Goal: Task Accomplishment & Management: Use online tool/utility

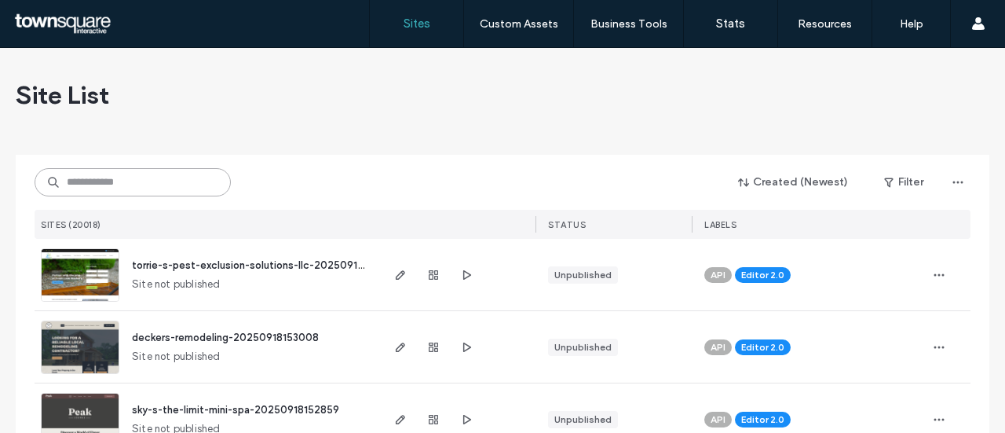
click at [91, 186] on input at bounding box center [133, 182] width 196 height 28
paste input "**********"
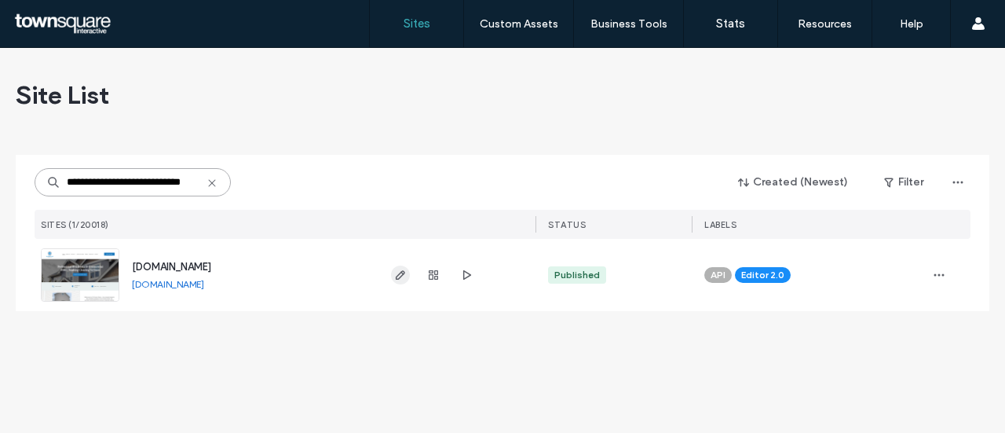
type input "**********"
drag, startPoint x: 395, startPoint y: 276, endPoint x: 387, endPoint y: 277, distance: 8.0
click at [395, 276] on icon "button" at bounding box center [400, 275] width 13 height 13
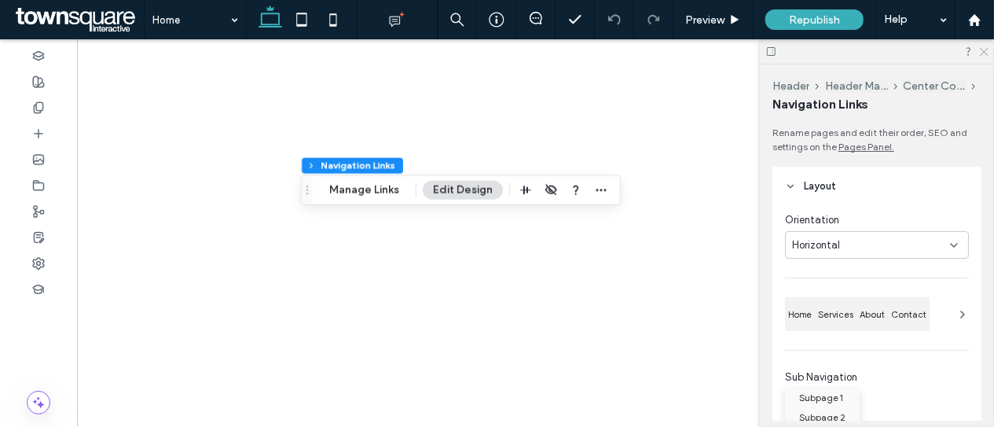
click at [987, 49] on icon at bounding box center [983, 51] width 10 height 10
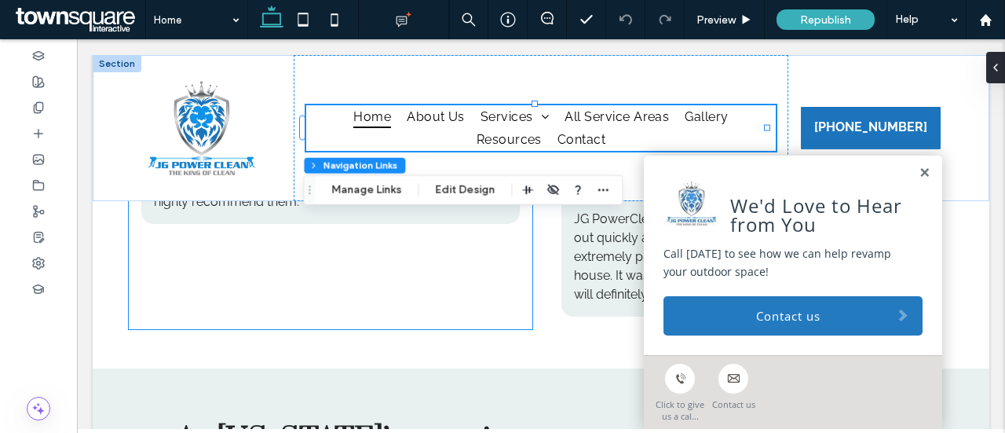
scroll to position [4259, 0]
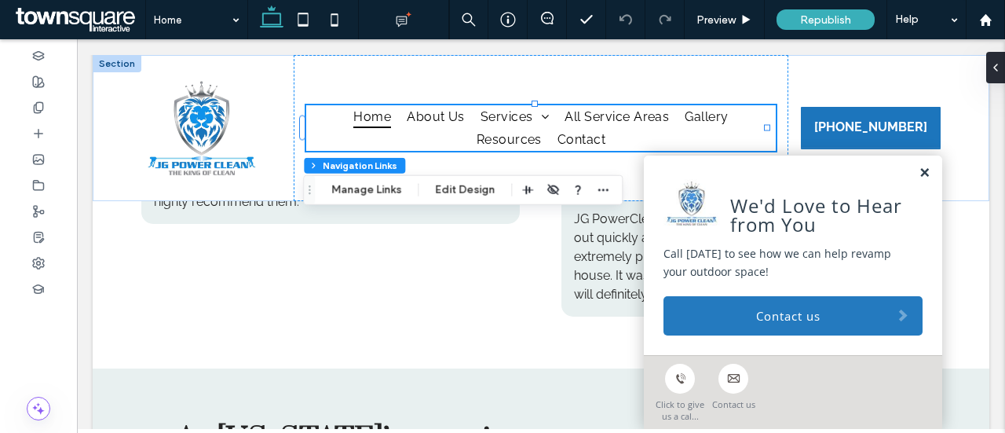
click at [919, 174] on link at bounding box center [925, 173] width 12 height 13
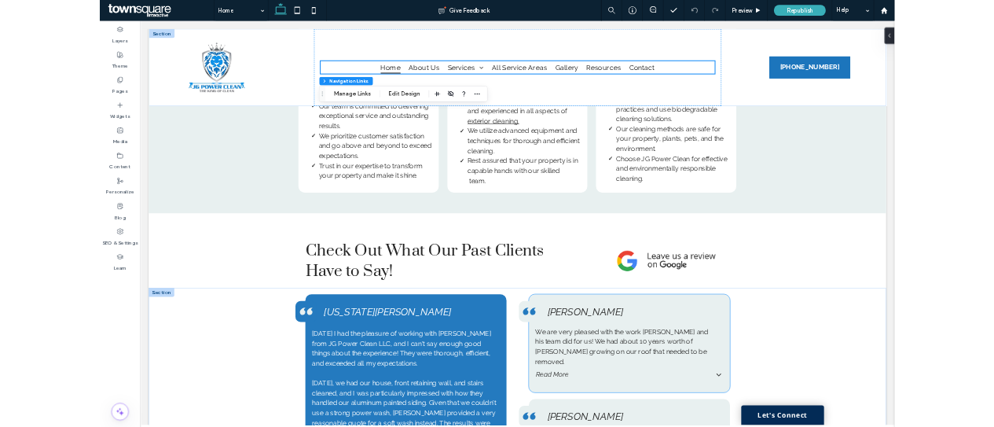
scroll to position [3126, 0]
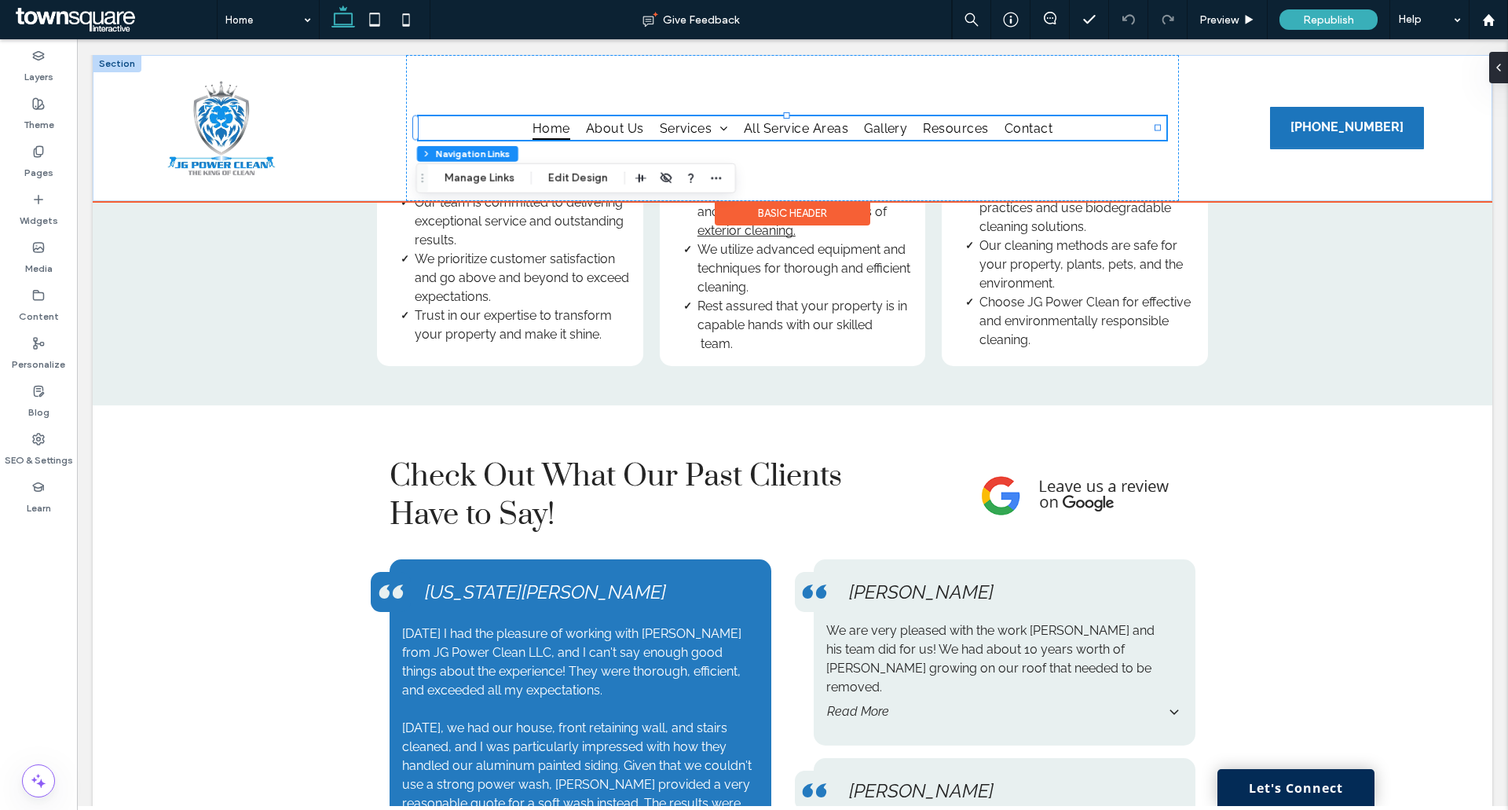
click at [559, 132] on span "Home" at bounding box center [552, 127] width 38 height 23
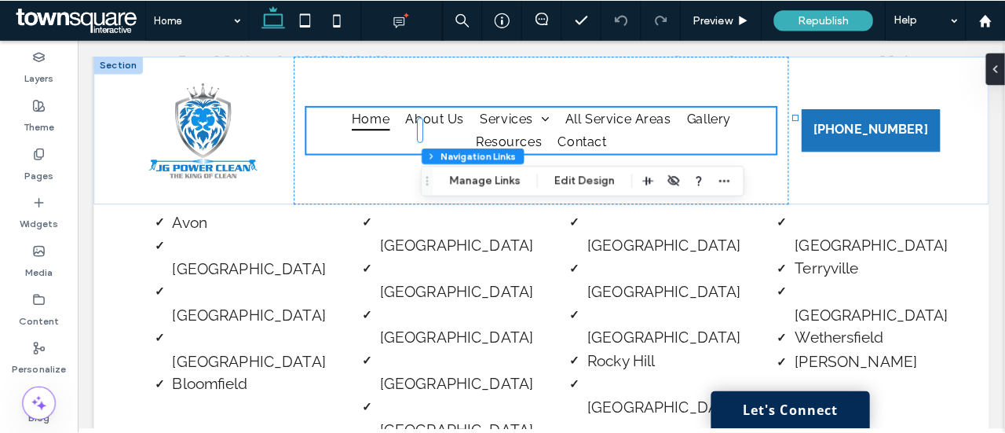
scroll to position [3145, 0]
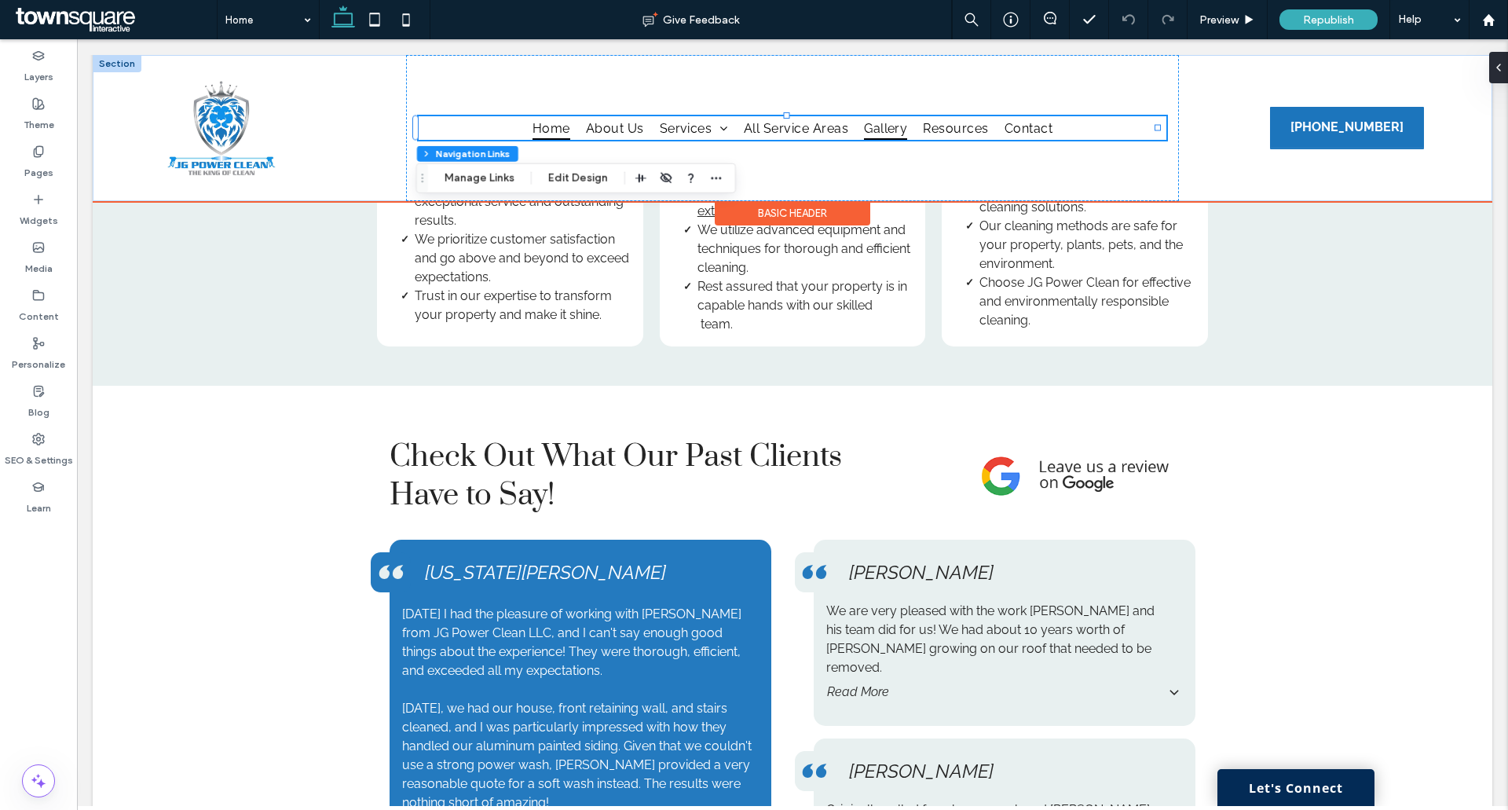
click at [890, 133] on span "Gallery" at bounding box center [885, 127] width 43 height 23
click at [884, 126] on span "Gallery" at bounding box center [885, 127] width 43 height 23
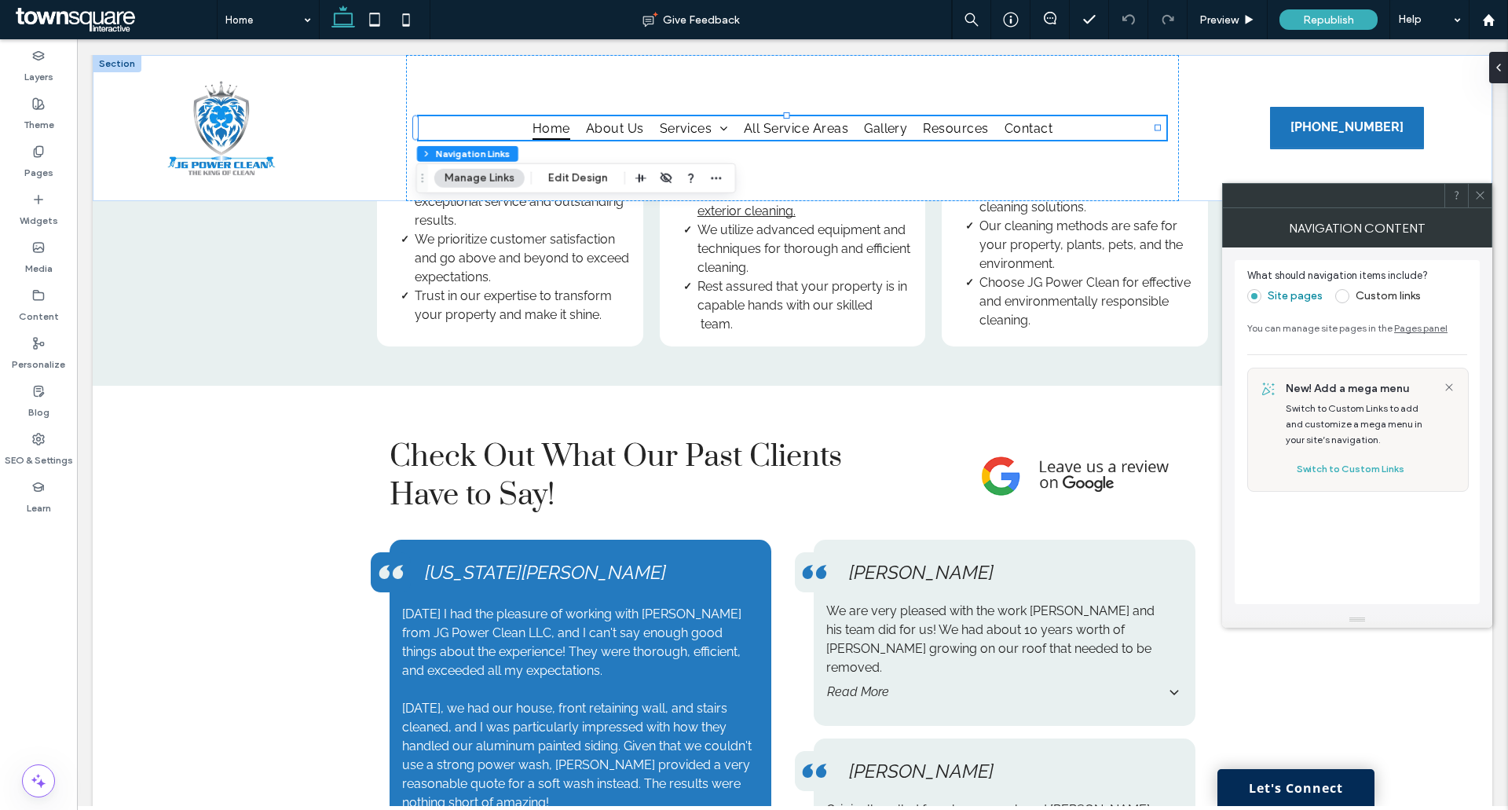
click at [1481, 198] on icon at bounding box center [1480, 195] width 12 height 12
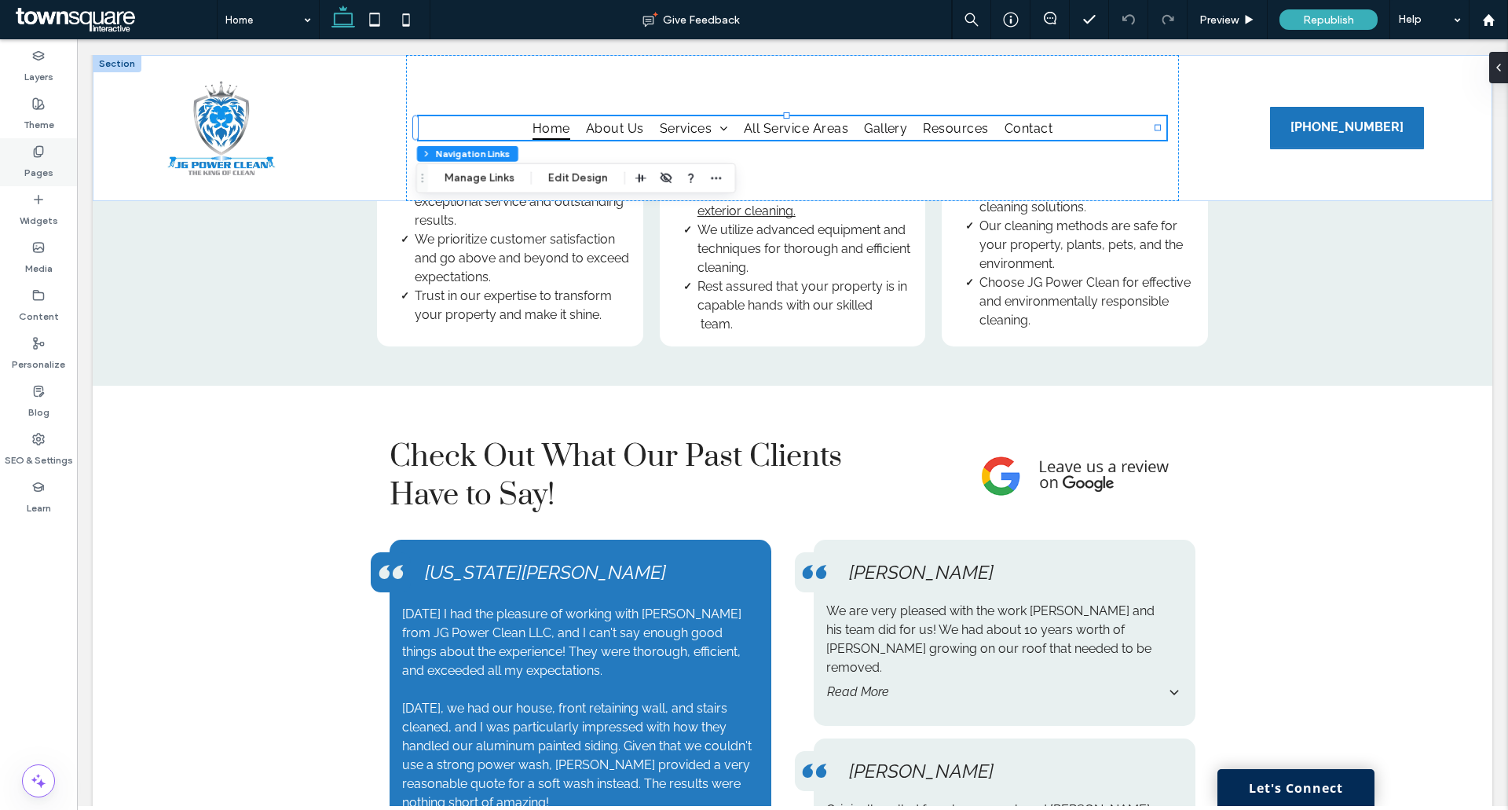
click at [43, 159] on label "Pages" at bounding box center [38, 169] width 29 height 22
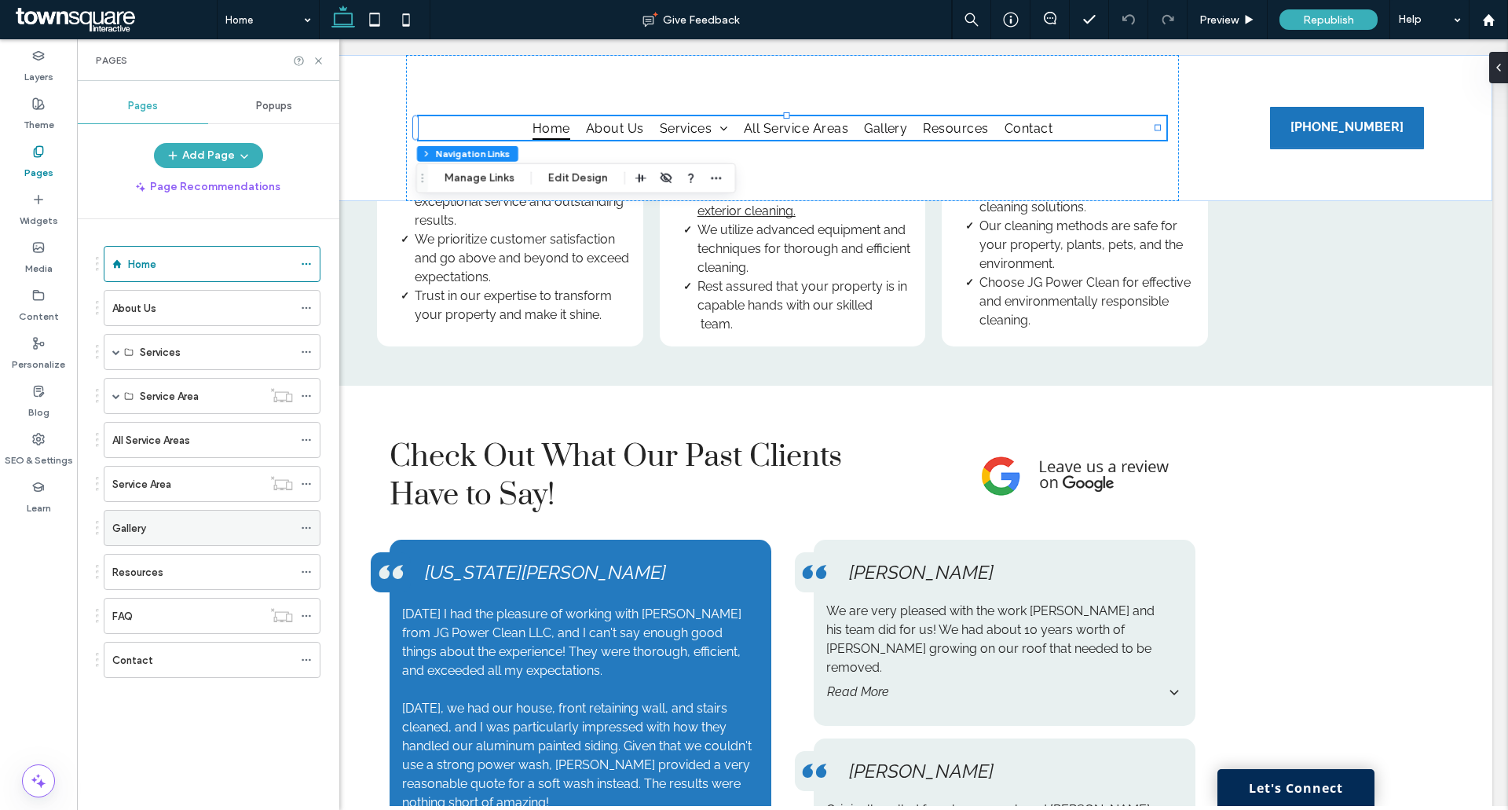
click at [138, 533] on label "Gallery" at bounding box center [129, 528] width 34 height 27
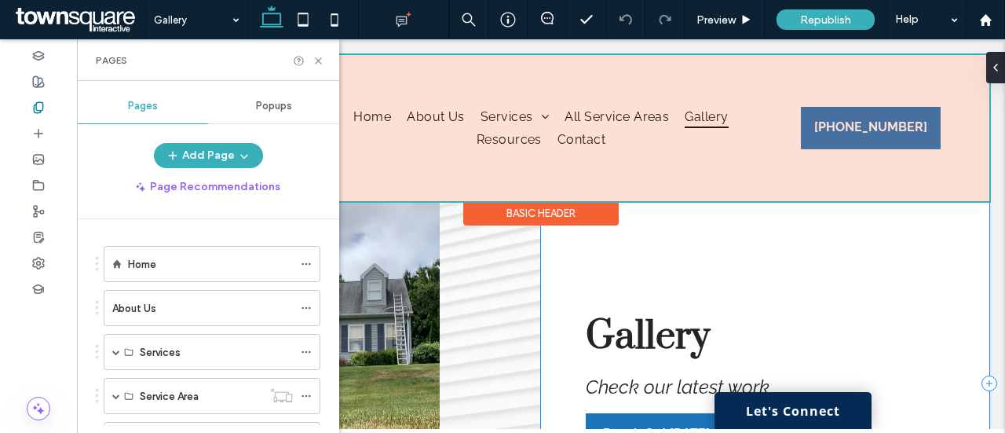
scroll to position [79, 0]
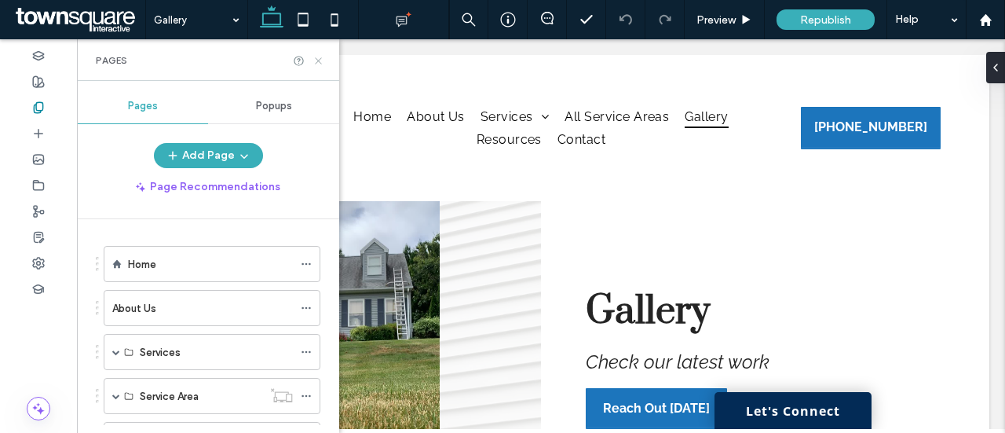
drag, startPoint x: 240, startPoint y: 21, endPoint x: 316, endPoint y: 60, distance: 85.4
click at [316, 60] on icon at bounding box center [319, 61] width 12 height 12
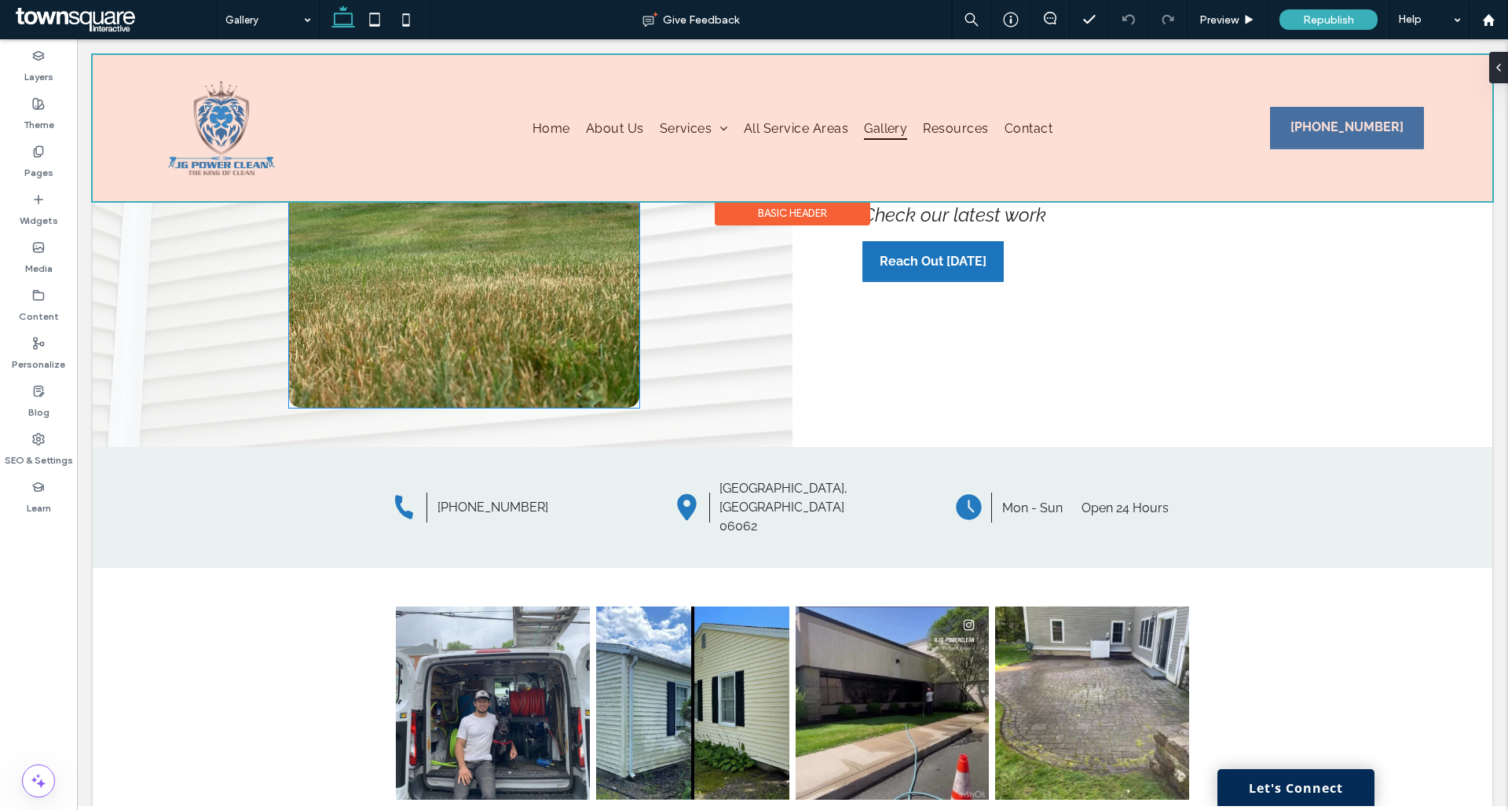
scroll to position [0, 0]
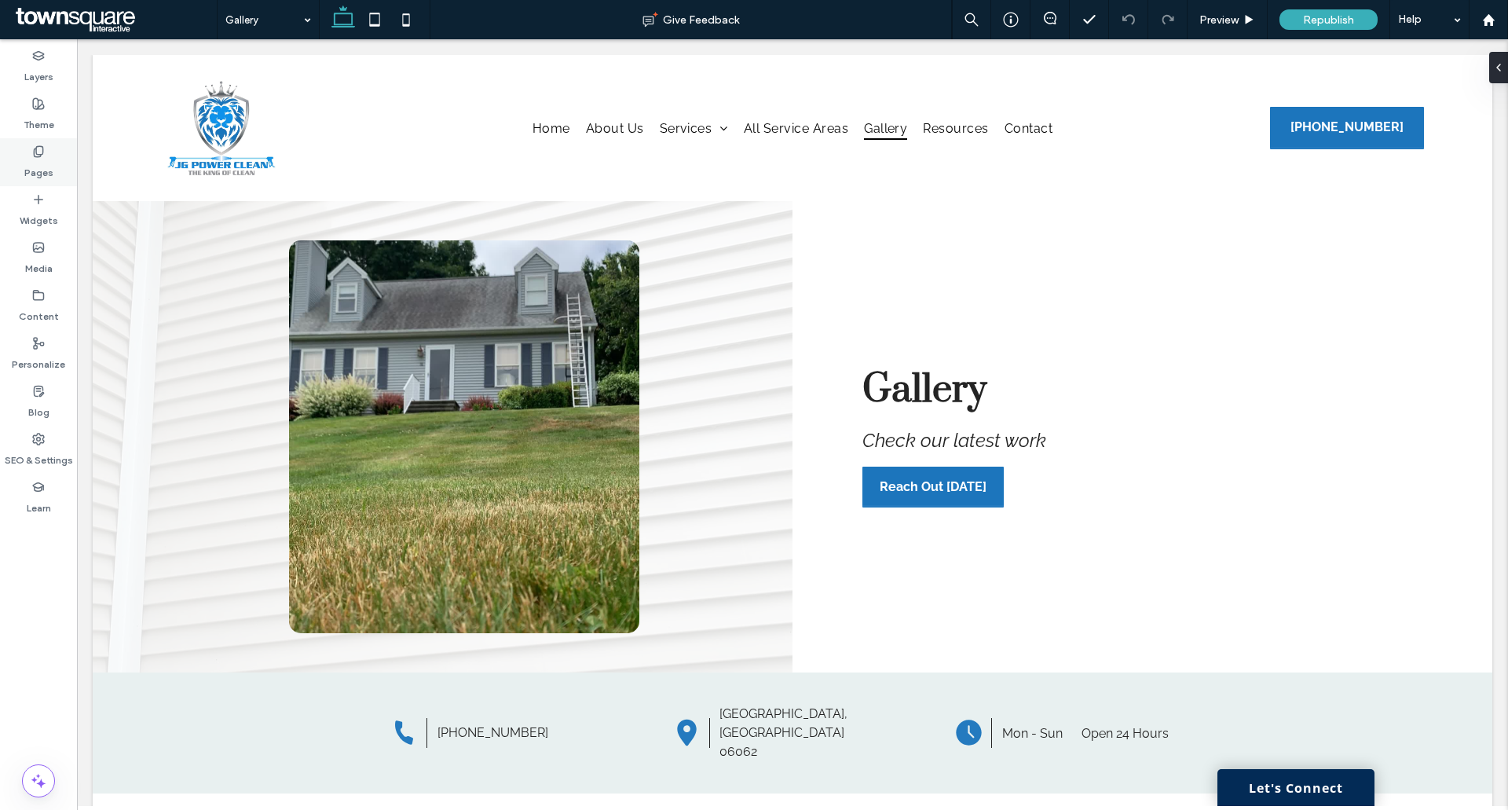
click at [35, 159] on label "Pages" at bounding box center [38, 169] width 29 height 22
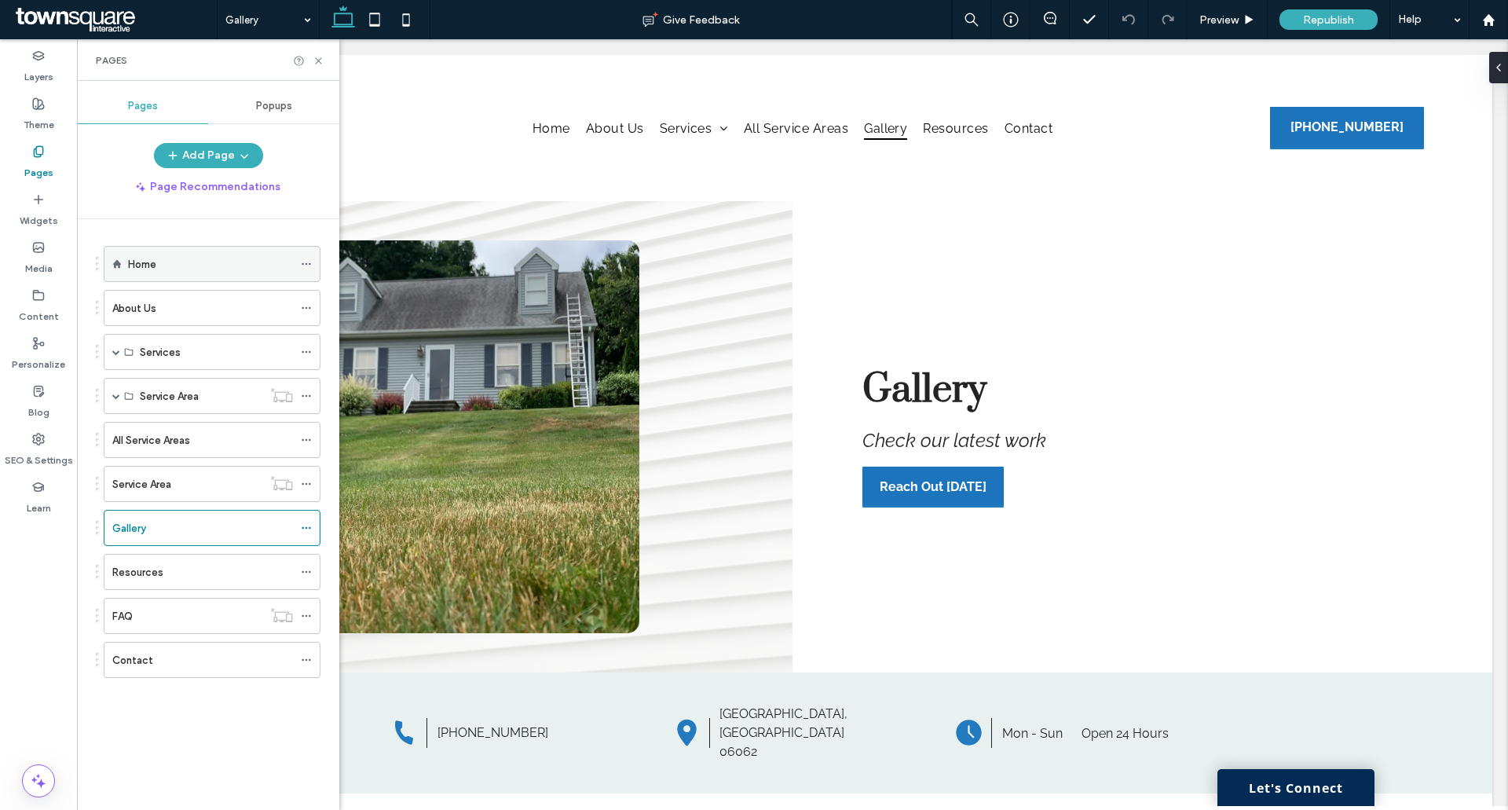
click at [163, 269] on div "Home" at bounding box center [210, 264] width 165 height 16
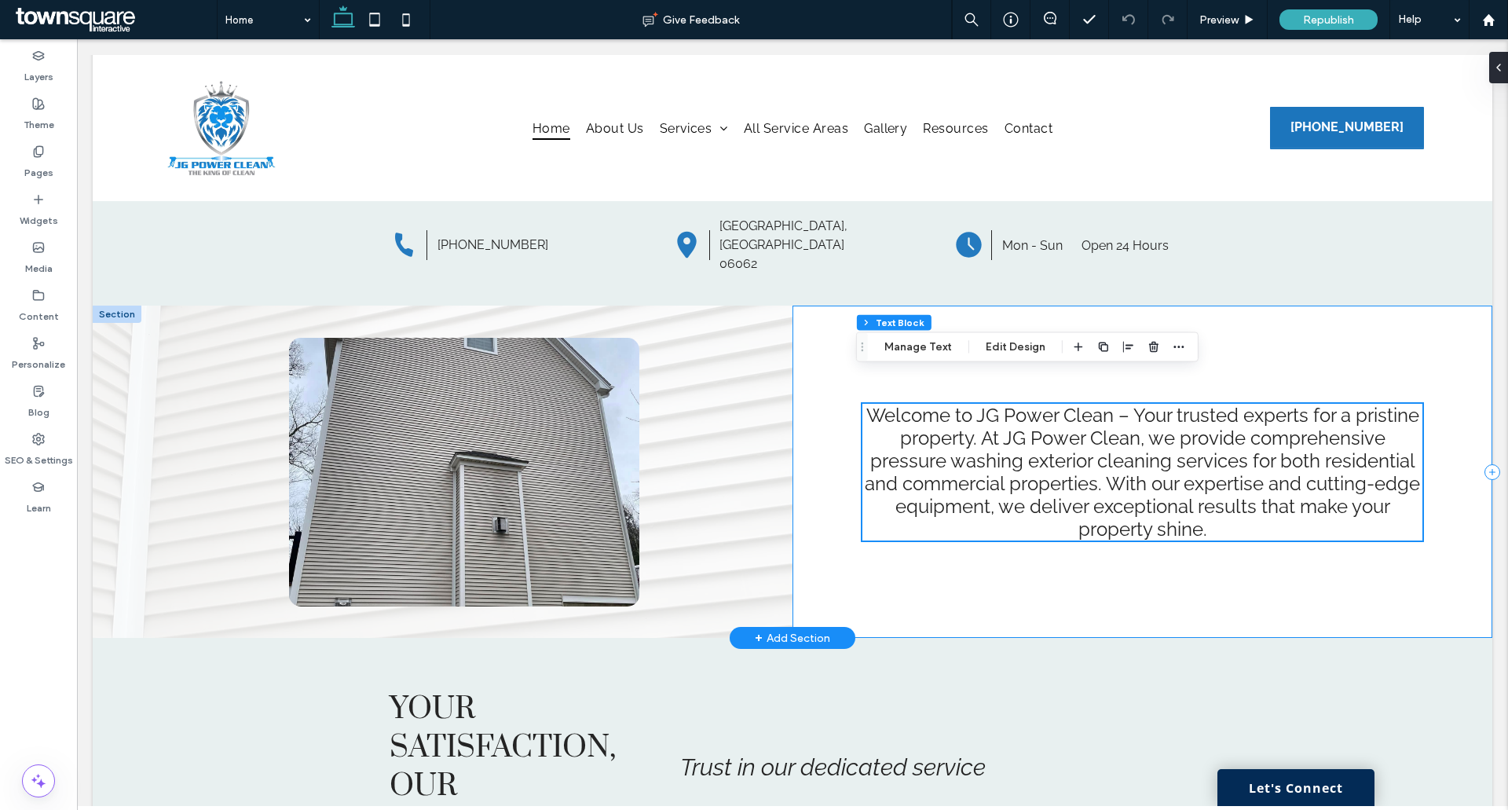
scroll to position [393, 0]
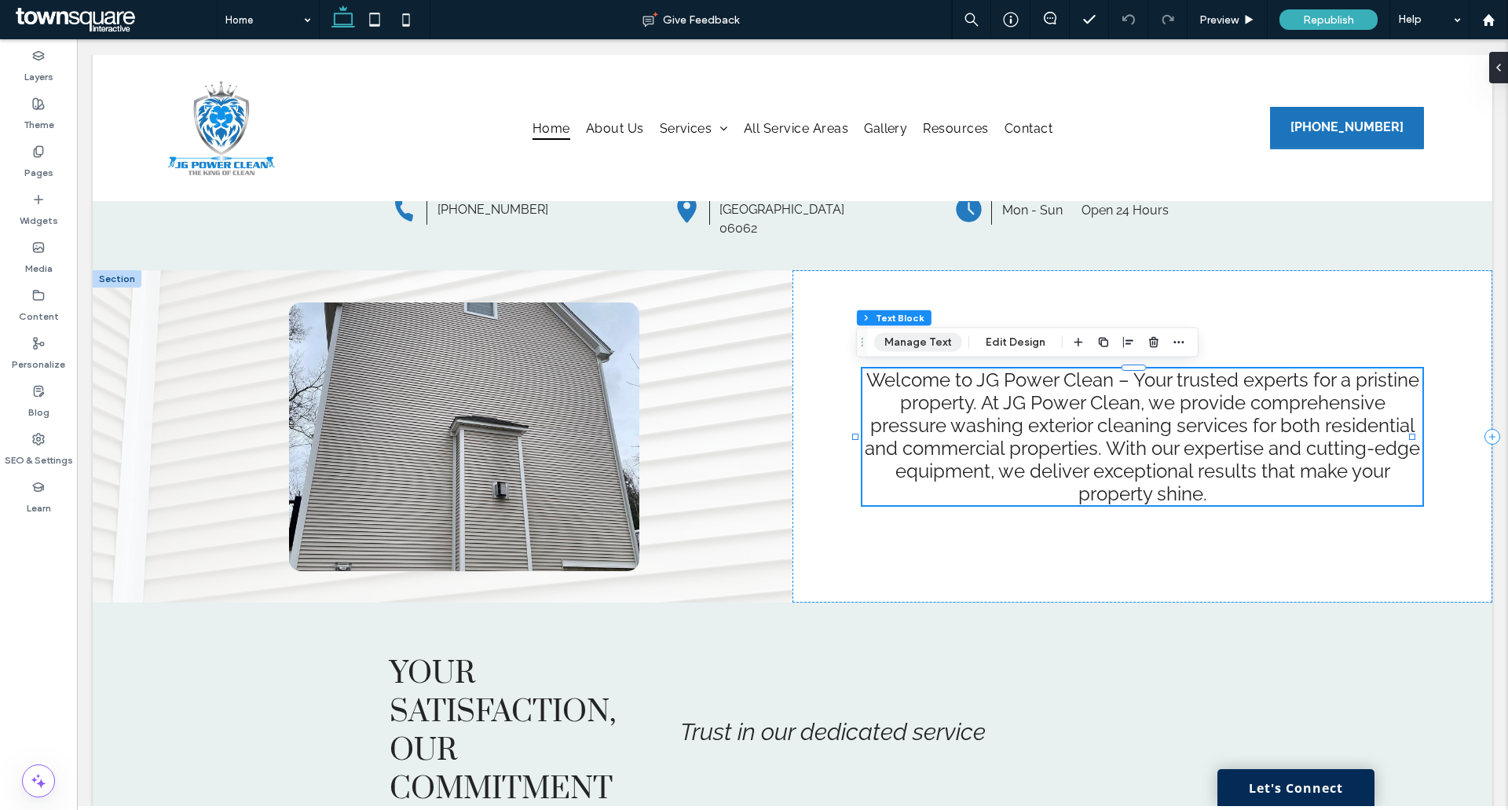
click at [928, 343] on button "Manage Text" at bounding box center [918, 342] width 88 height 19
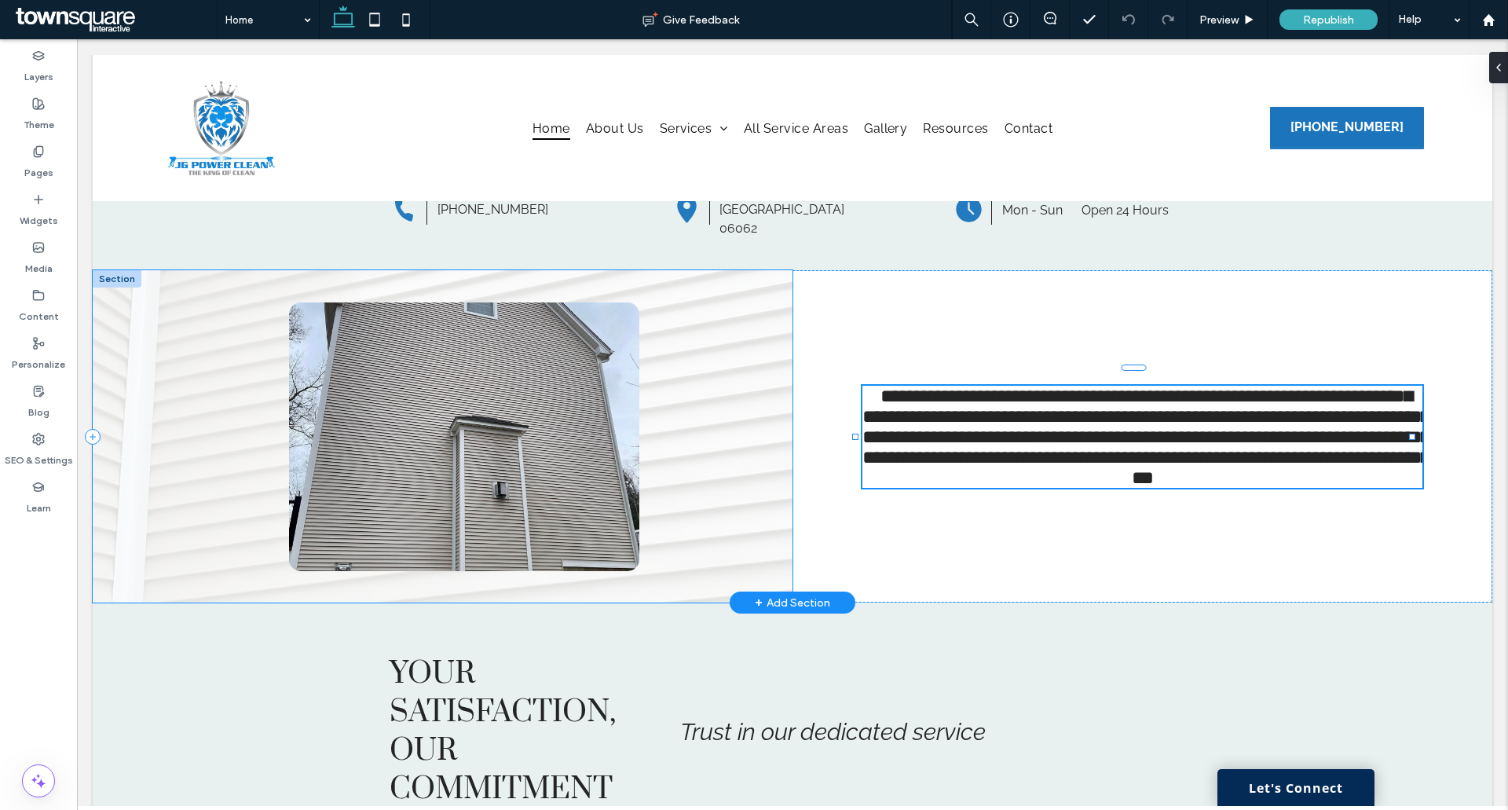
type input "*******"
type input "**"
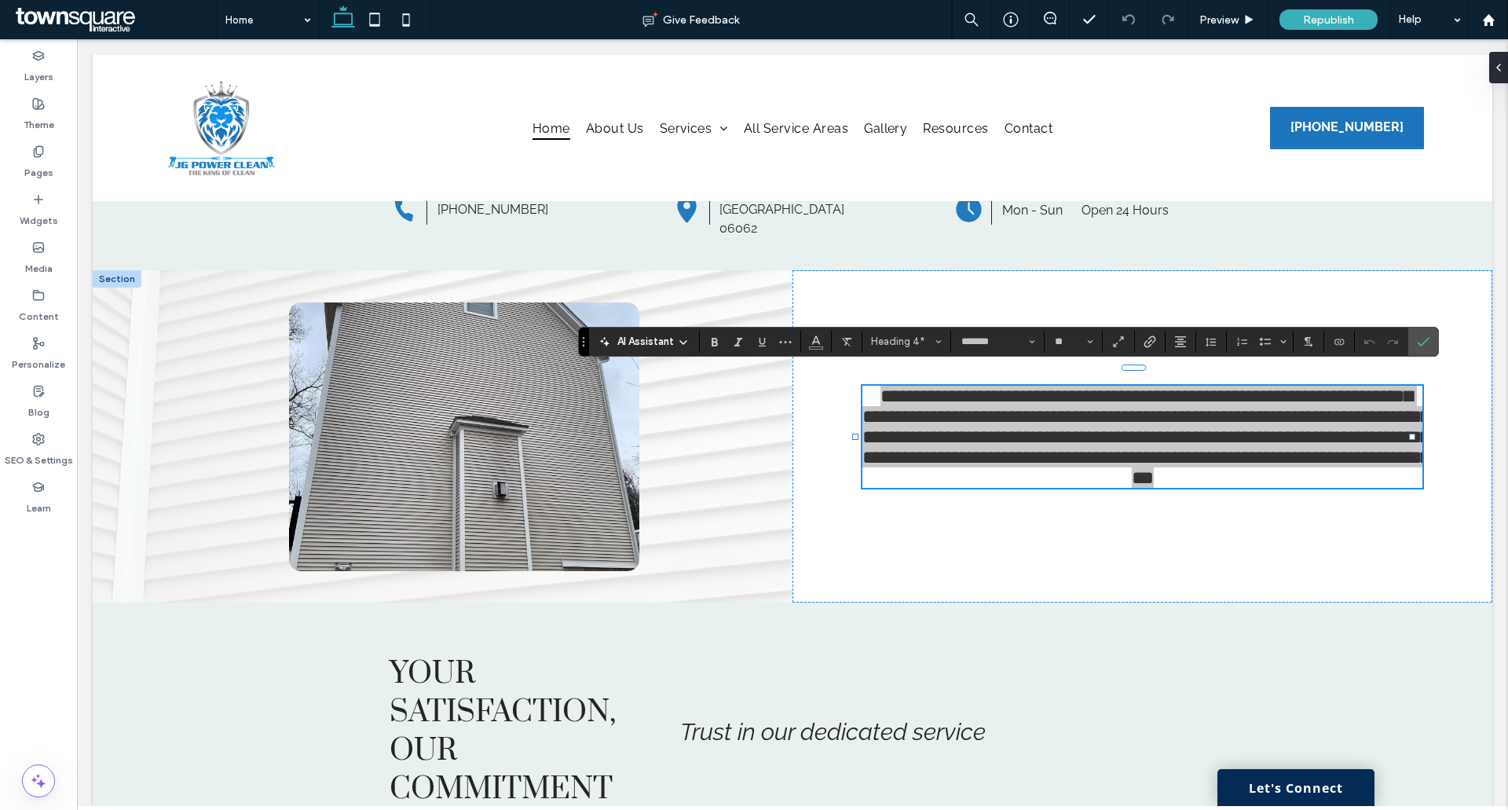
click at [642, 342] on span "AI Assistant" at bounding box center [645, 342] width 57 height 16
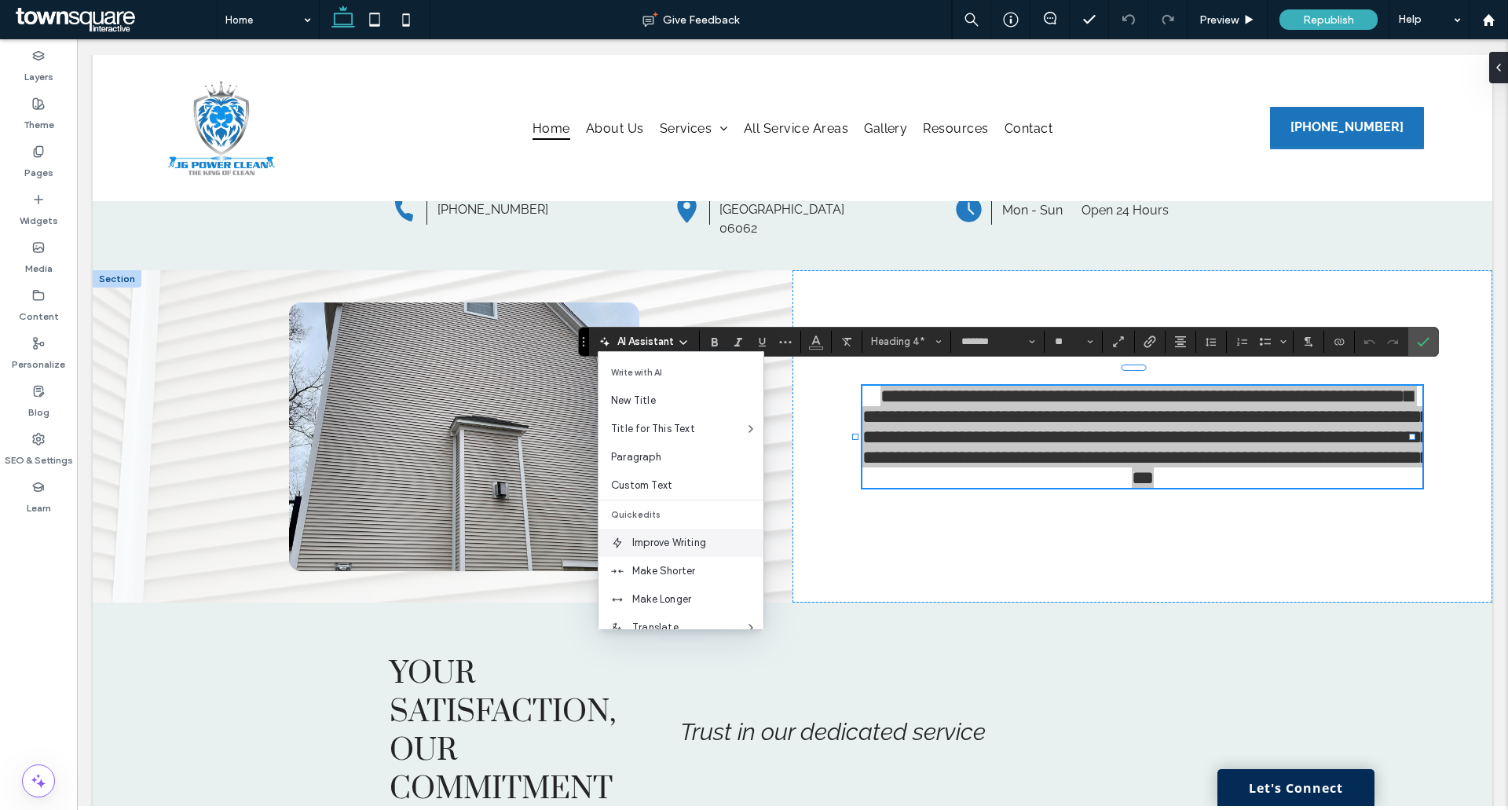
click at [658, 538] on span "Improve Writing" at bounding box center [697, 543] width 131 height 16
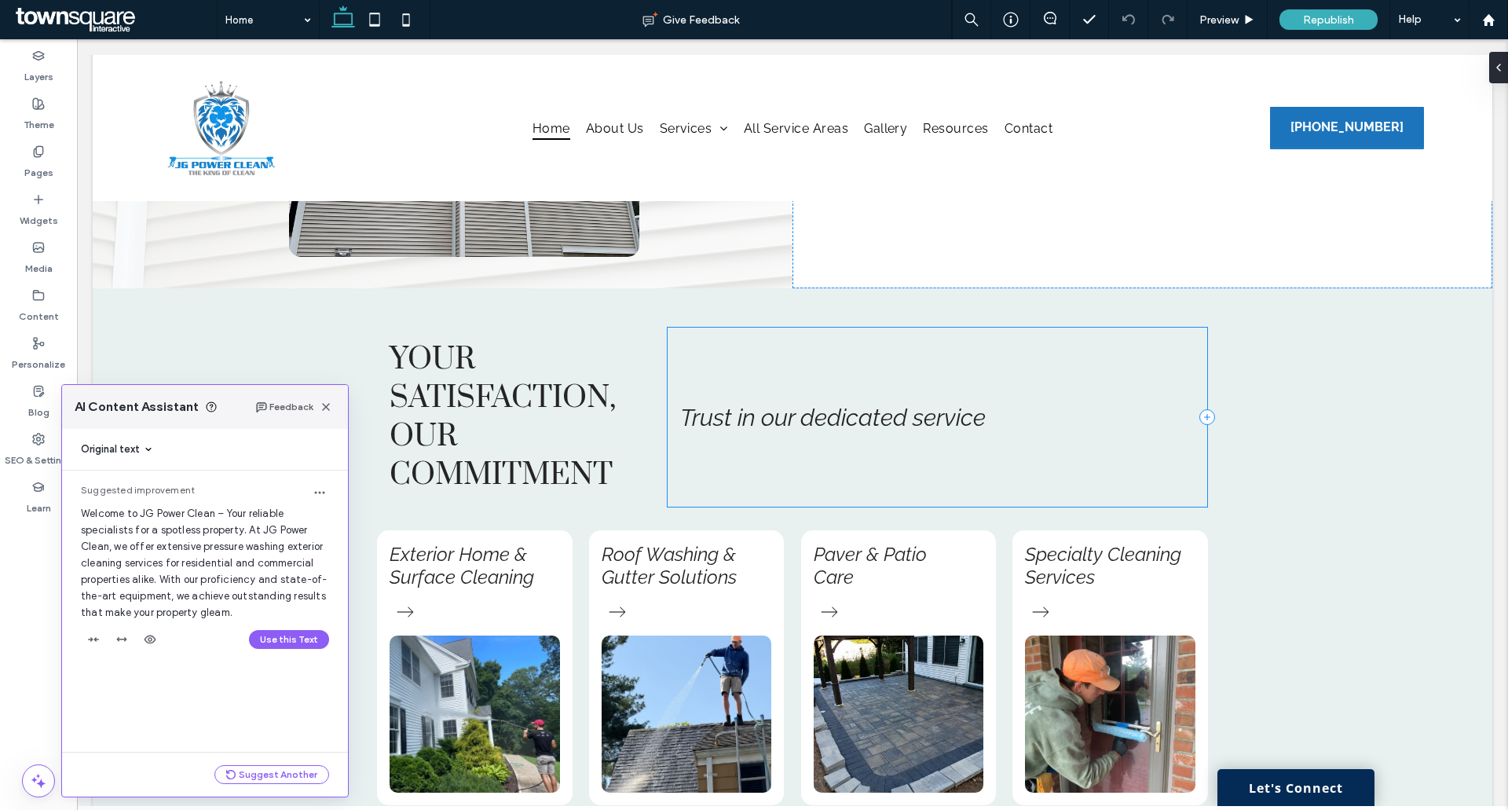
scroll to position [471, 0]
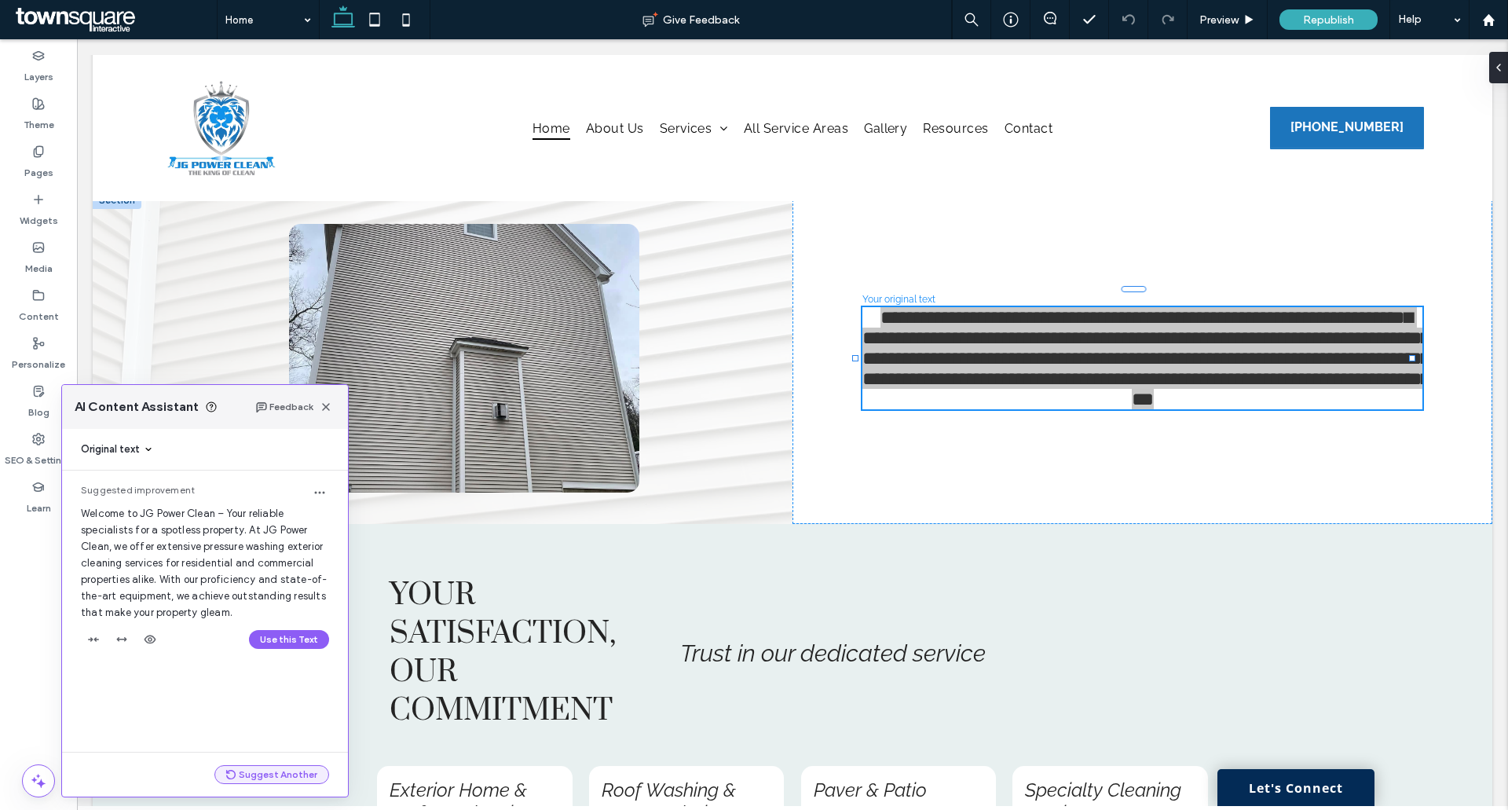
click at [246, 776] on button "Suggest Another" at bounding box center [271, 774] width 115 height 19
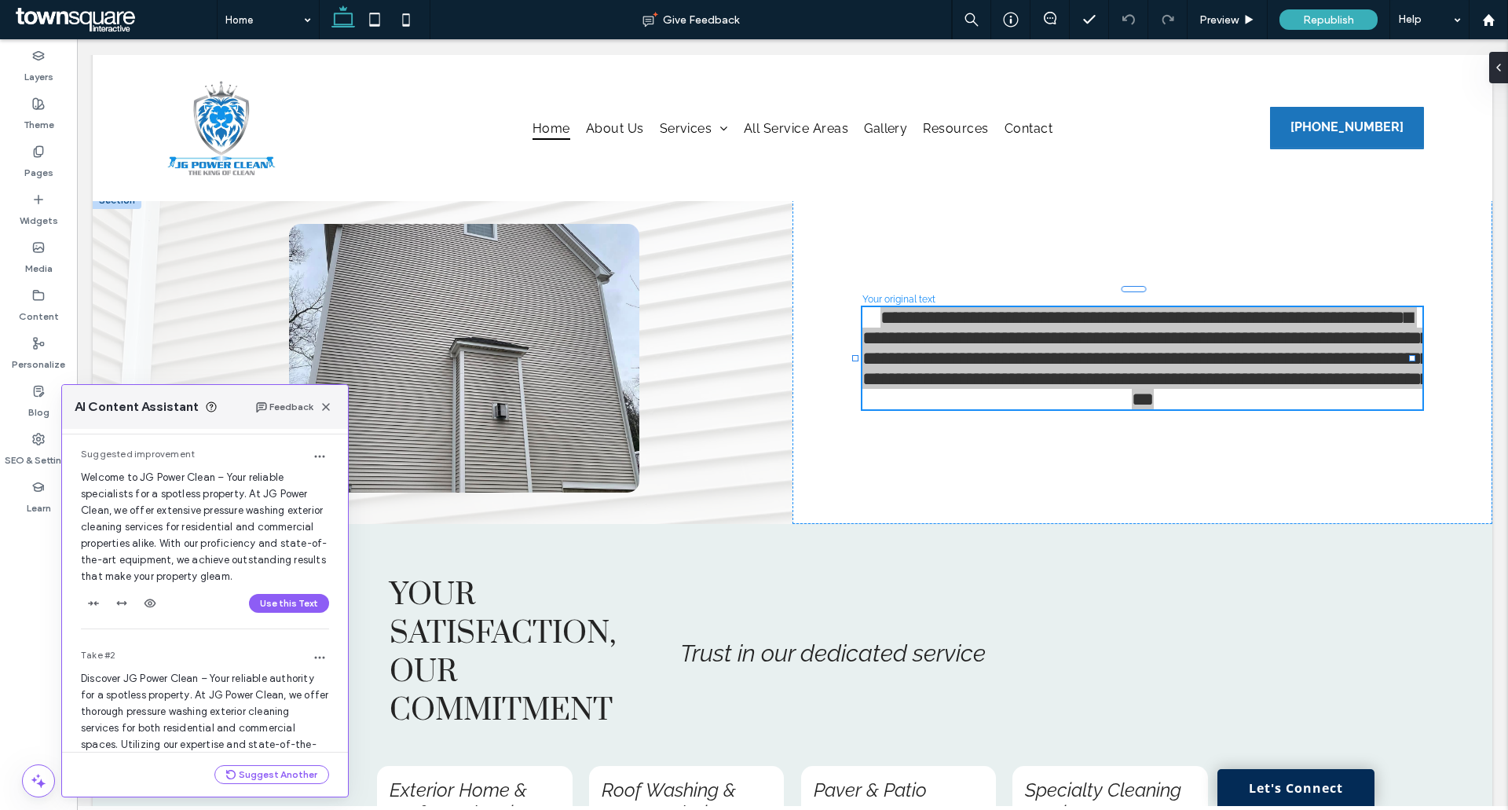
scroll to position [0, 0]
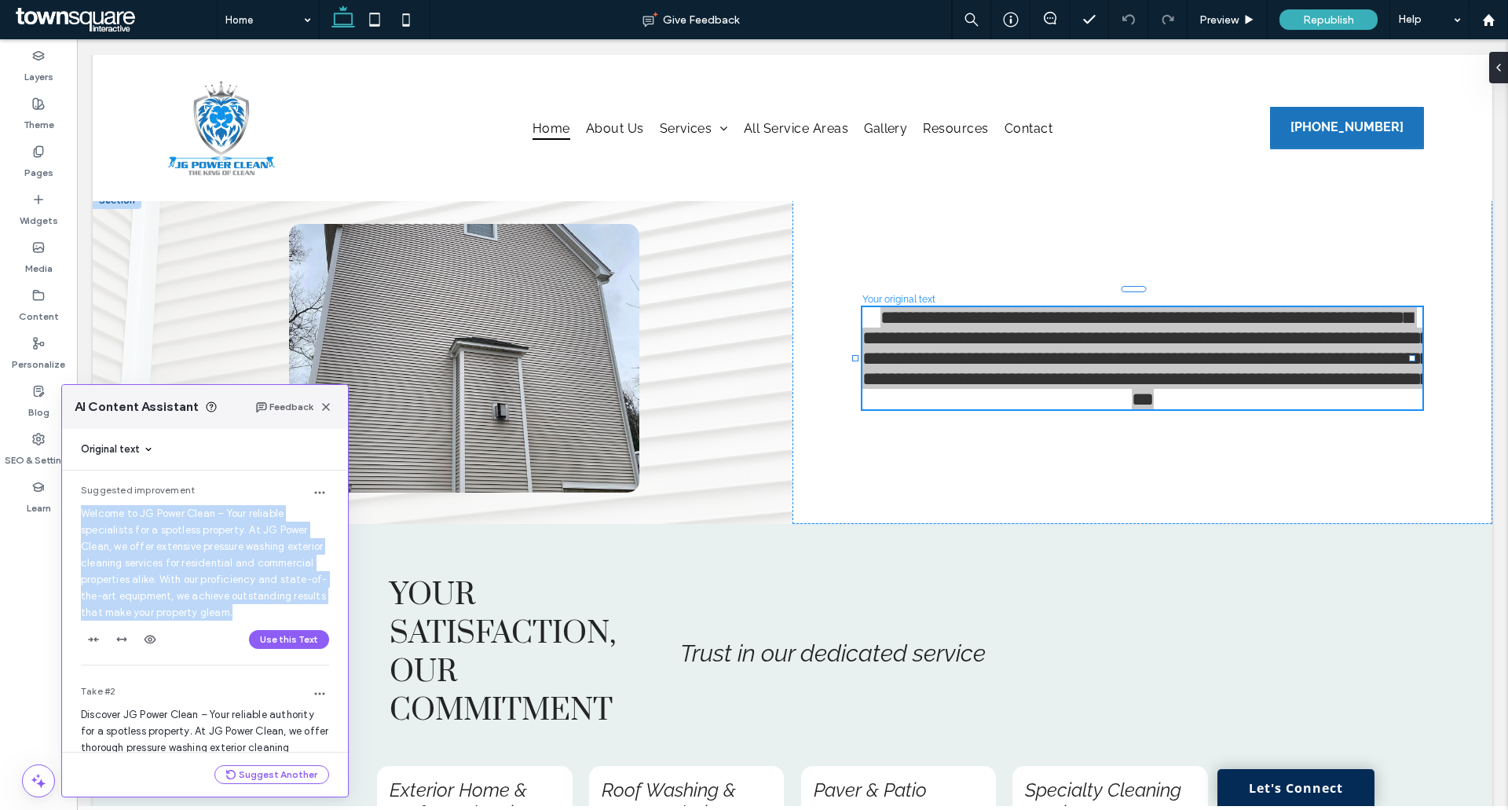
drag, startPoint x: 112, startPoint y: 627, endPoint x: 80, endPoint y: 503, distance: 128.0
click at [79, 503] on div "Suggested improvement Welcome to JG Power Clean – Your reliable specialists for…" at bounding box center [205, 571] width 286 height 201
copy span "Welcome to JG Power Clean – Your reliable specialists for a spotless property. …"
drag, startPoint x: 324, startPoint y: 411, endPoint x: 471, endPoint y: 346, distance: 160.4
click at [324, 411] on icon "button" at bounding box center [326, 407] width 13 height 13
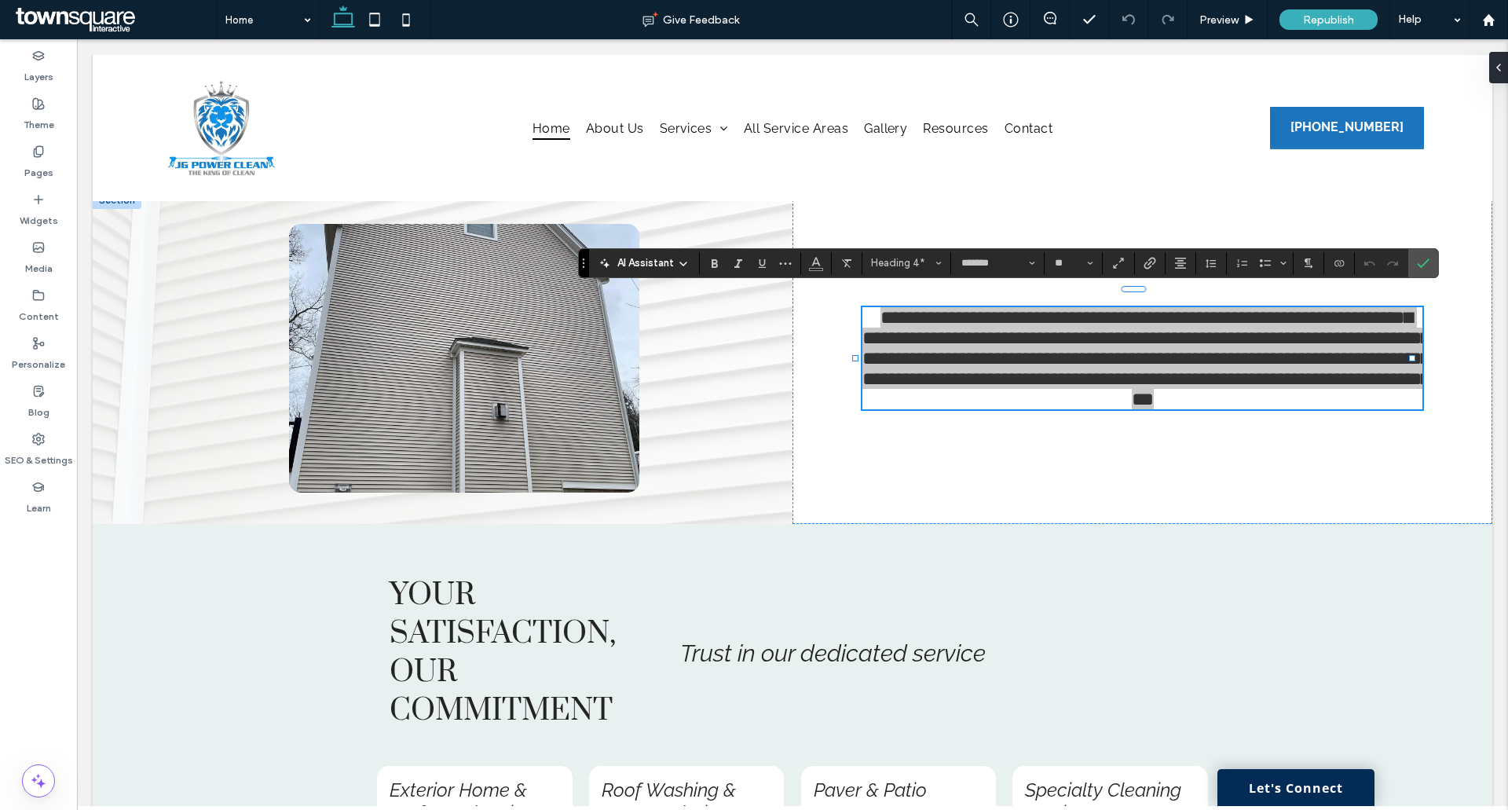
click at [656, 261] on span "AI Assistant" at bounding box center [645, 263] width 57 height 16
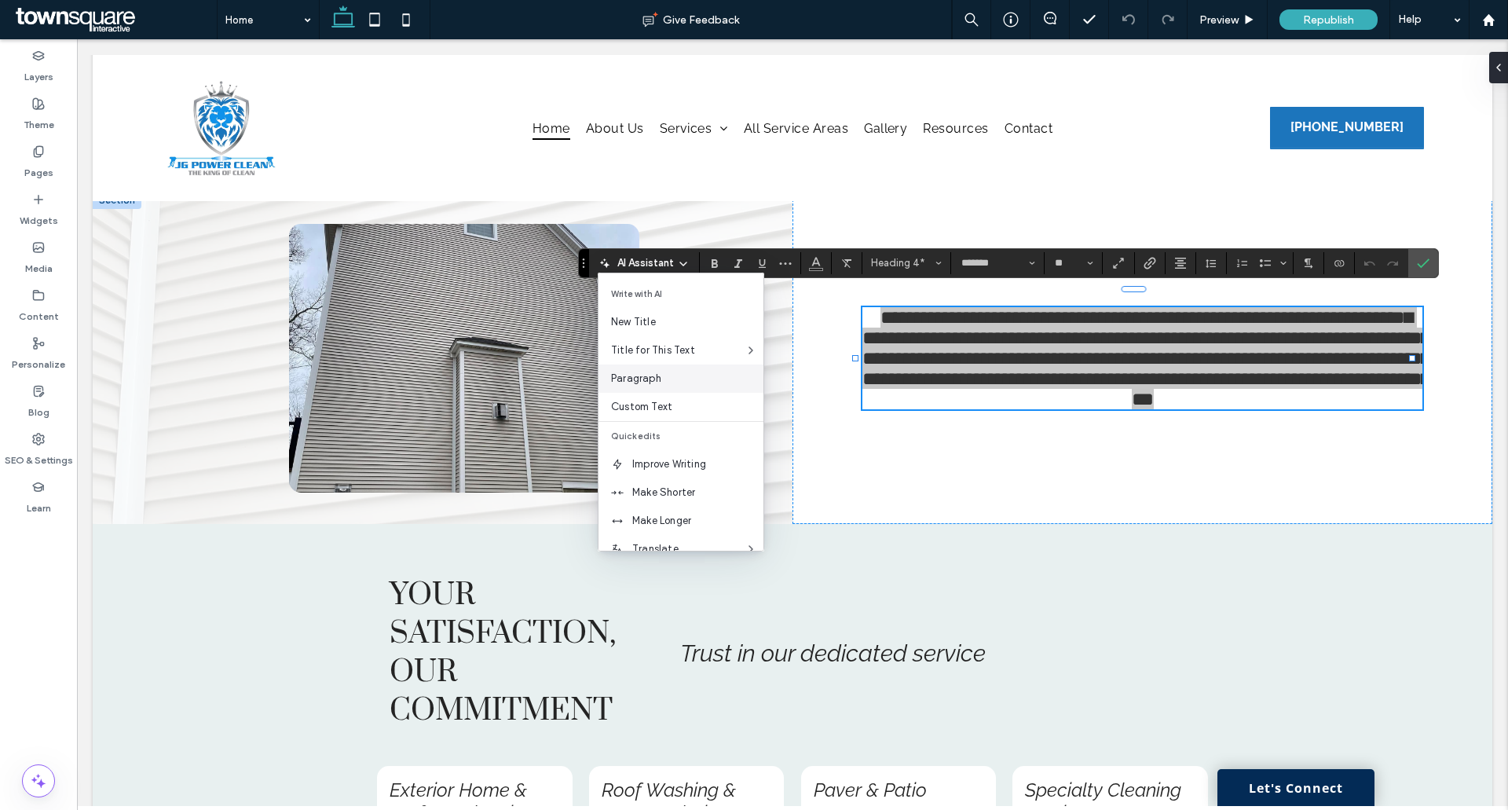
click at [630, 379] on span "Paragraph" at bounding box center [687, 379] width 152 height 16
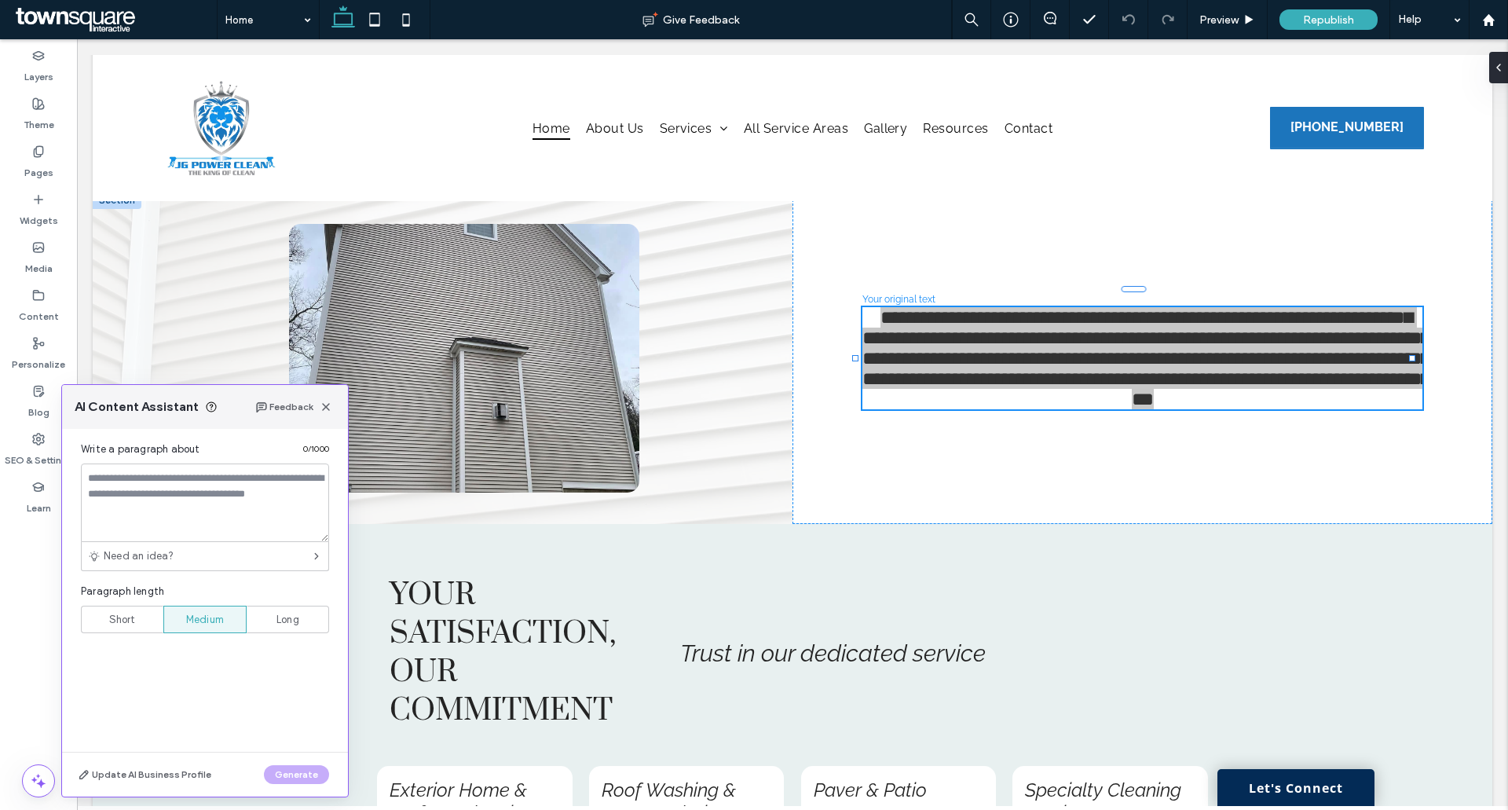
click at [185, 516] on textarea at bounding box center [205, 502] width 248 height 79
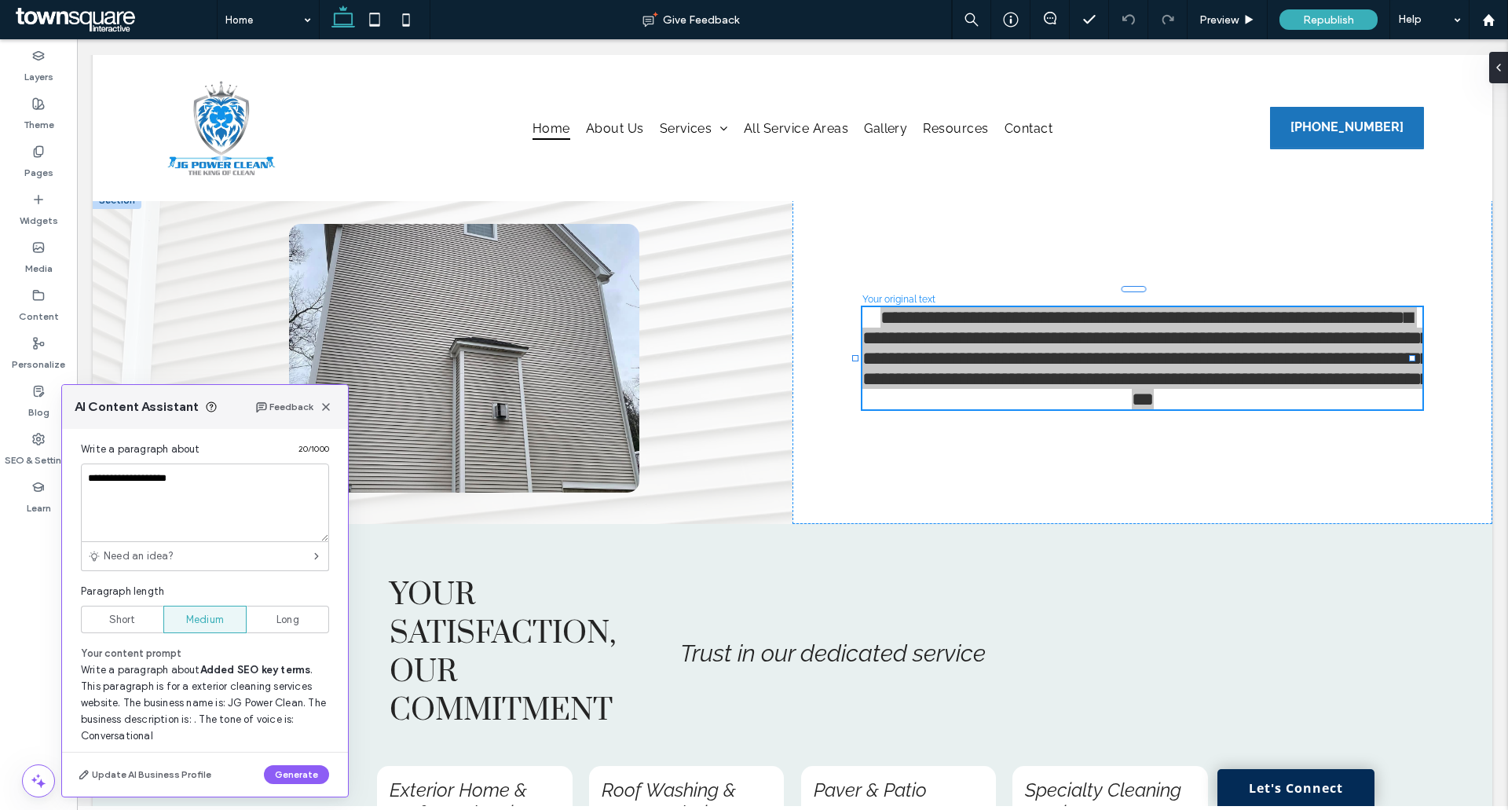
type textarea "**********"
drag, startPoint x: 138, startPoint y: 471, endPoint x: 89, endPoint y: 469, distance: 49.5
click at [89, 469] on textarea "**********" at bounding box center [205, 502] width 248 height 79
click at [278, 773] on button "Generate" at bounding box center [296, 774] width 65 height 19
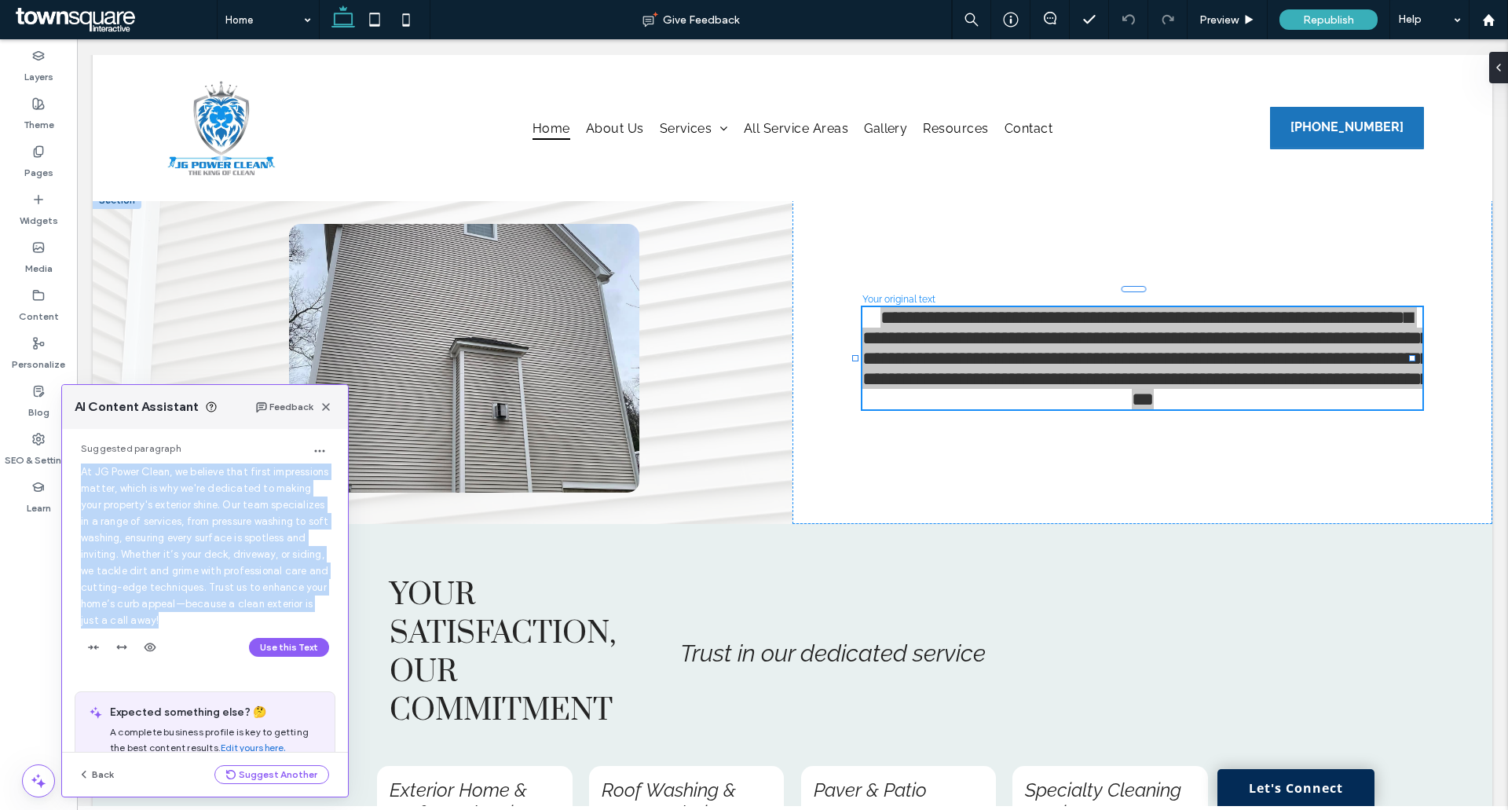
drag, startPoint x: 78, startPoint y: 469, endPoint x: 128, endPoint y: 612, distance: 151.5
click at [298, 616] on div "Suggested paragraph At JG Power Clean, we believe that first impressions matter…" at bounding box center [205, 554] width 286 height 250
drag, startPoint x: 275, startPoint y: 648, endPoint x: 148, endPoint y: 610, distance: 132.7
click at [275, 648] on button "Use this Text" at bounding box center [289, 647] width 80 height 19
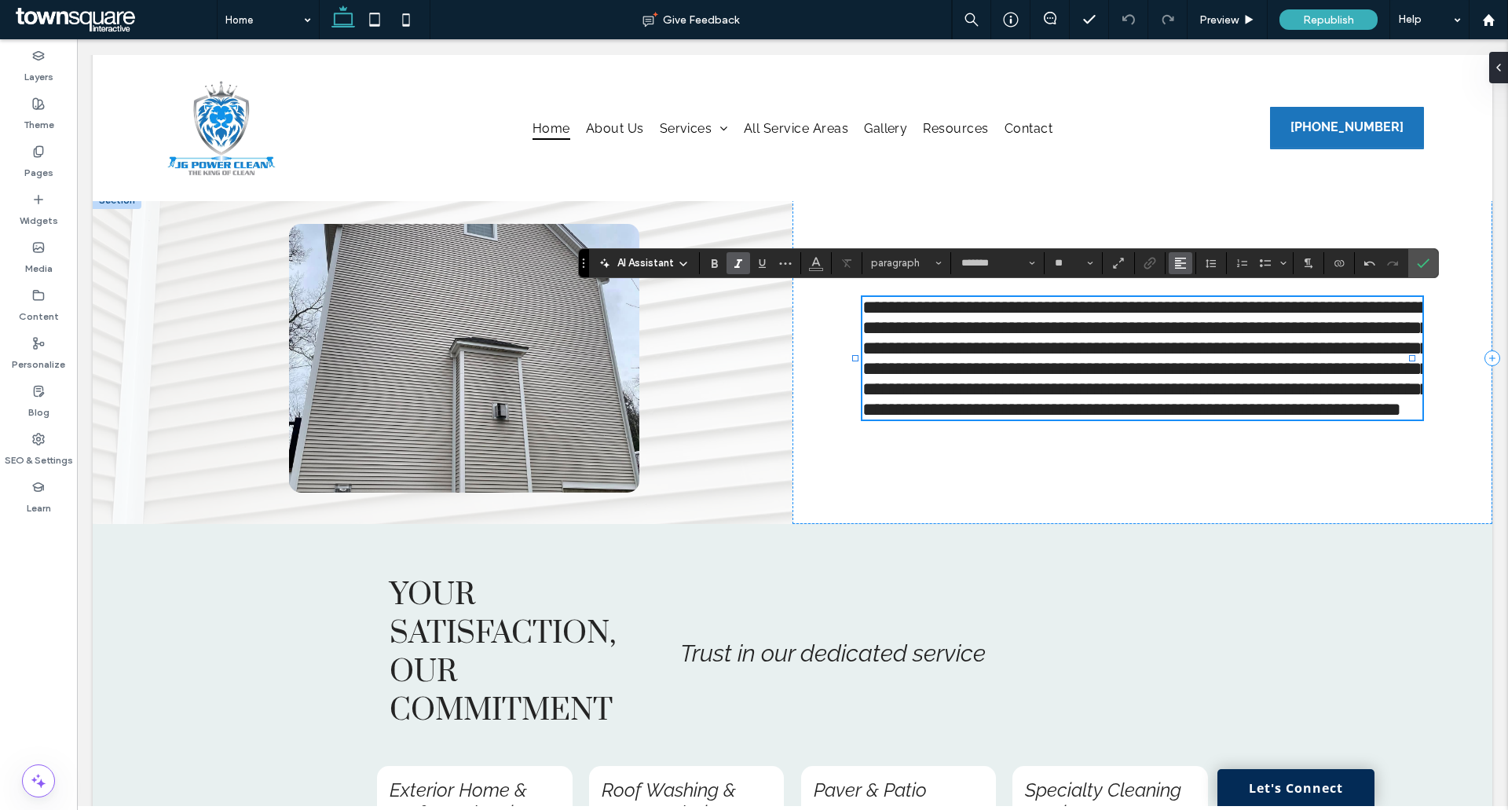
drag, startPoint x: 1137, startPoint y: 255, endPoint x: 1188, endPoint y: 265, distance: 51.1
click at [1188, 265] on button "Alignment" at bounding box center [1181, 263] width 24 height 22
click at [1196, 311] on use "ui.textEditor.alignment.center" at bounding box center [1192, 311] width 11 height 11
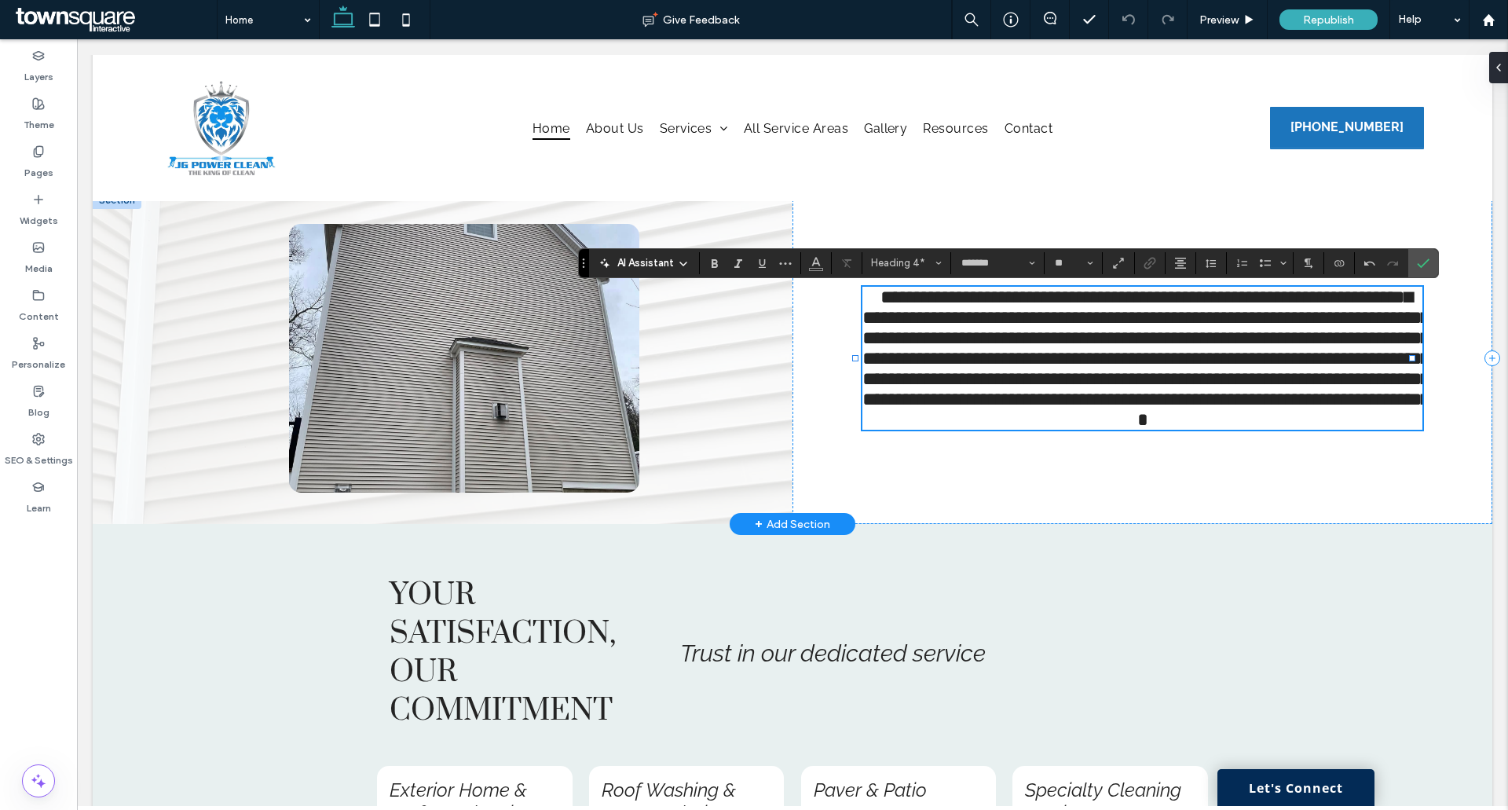
drag, startPoint x: 1066, startPoint y: 394, endPoint x: 1083, endPoint y: 478, distance: 85.8
click at [1074, 399] on span "**********" at bounding box center [1149, 357] width 575 height 141
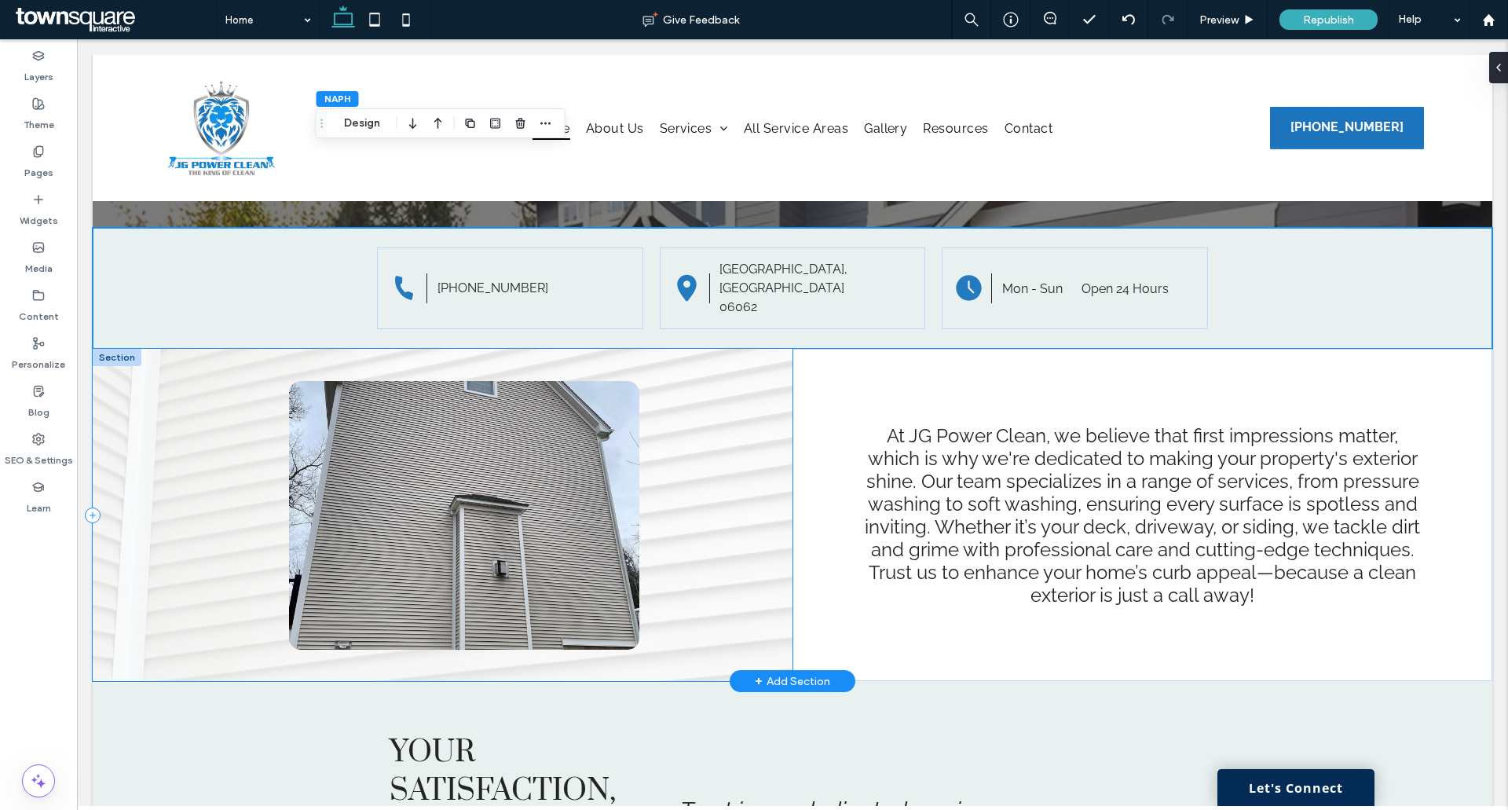
scroll to position [393, 0]
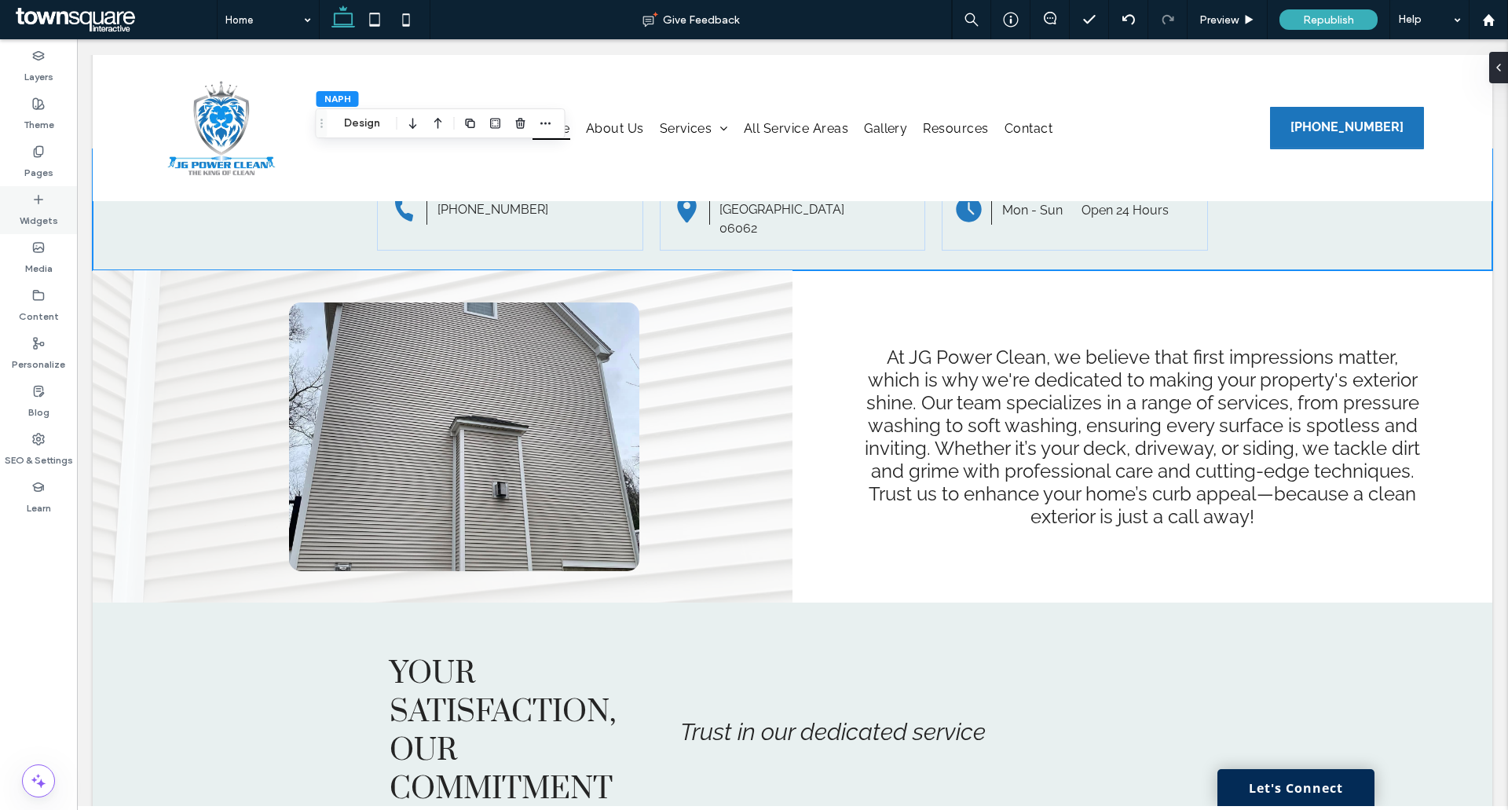
click at [39, 203] on icon at bounding box center [38, 199] width 13 height 13
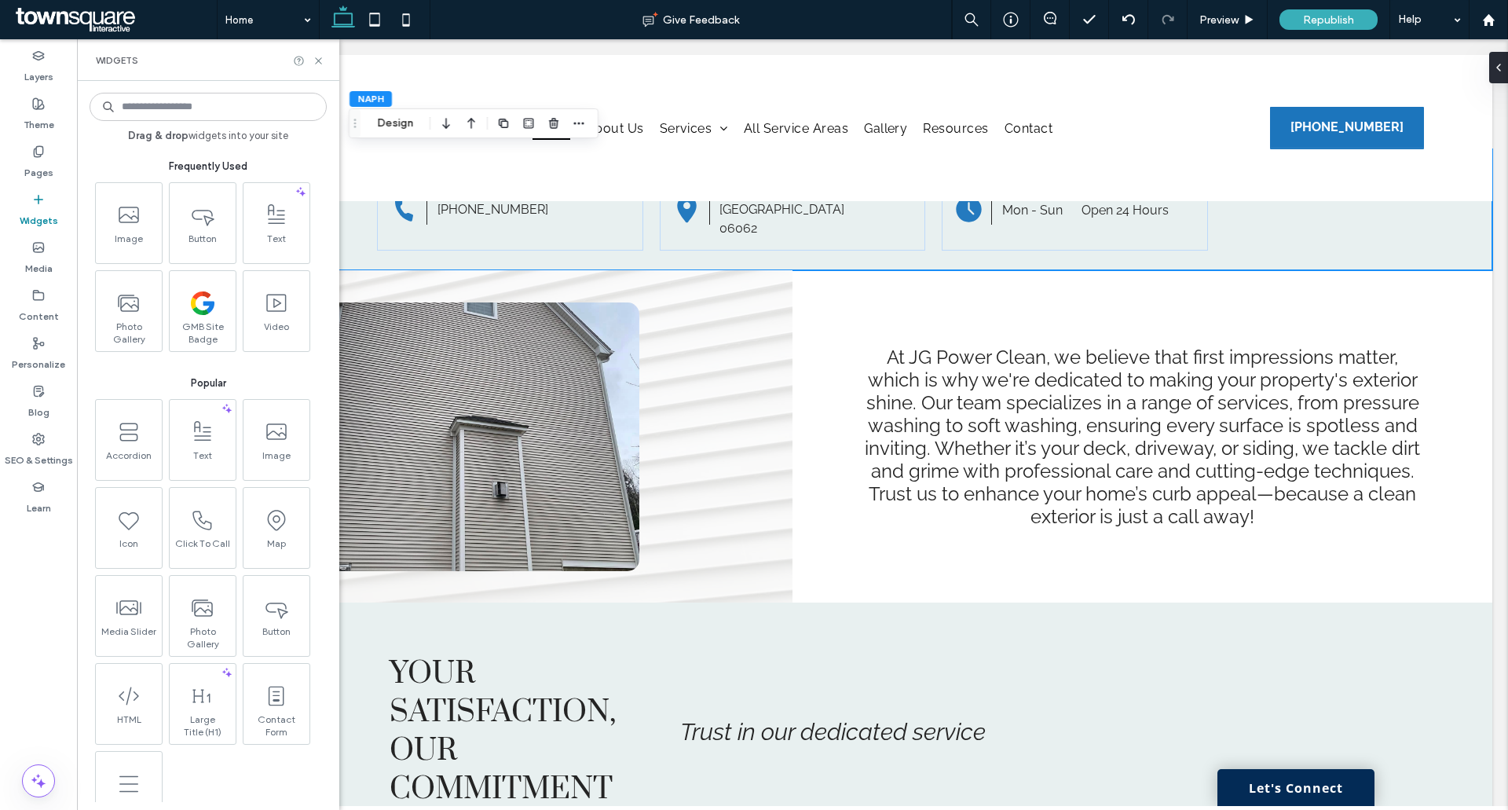
click at [192, 104] on input at bounding box center [208, 107] width 237 height 28
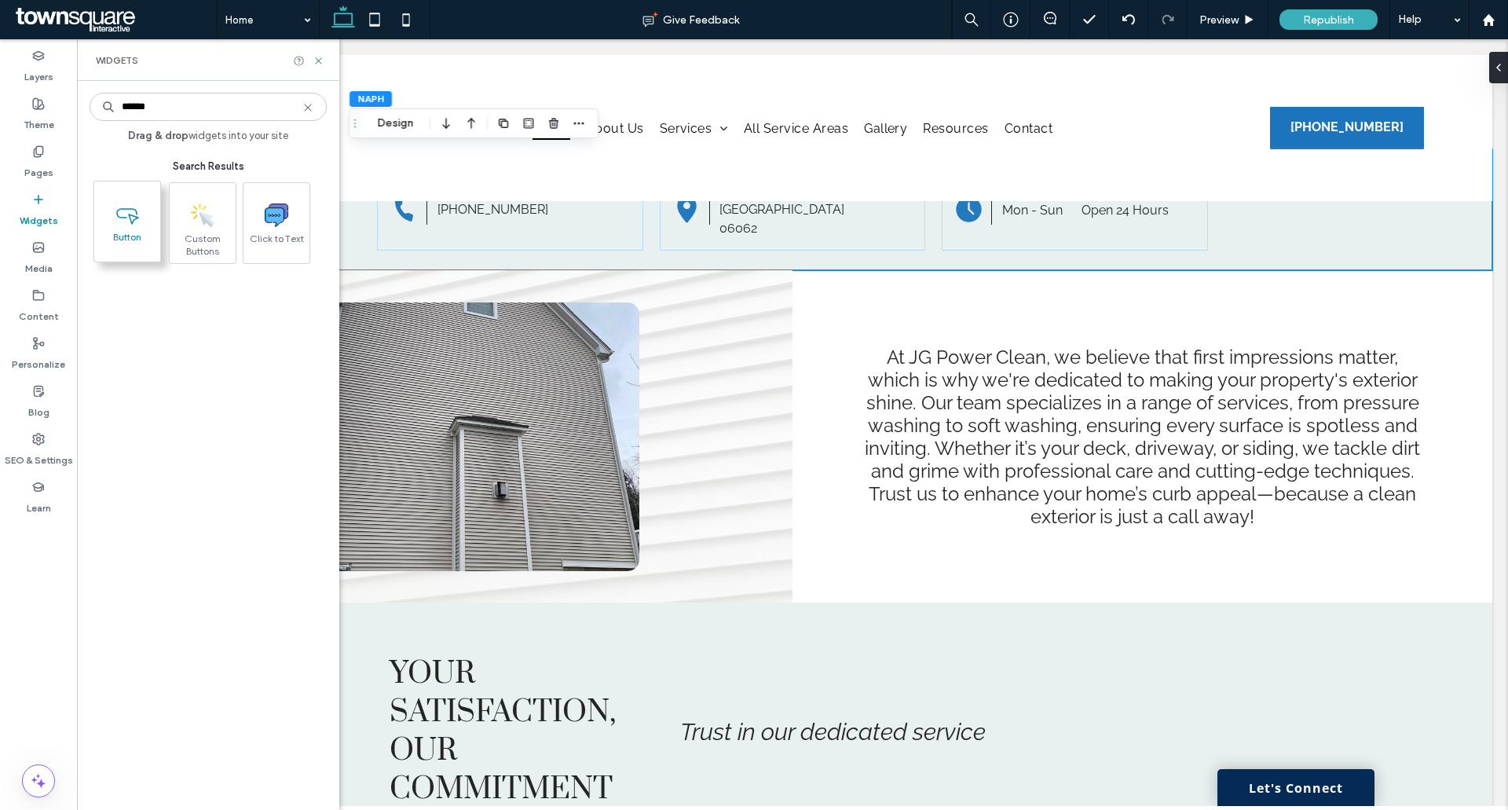
type input "******"
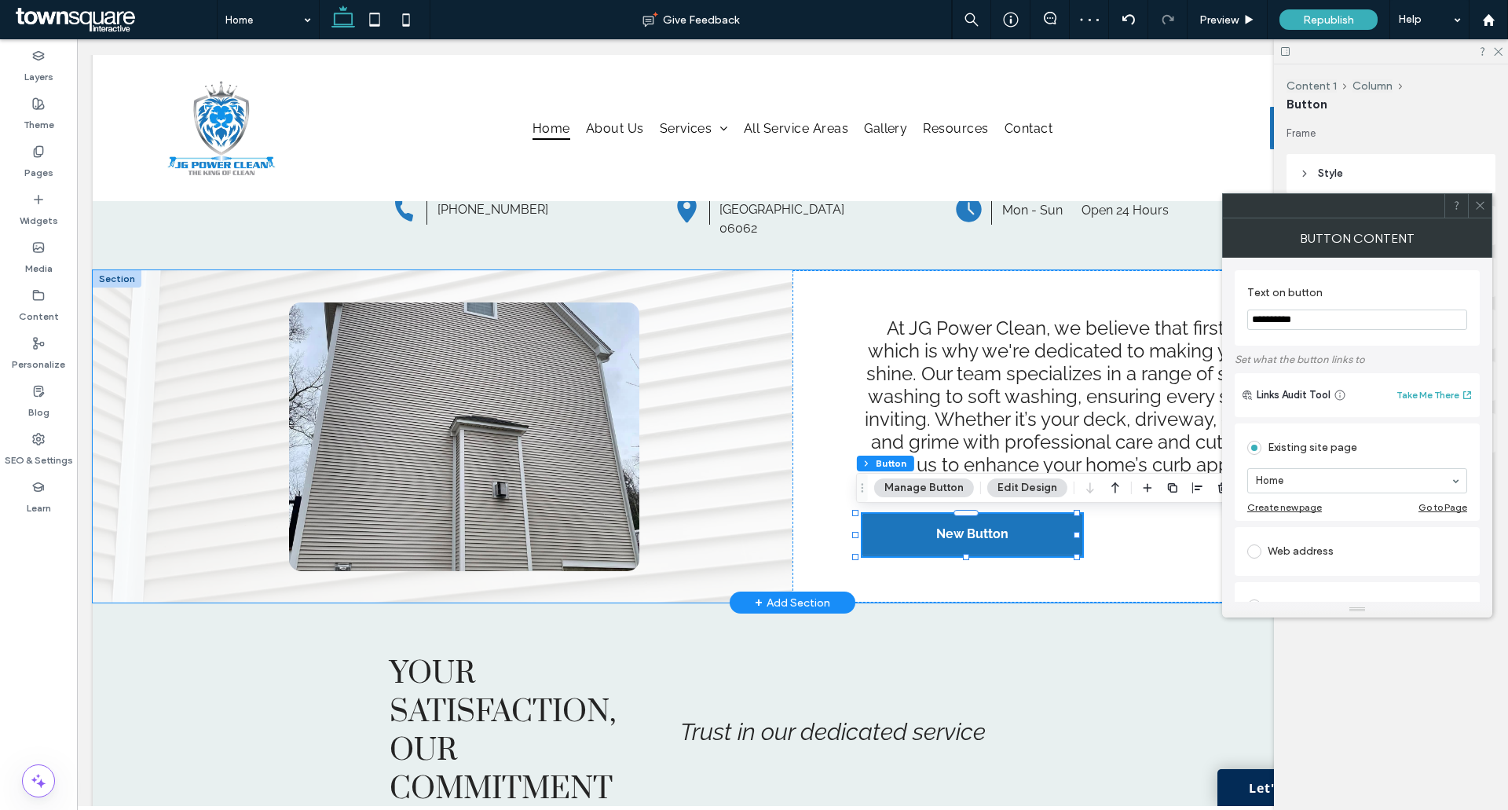
type input "**"
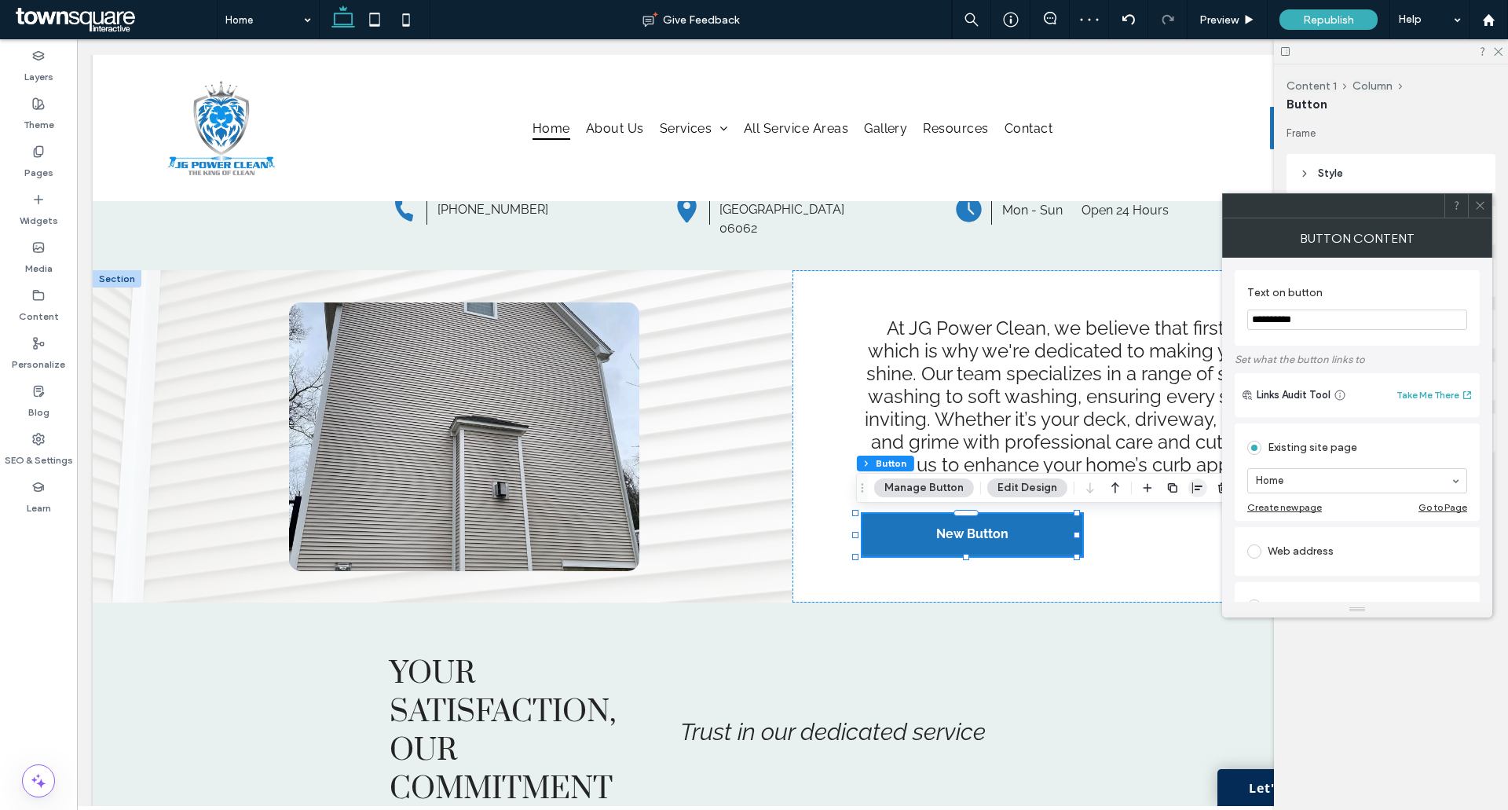
drag, startPoint x: 1199, startPoint y: 488, endPoint x: 1199, endPoint y: 496, distance: 7.9
click at [1199, 488] on icon "button" at bounding box center [1198, 488] width 13 height 13
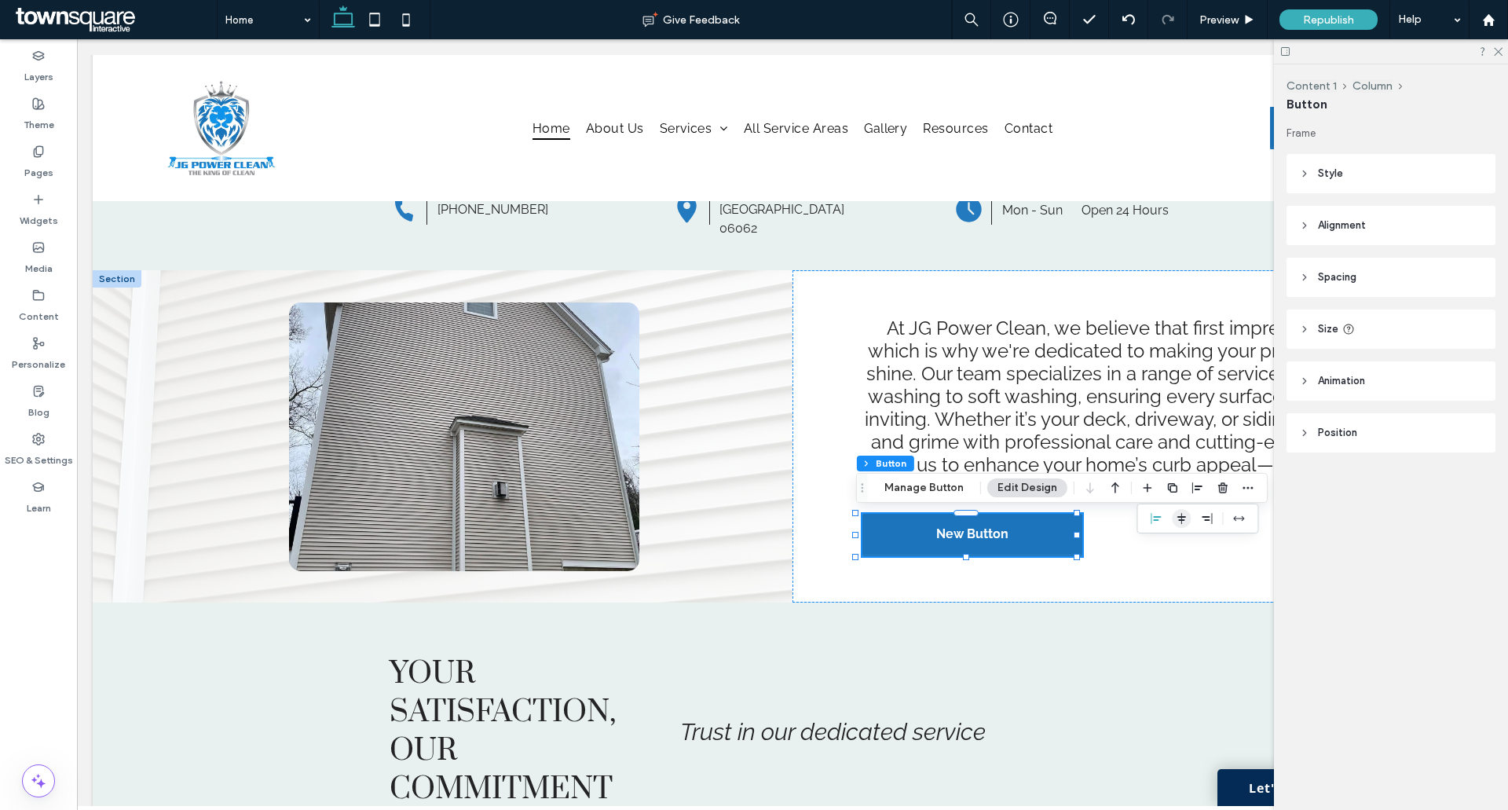
drag, startPoint x: 1180, startPoint y: 518, endPoint x: 1109, endPoint y: 507, distance: 71.4
click at [1180, 518] on use "center" at bounding box center [1181, 518] width 9 height 11
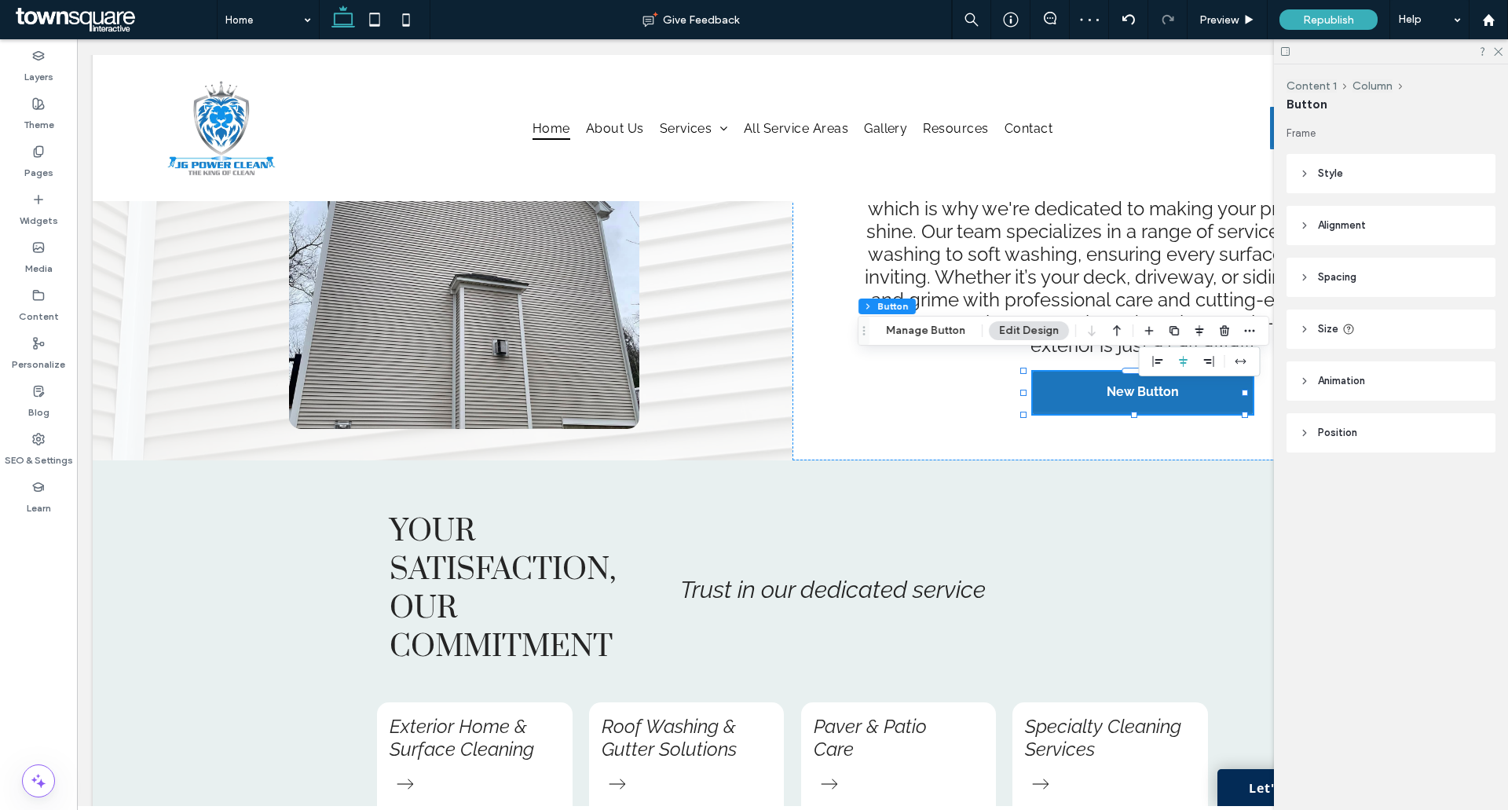
scroll to position [550, 0]
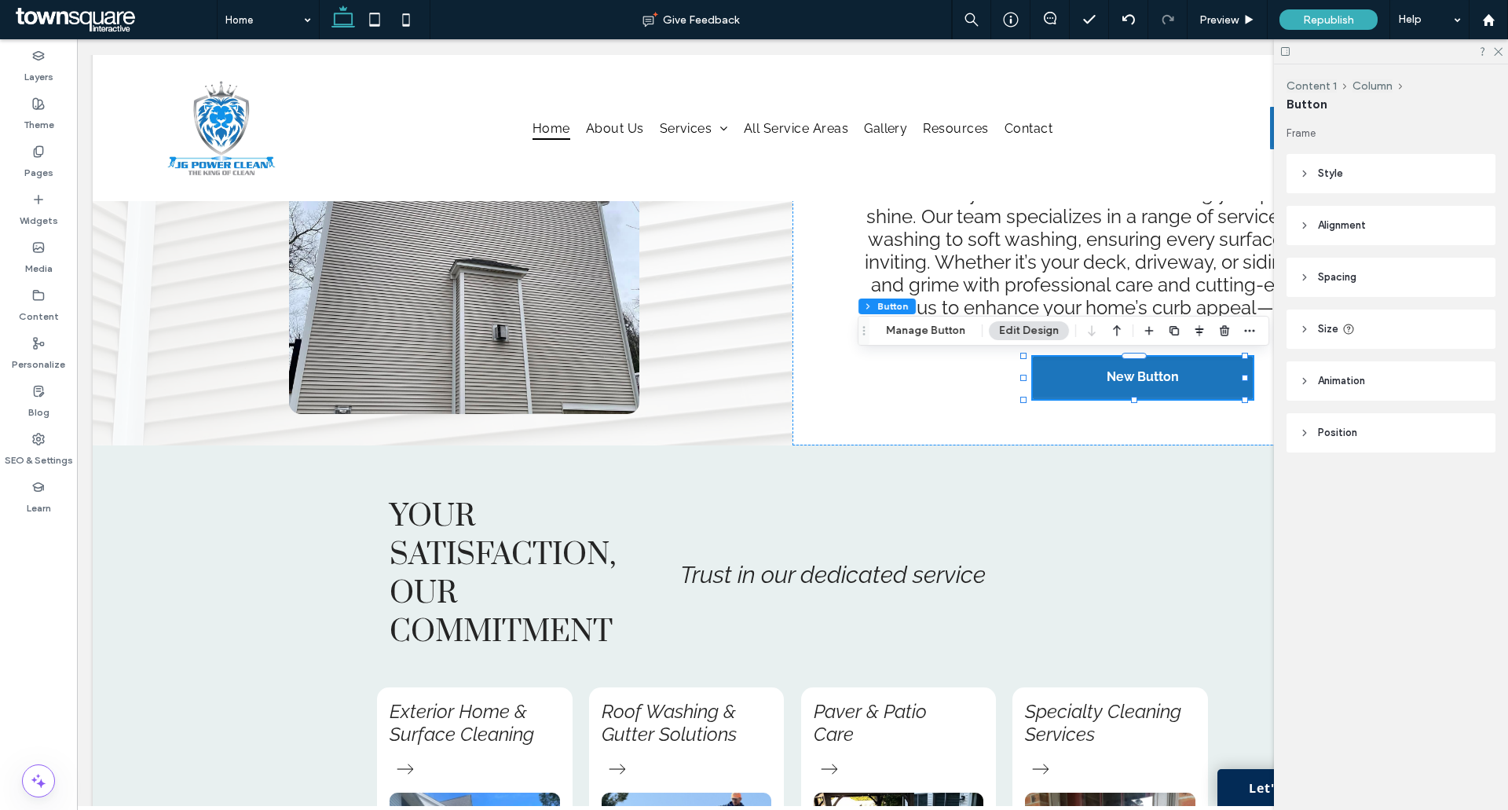
click at [1496, 57] on div at bounding box center [1391, 51] width 234 height 24
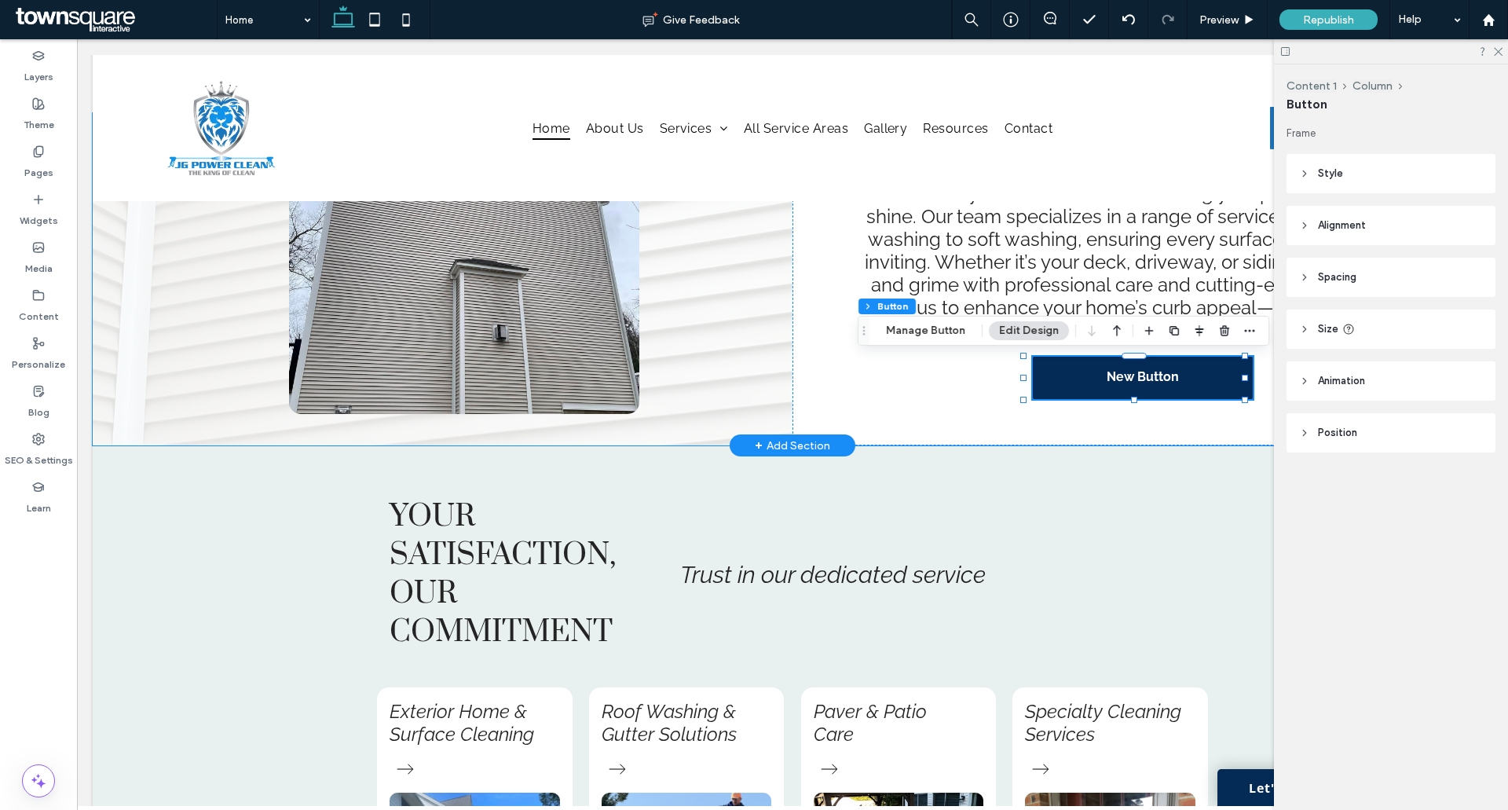
drag, startPoint x: 1130, startPoint y: 373, endPoint x: 1153, endPoint y: 378, distance: 23.3
click at [1130, 373] on span "New Button" at bounding box center [1143, 376] width 72 height 15
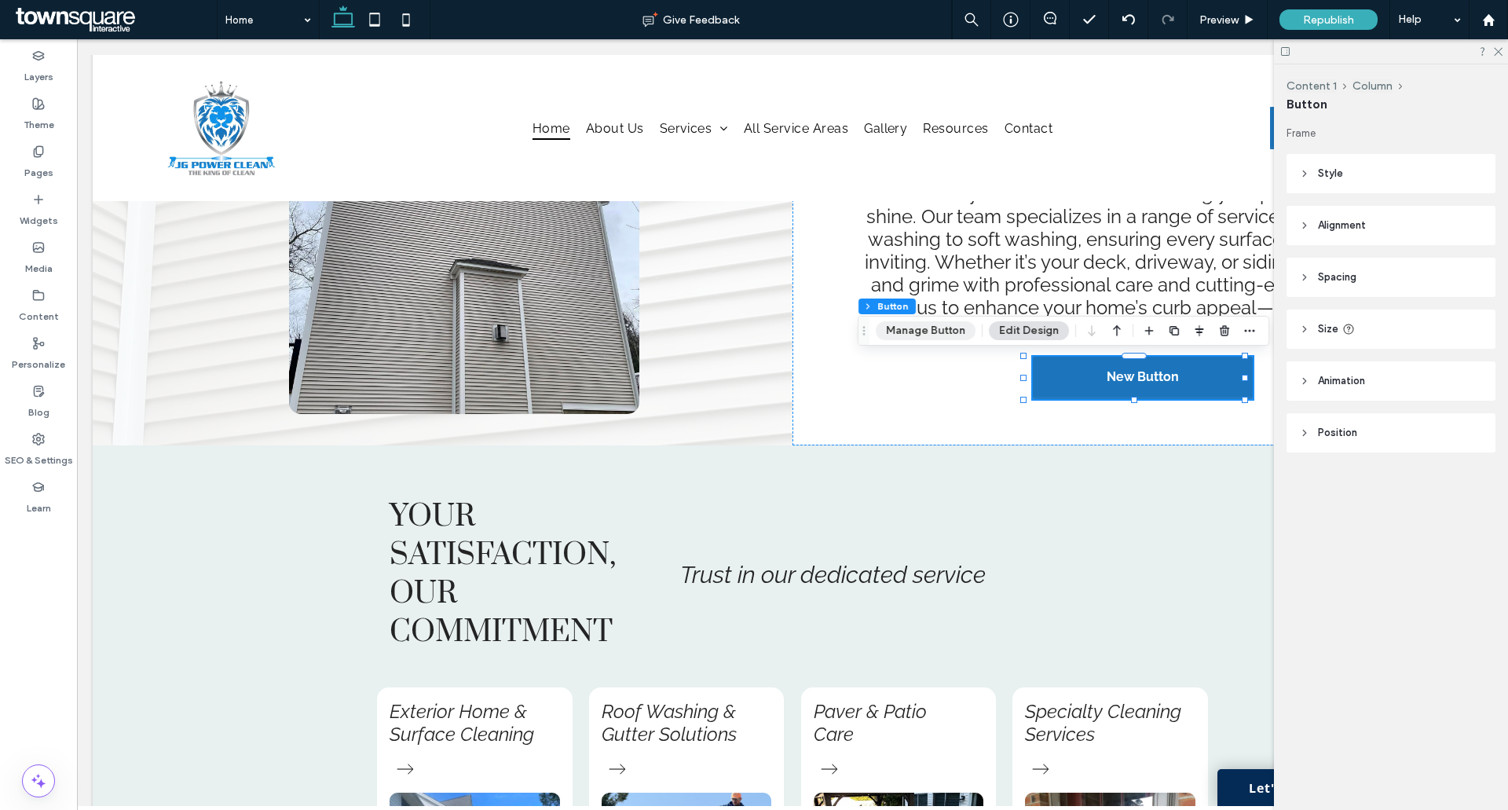
click at [938, 332] on button "Manage Button" at bounding box center [926, 330] width 100 height 19
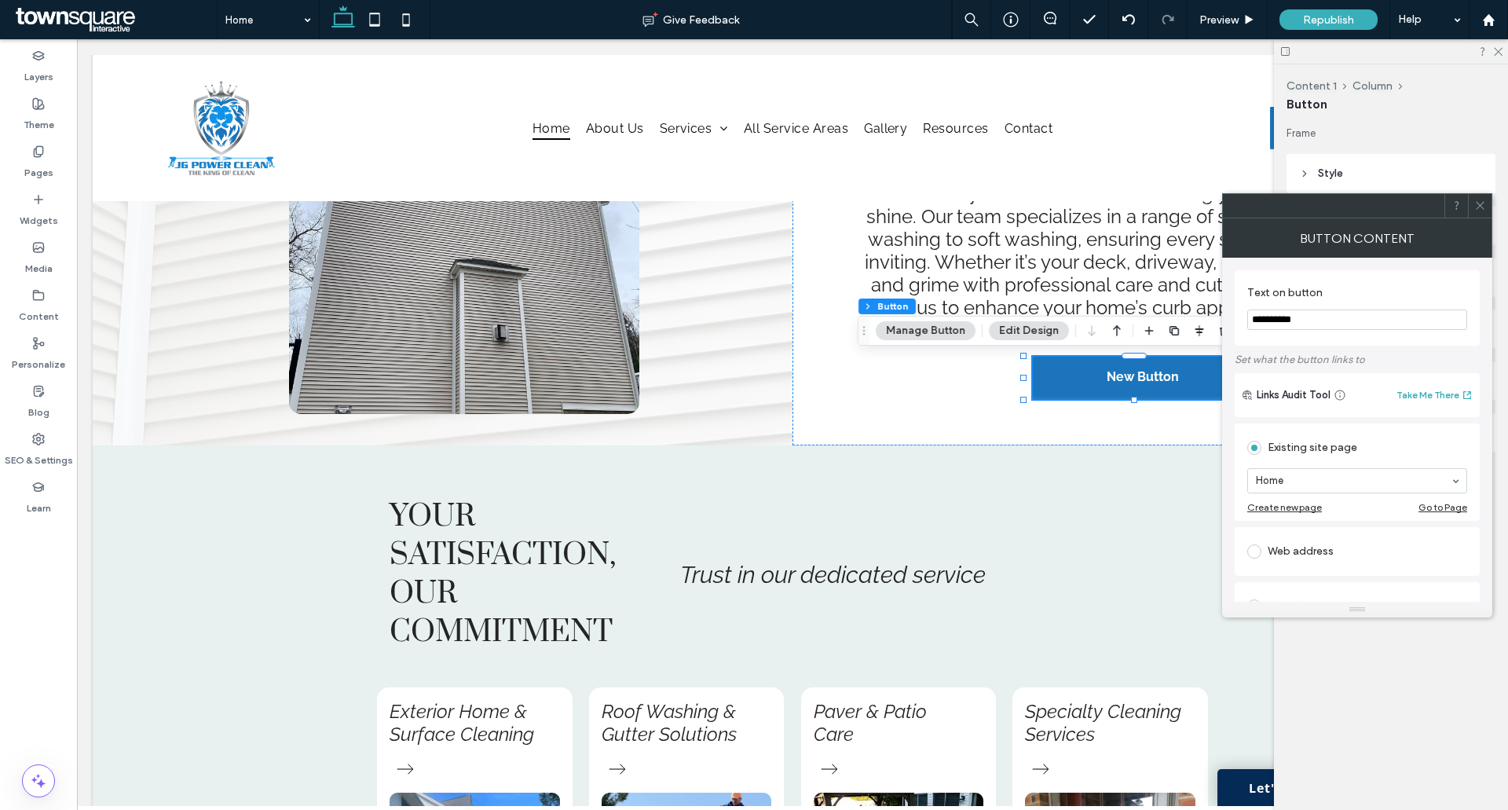
drag, startPoint x: 1207, startPoint y: 318, endPoint x: 1192, endPoint y: 319, distance: 14.9
click at [1192, 318] on body ".wqwq-1{fill:#231f20;} .cls-1q, .cls-2q { fill-rule: evenodd; } .cls-2q { fill:…" at bounding box center [754, 405] width 1508 height 810
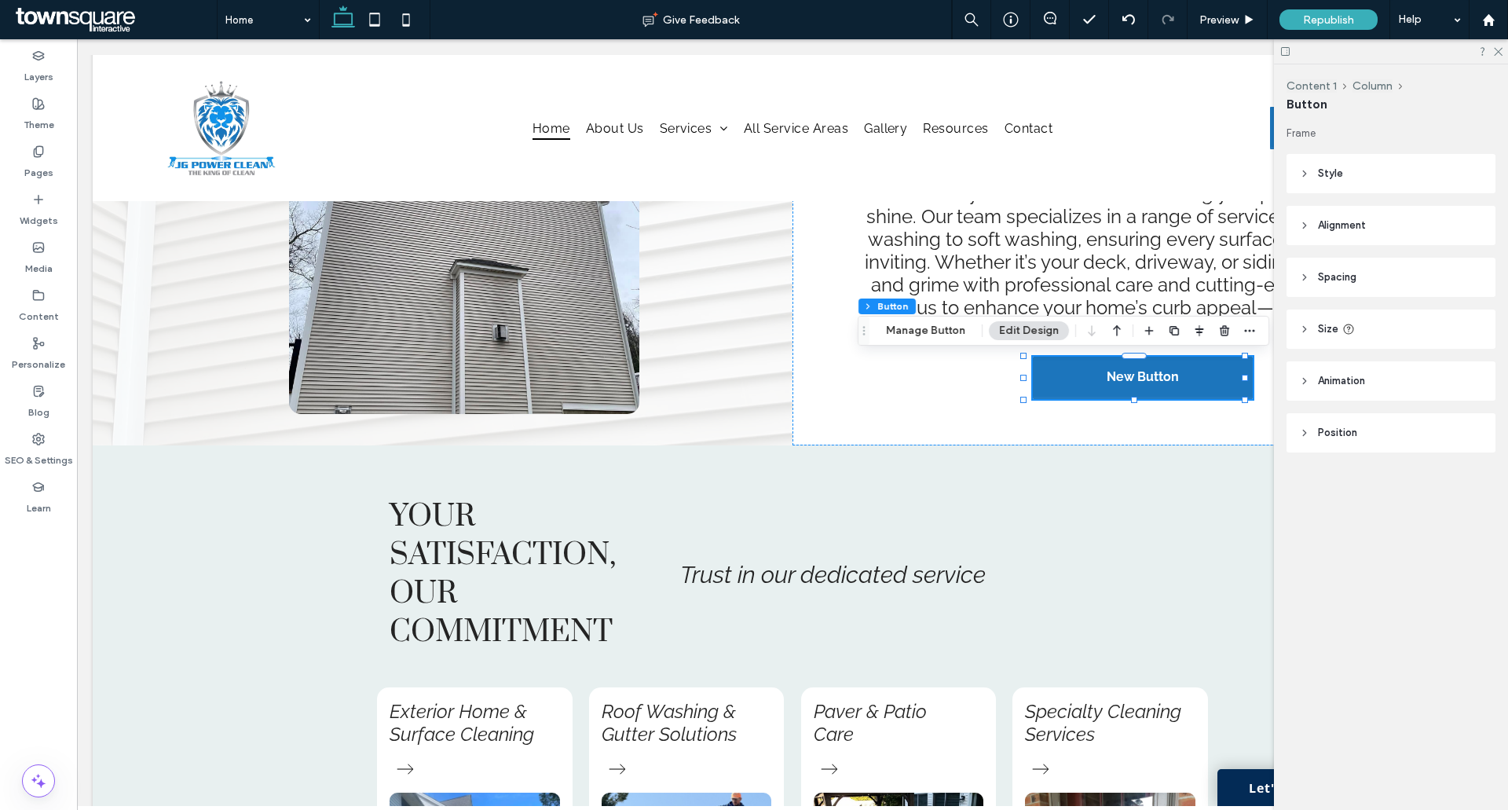
click at [1025, 338] on button "Edit Design" at bounding box center [1029, 330] width 80 height 19
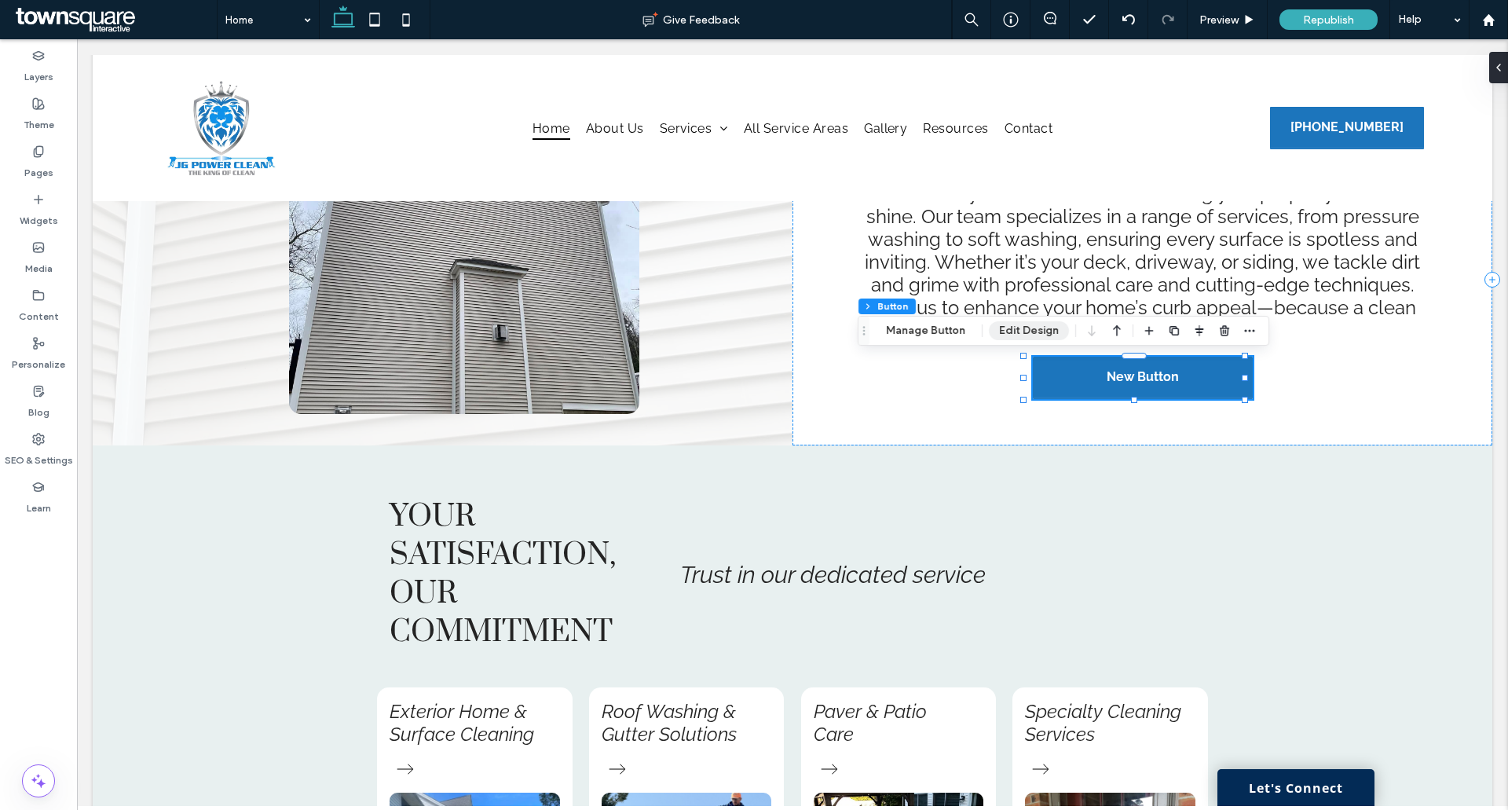
click at [1027, 338] on button "Edit Design" at bounding box center [1029, 330] width 80 height 19
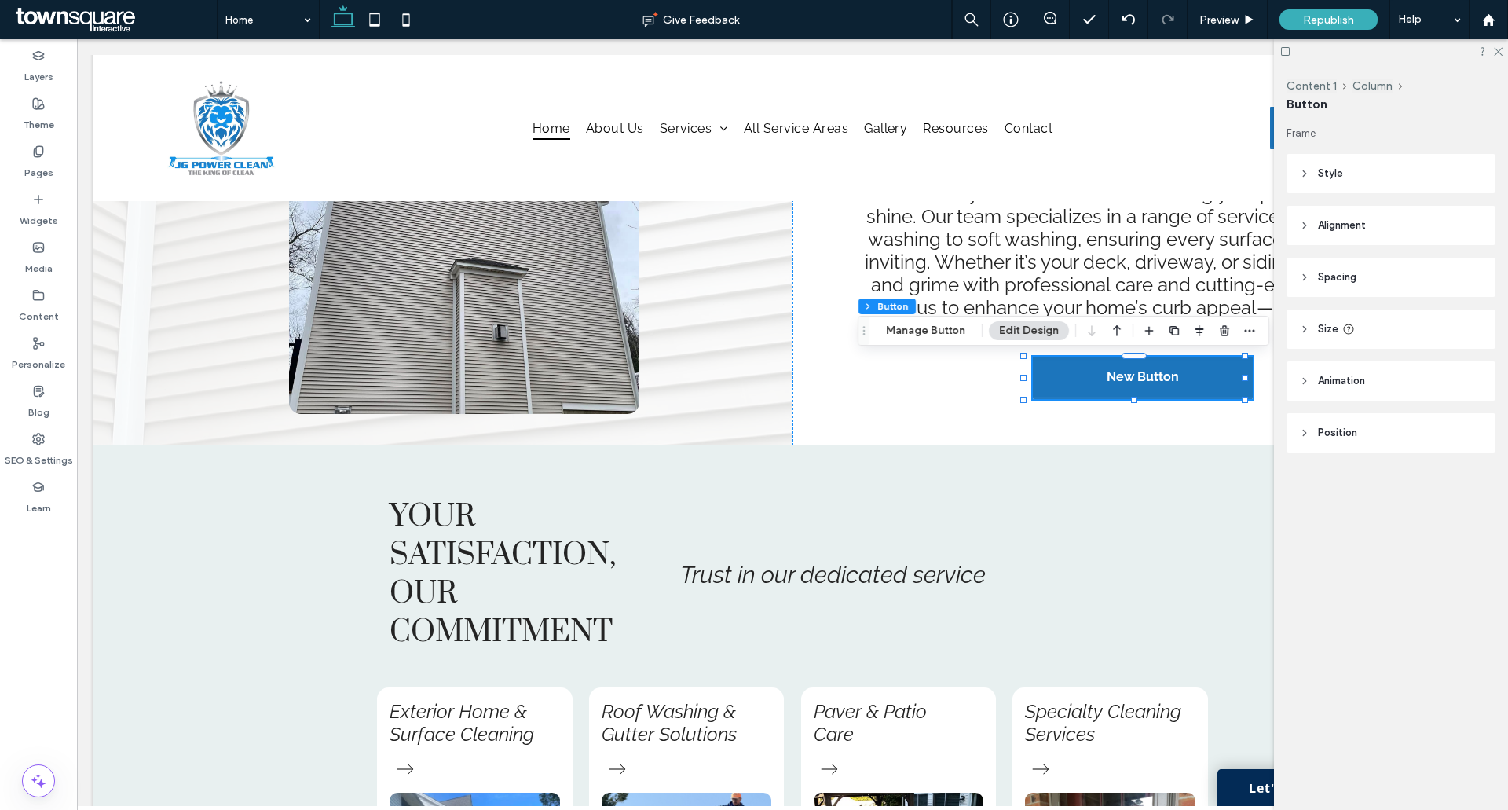
click at [1333, 174] on span "Style" at bounding box center [1330, 174] width 25 height 16
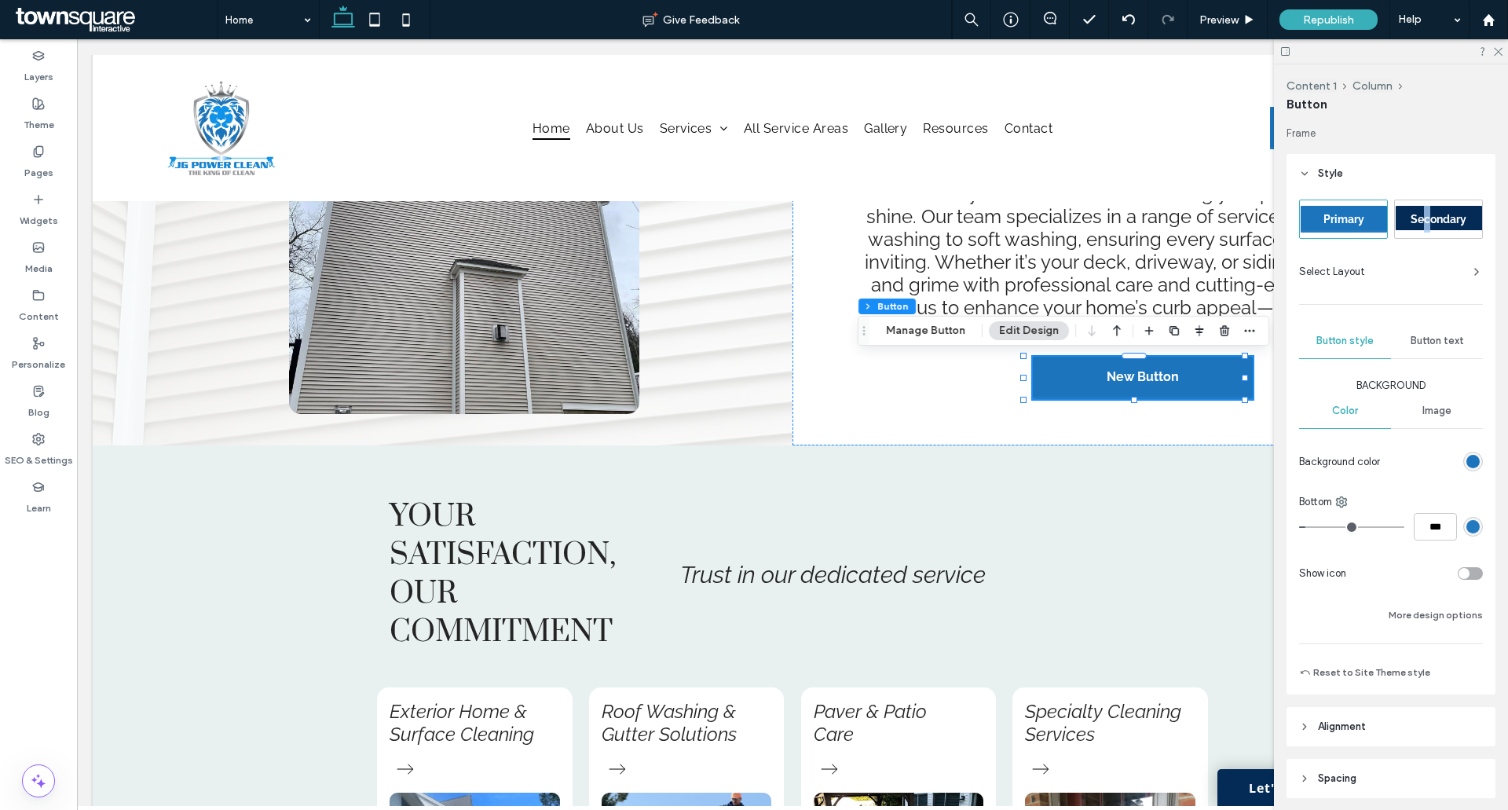
click at [1426, 223] on span "Secondary" at bounding box center [1439, 219] width 56 height 13
click at [1455, 342] on span "Button text" at bounding box center [1437, 341] width 53 height 13
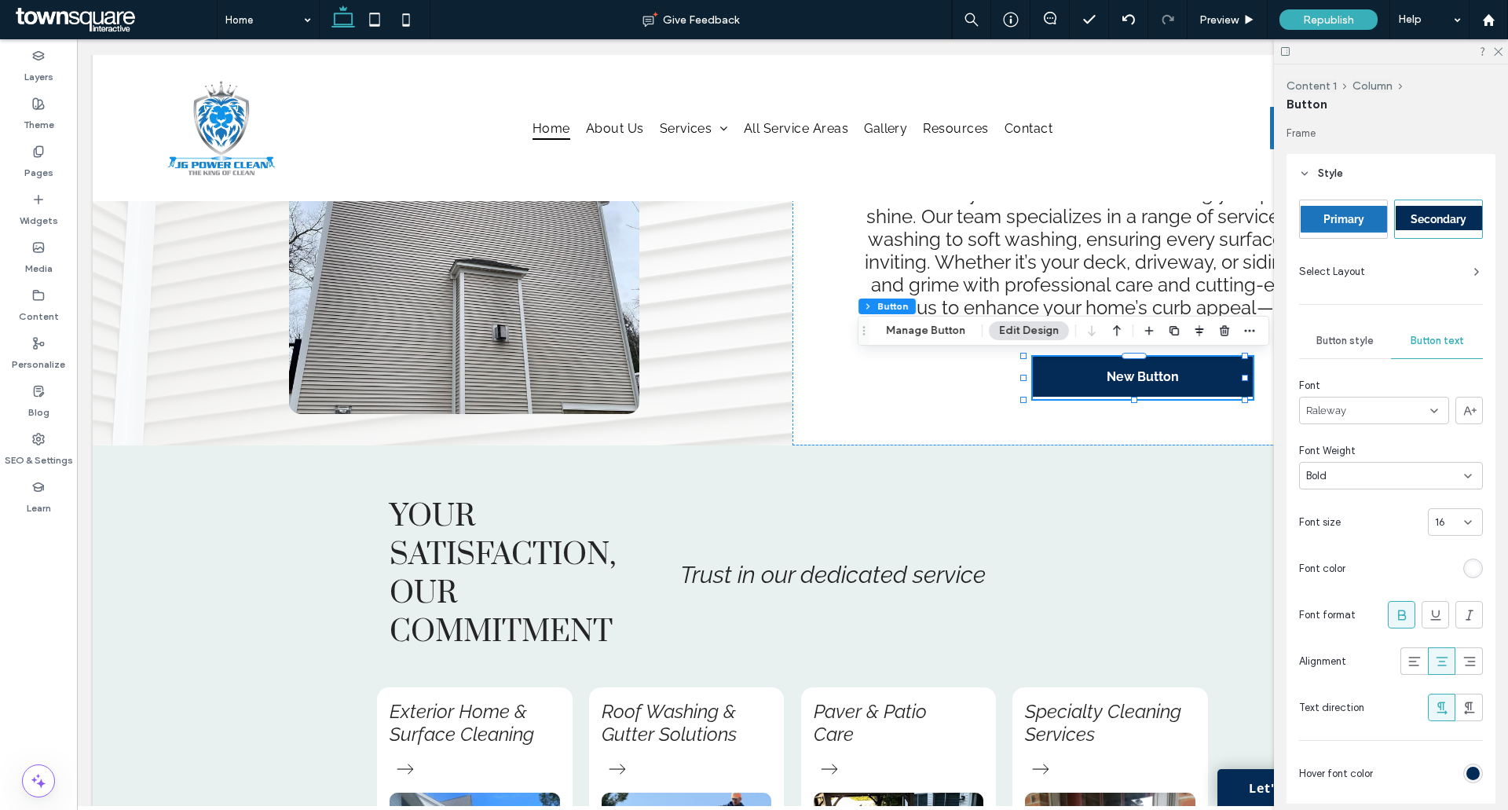
click at [1357, 418] on div "Raleway" at bounding box center [1374, 410] width 150 height 27
click at [1420, 308] on div "Primary Secondary Select Layout Button style Button text Font Raleway Font Weig…" at bounding box center [1391, 547] width 184 height 695
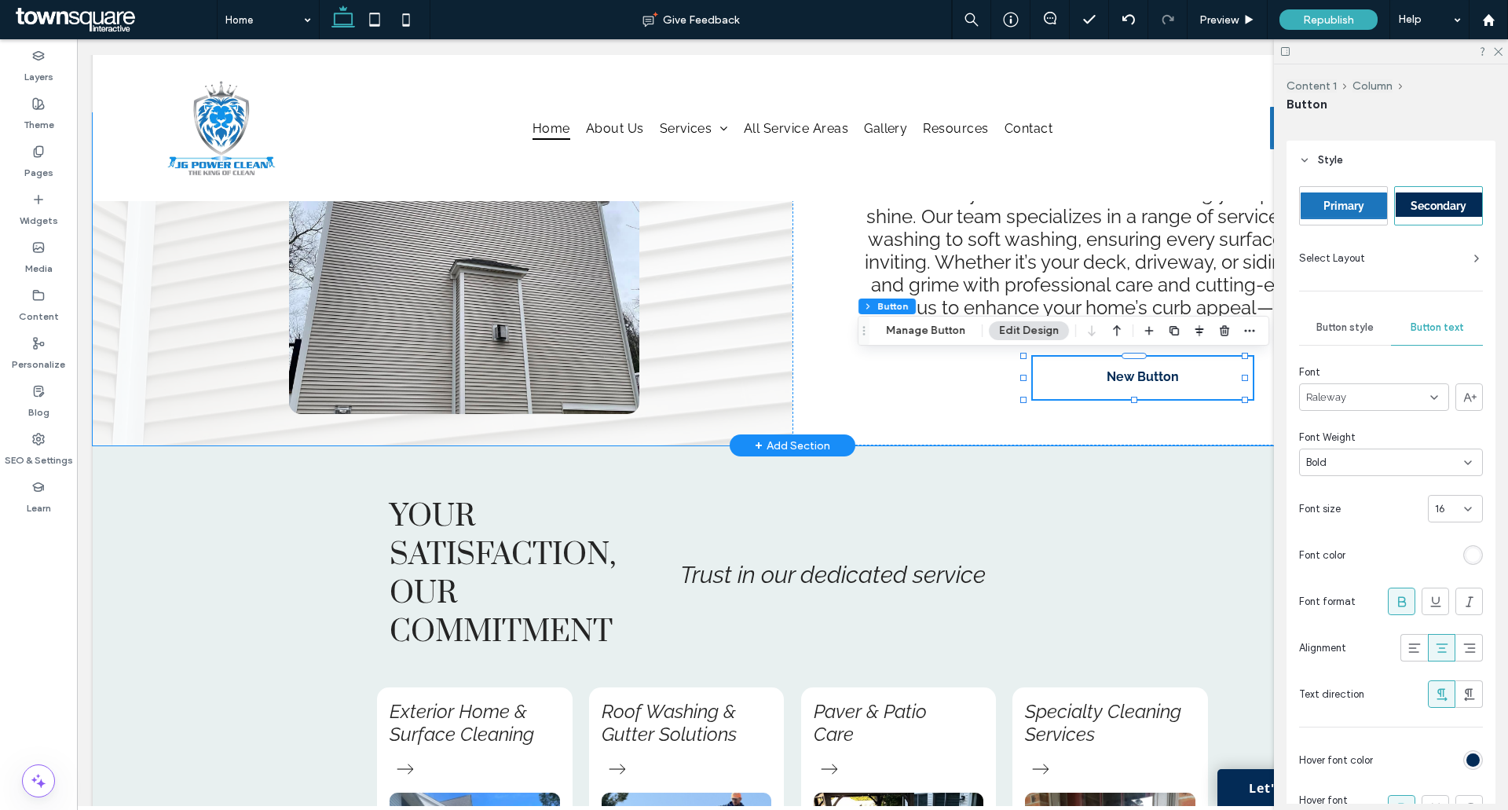
scroll to position [0, 0]
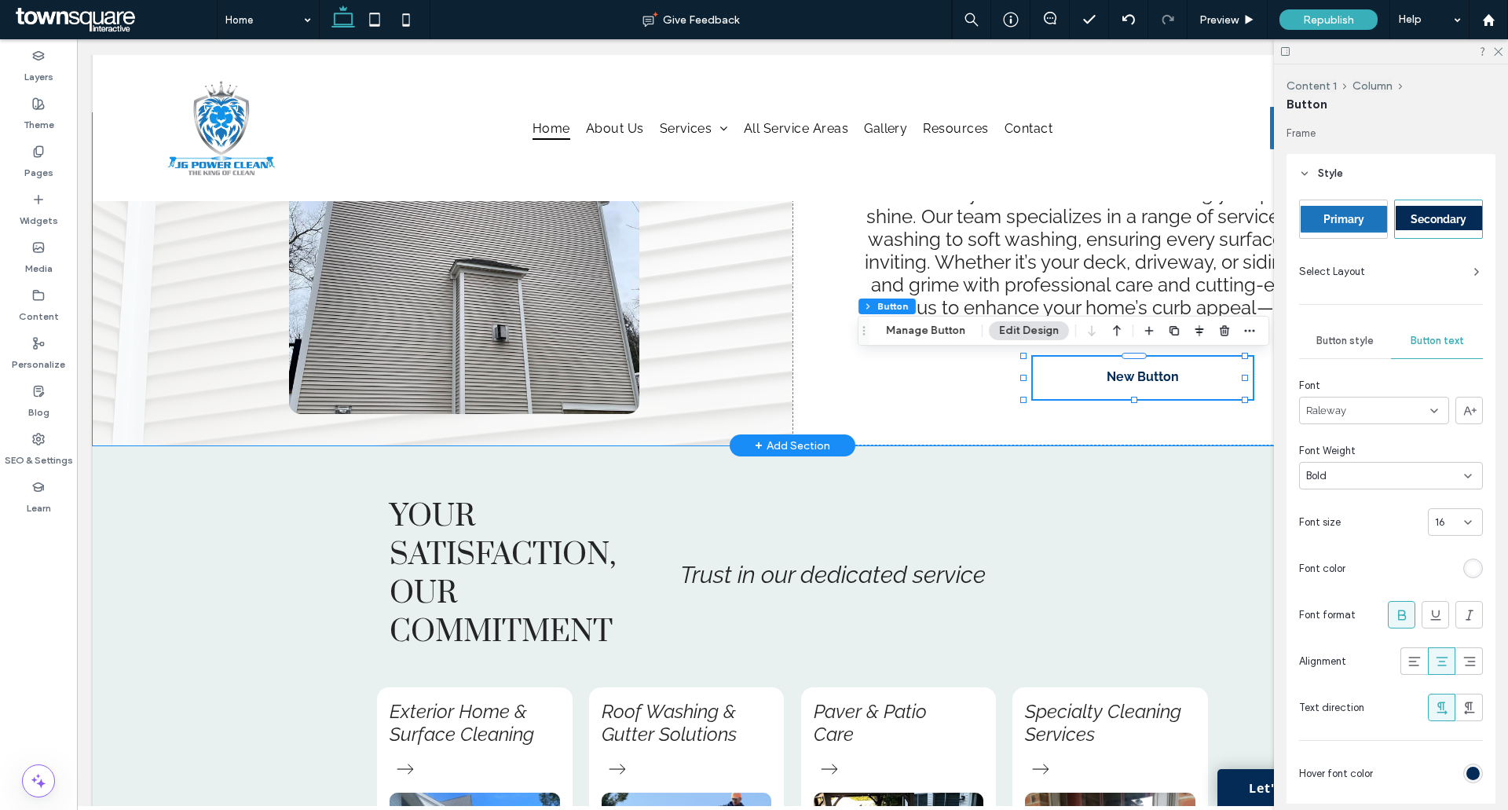
click at [1134, 387] on link "New Button" at bounding box center [1143, 378] width 220 height 42
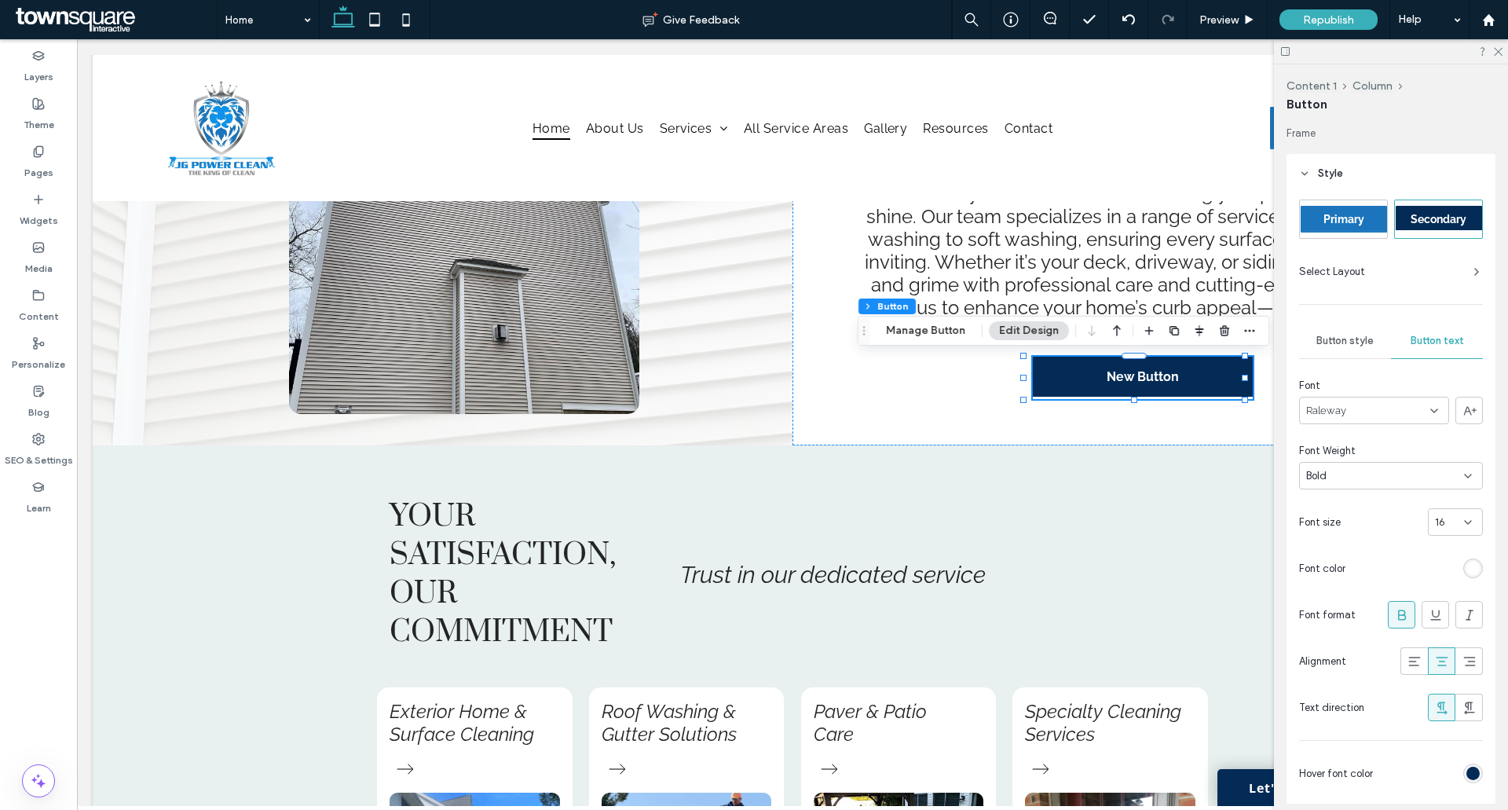
click at [1344, 338] on span "Button style" at bounding box center [1345, 341] width 57 height 13
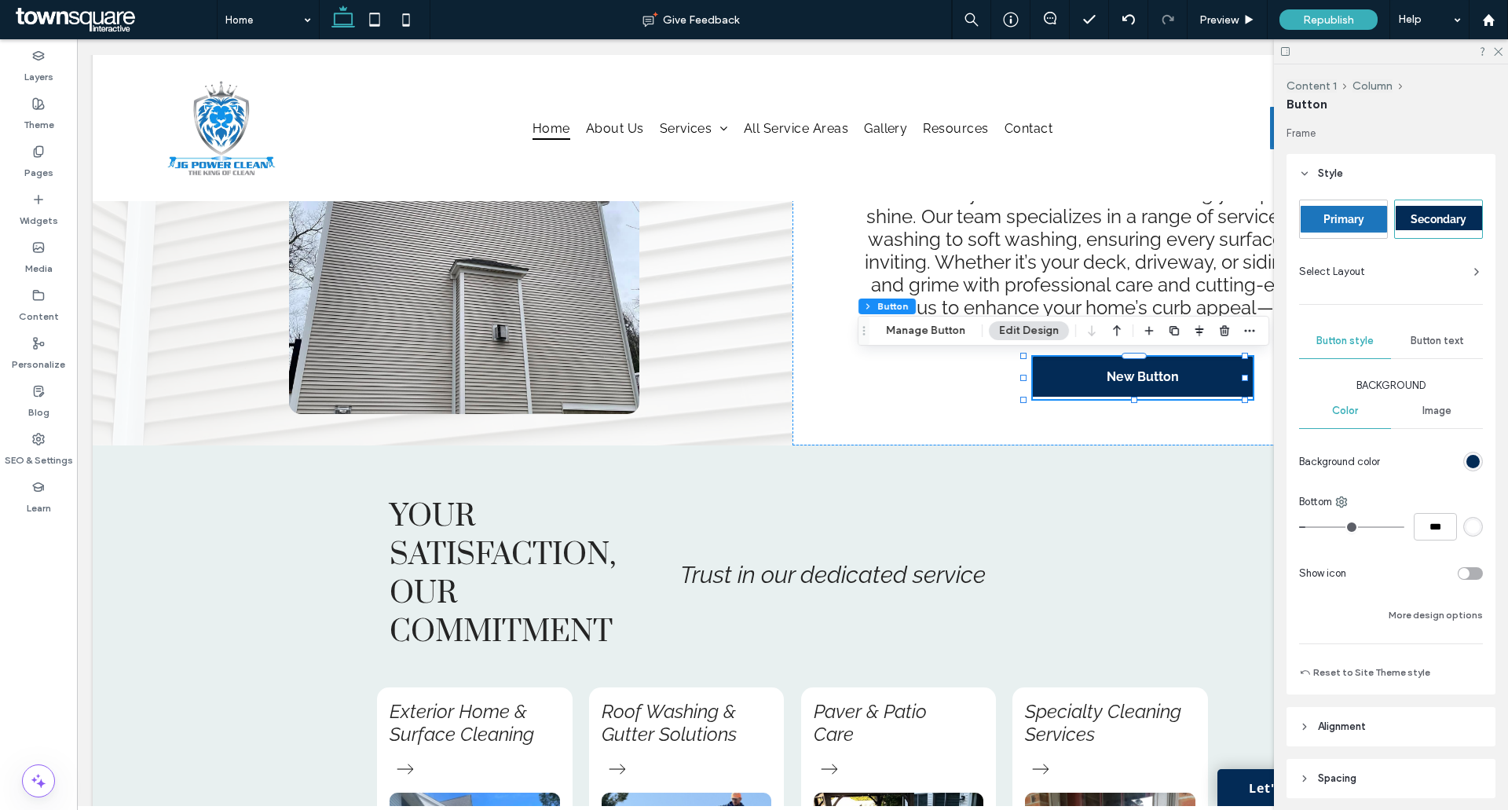
click at [1435, 323] on div "Primary Secondary Select Layout Button style Button text Background Color Image…" at bounding box center [1391, 441] width 184 height 482
click at [1435, 332] on div "Button text" at bounding box center [1437, 341] width 92 height 35
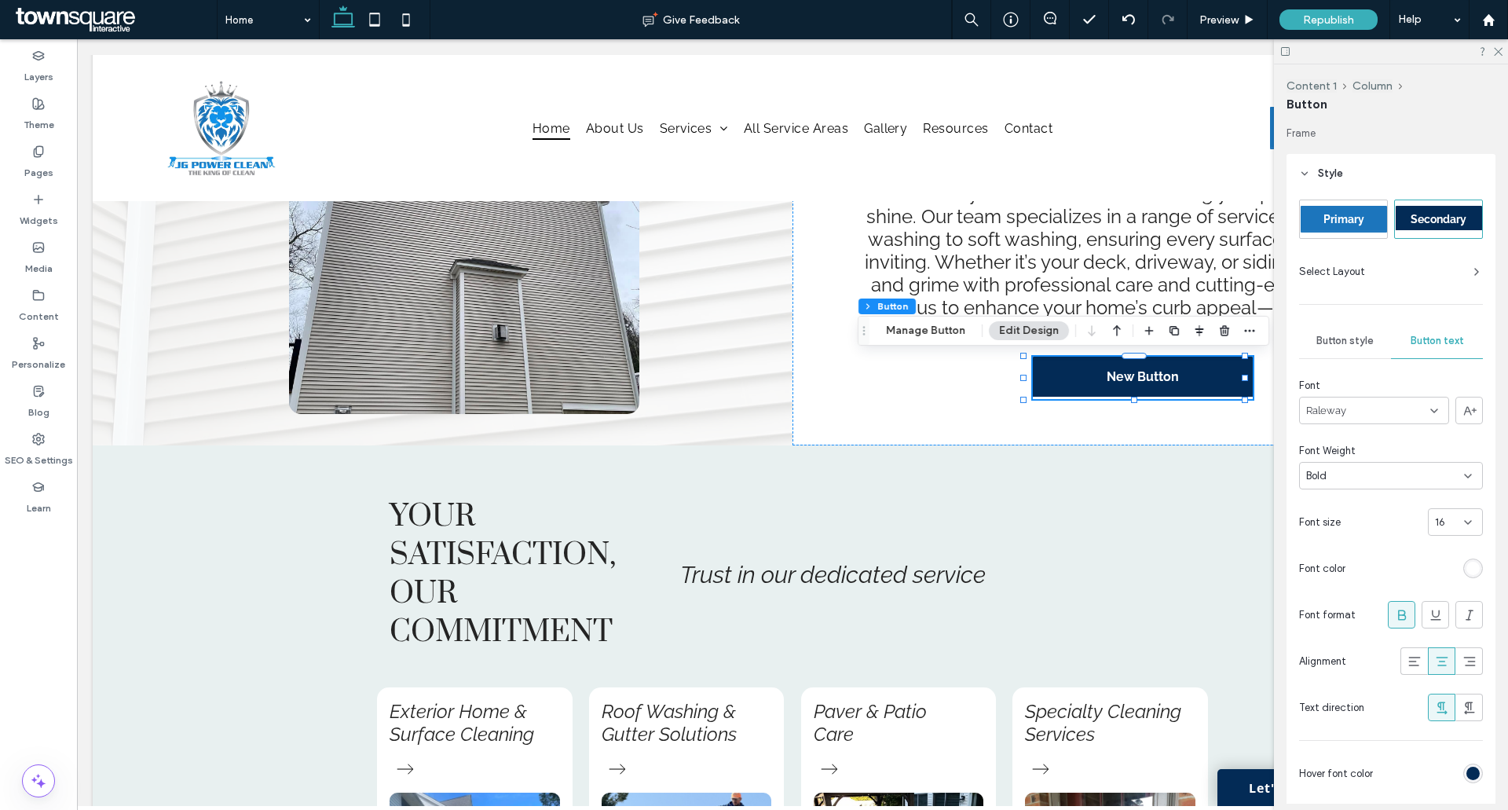
click at [1323, 174] on span "Style" at bounding box center [1330, 174] width 25 height 16
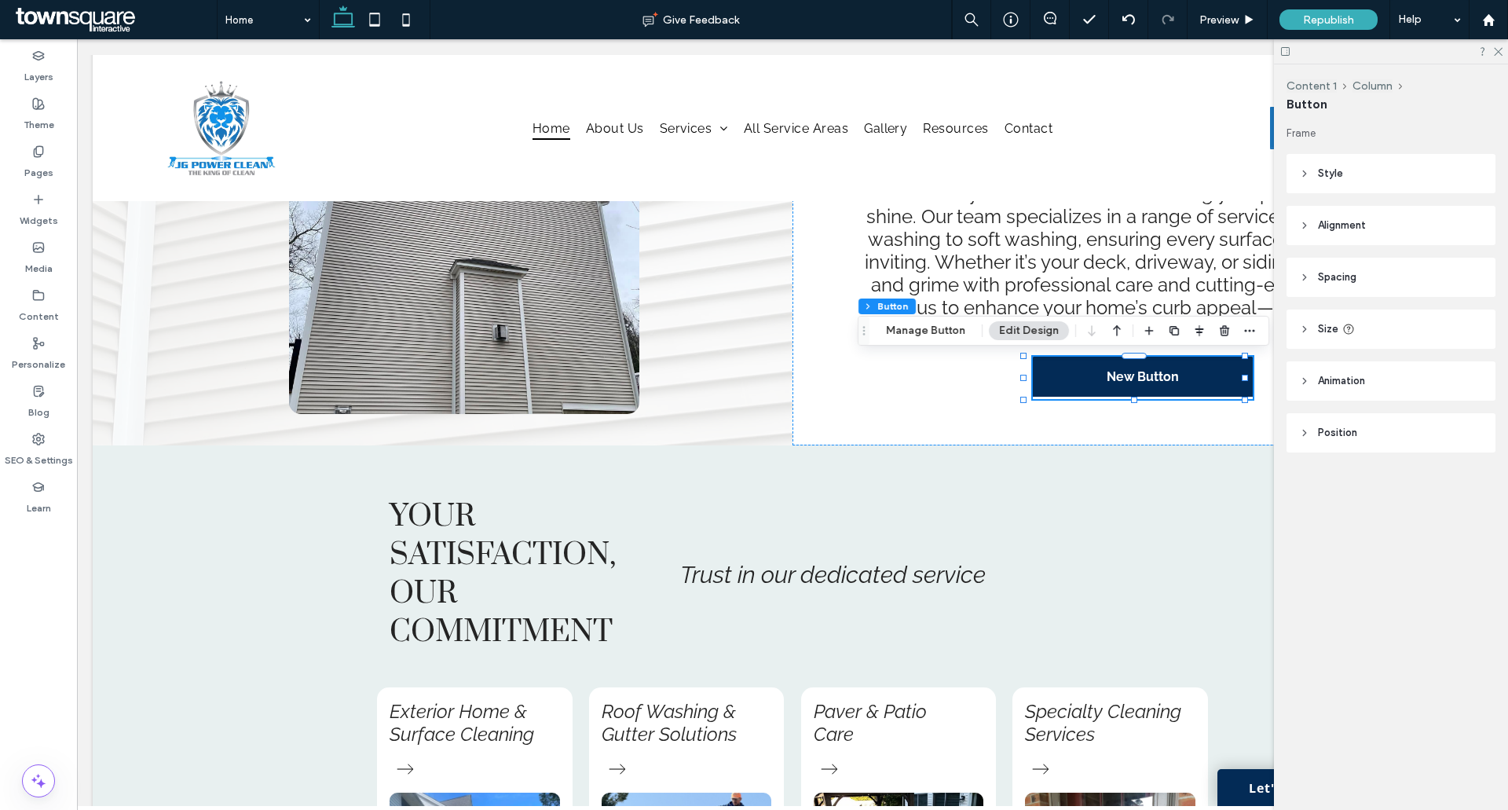
click at [1323, 438] on span "Position" at bounding box center [1337, 433] width 39 height 16
click at [1309, 220] on header "Alignment" at bounding box center [1391, 225] width 209 height 39
click at [1313, 222] on header "Alignment" at bounding box center [1391, 225] width 209 height 39
click at [1299, 171] on icon at bounding box center [1304, 173] width 11 height 11
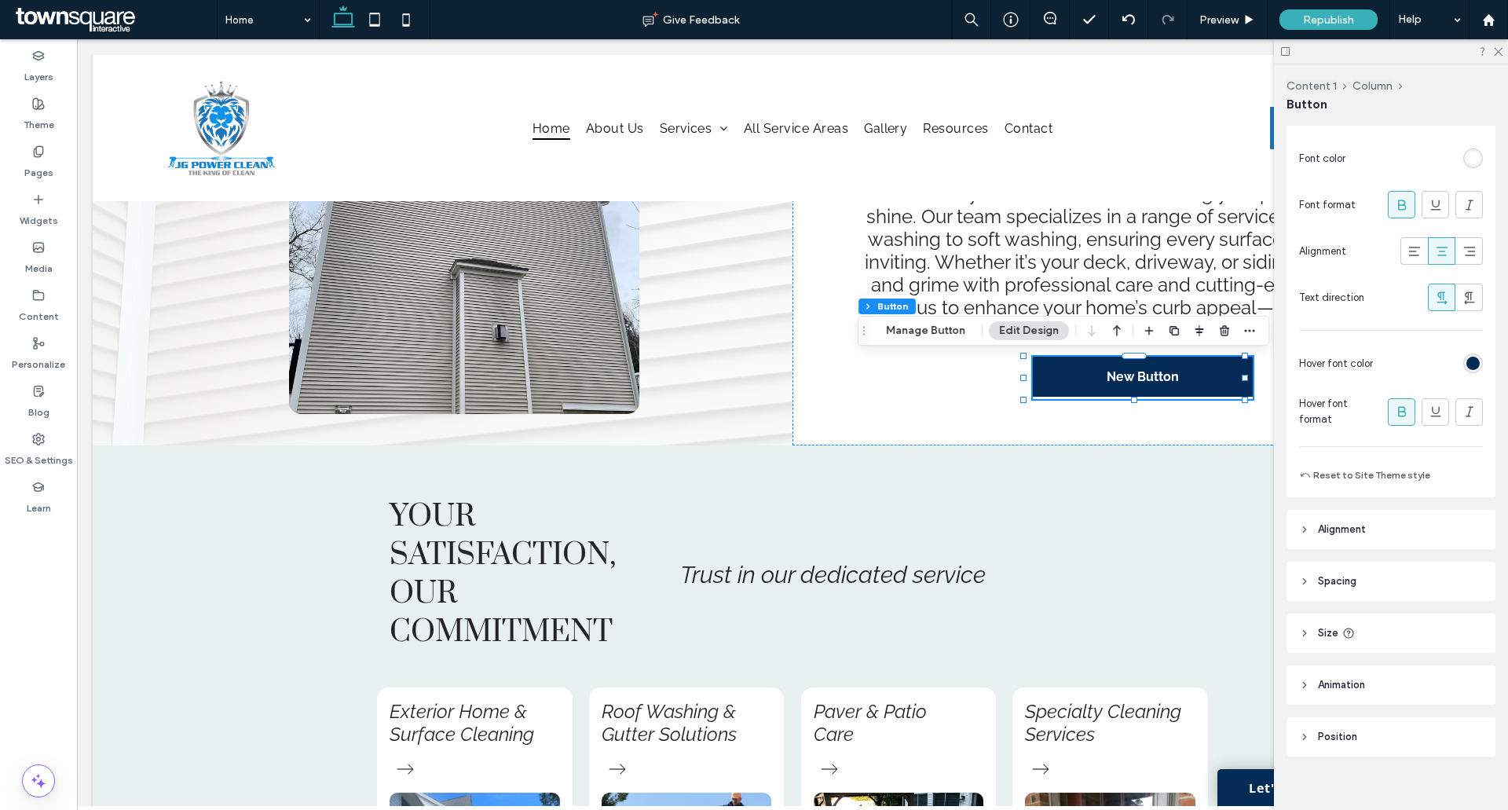
scroll to position [426, 0]
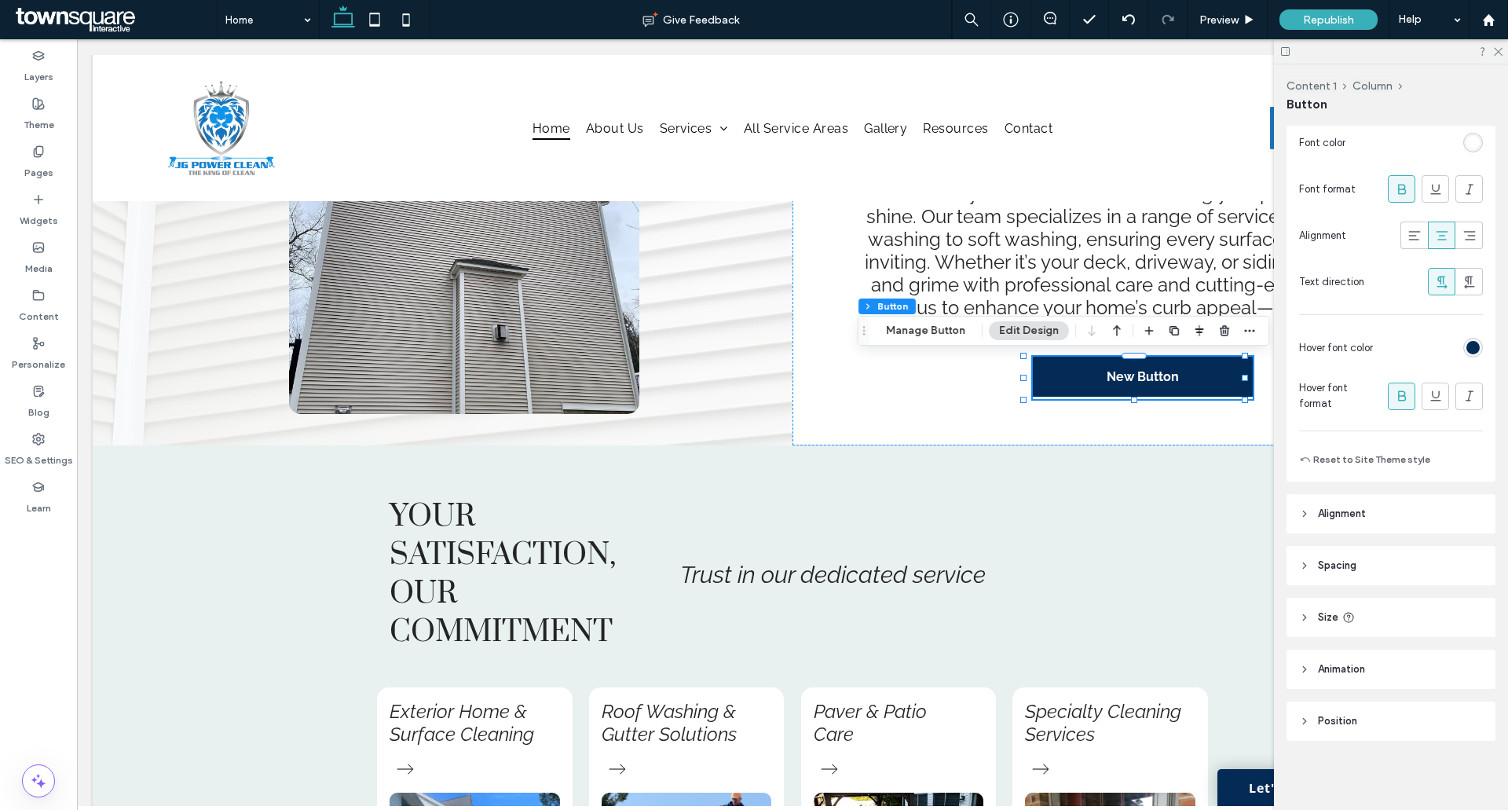
click at [924, 332] on button "Manage Button" at bounding box center [926, 330] width 100 height 19
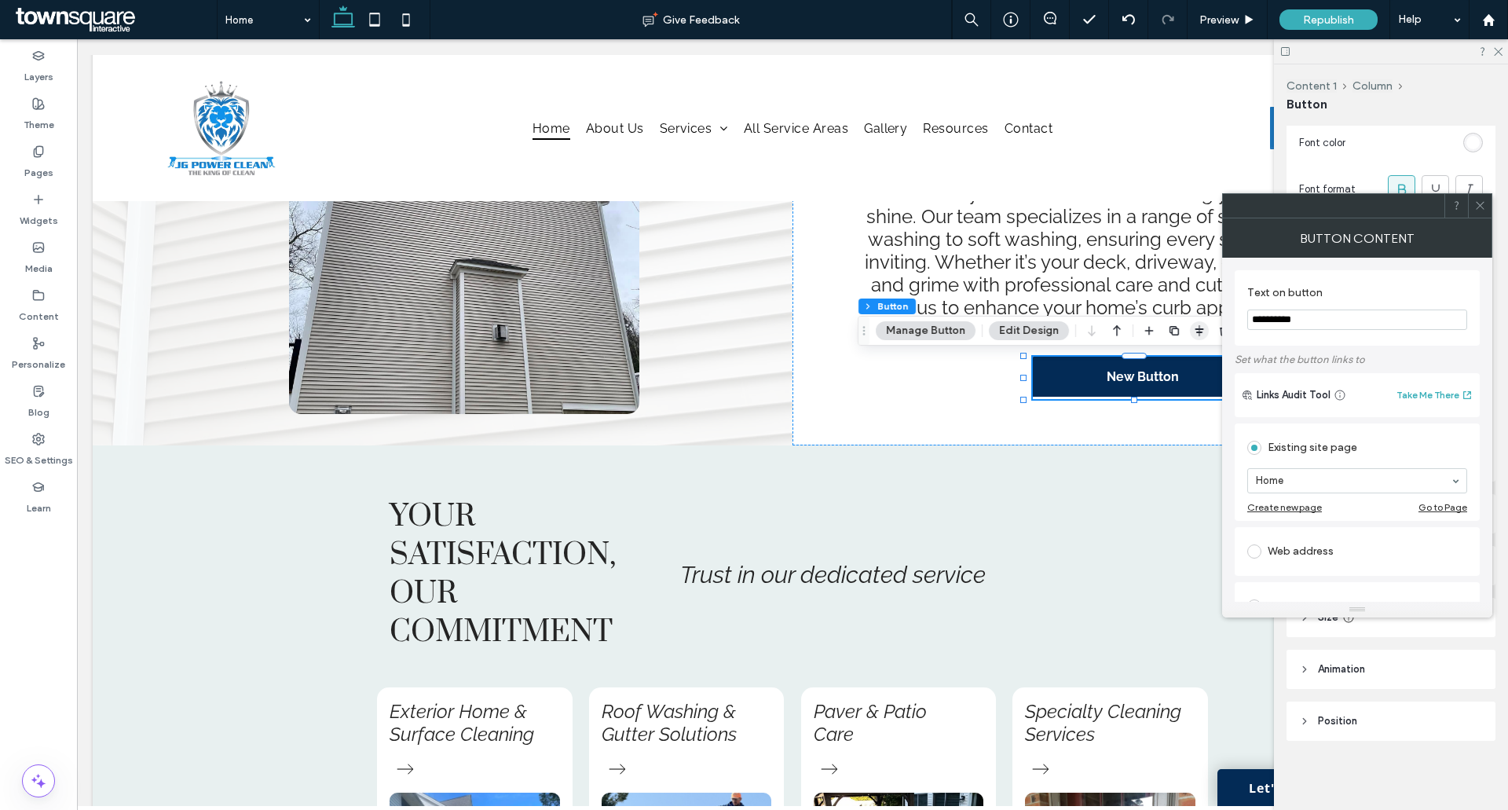
click at [1180, 326] on body ".wqwq-1{fill:#231f20;} .cls-1q, .cls-2q { fill-rule: evenodd; } .cls-2q { fill:…" at bounding box center [754, 405] width 1508 height 810
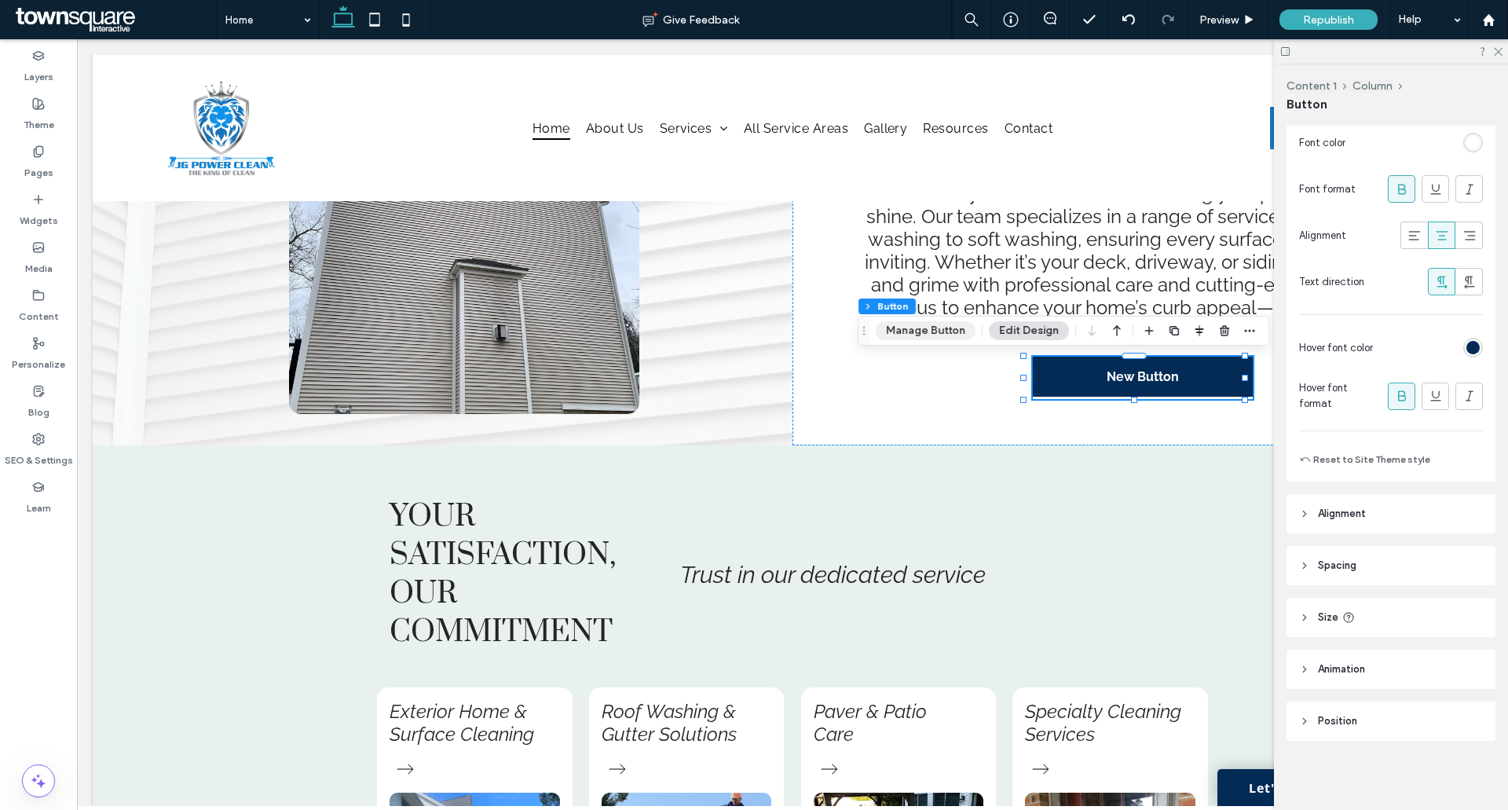
click at [910, 326] on button "Manage Button" at bounding box center [926, 330] width 100 height 19
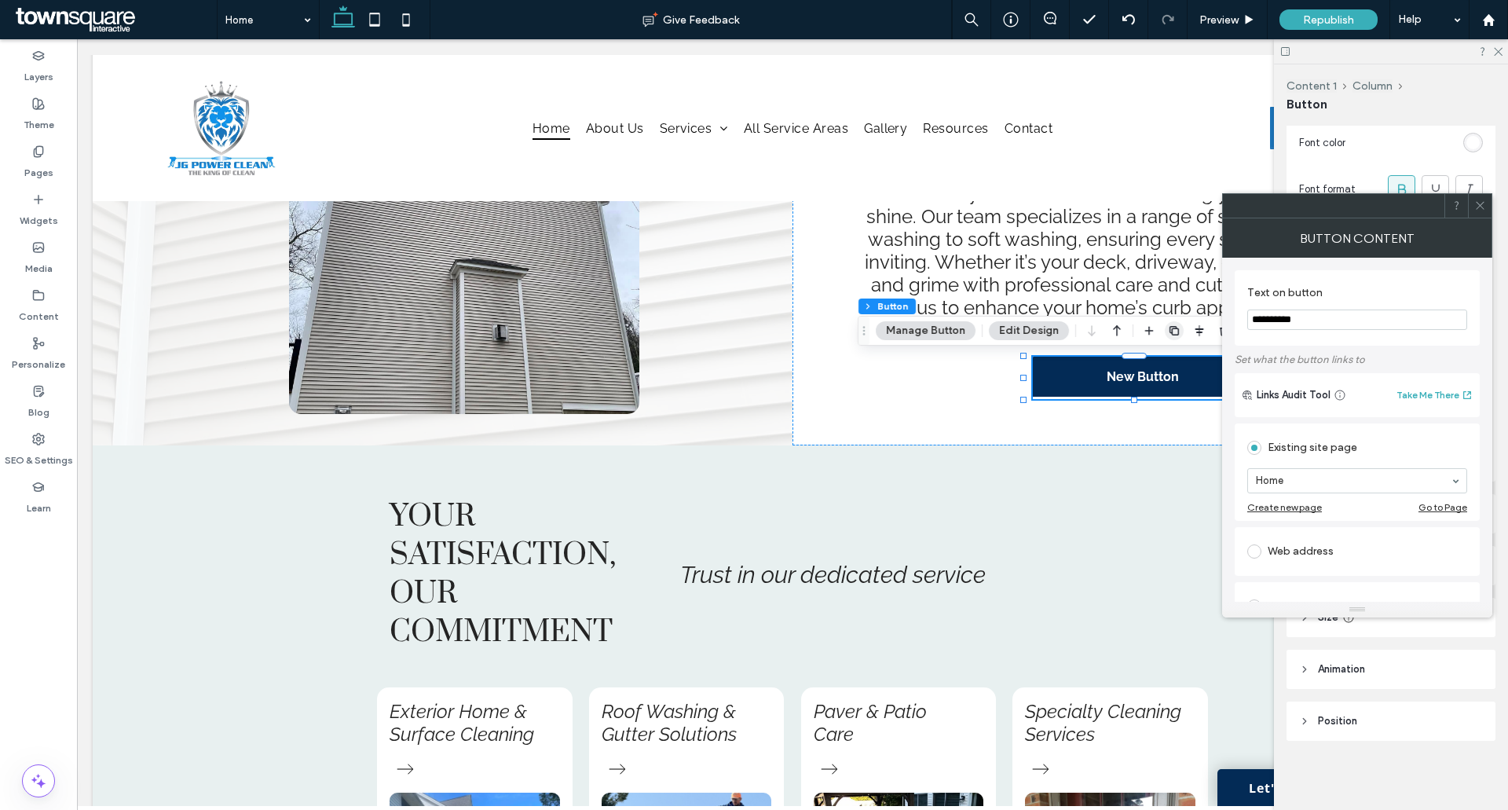
drag, startPoint x: 1281, startPoint y: 320, endPoint x: 1191, endPoint y: 317, distance: 90.4
click at [1176, 324] on body ".wqwq-1{fill:#231f20;} .cls-1q, .cls-2q { fill-rule: evenodd; } .cls-2q { fill:…" at bounding box center [754, 405] width 1508 height 810
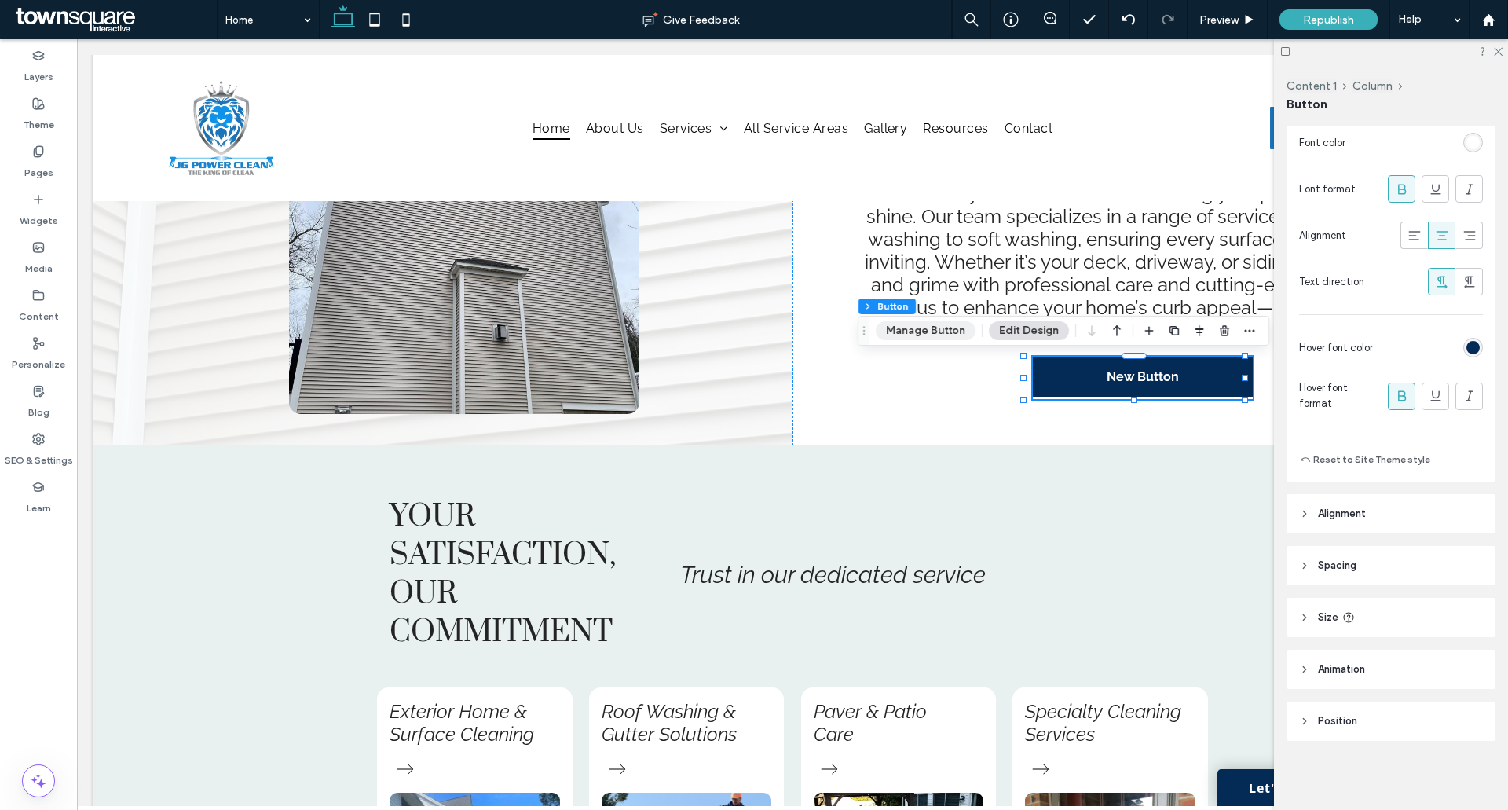
click at [927, 331] on button "Manage Button" at bounding box center [926, 330] width 100 height 19
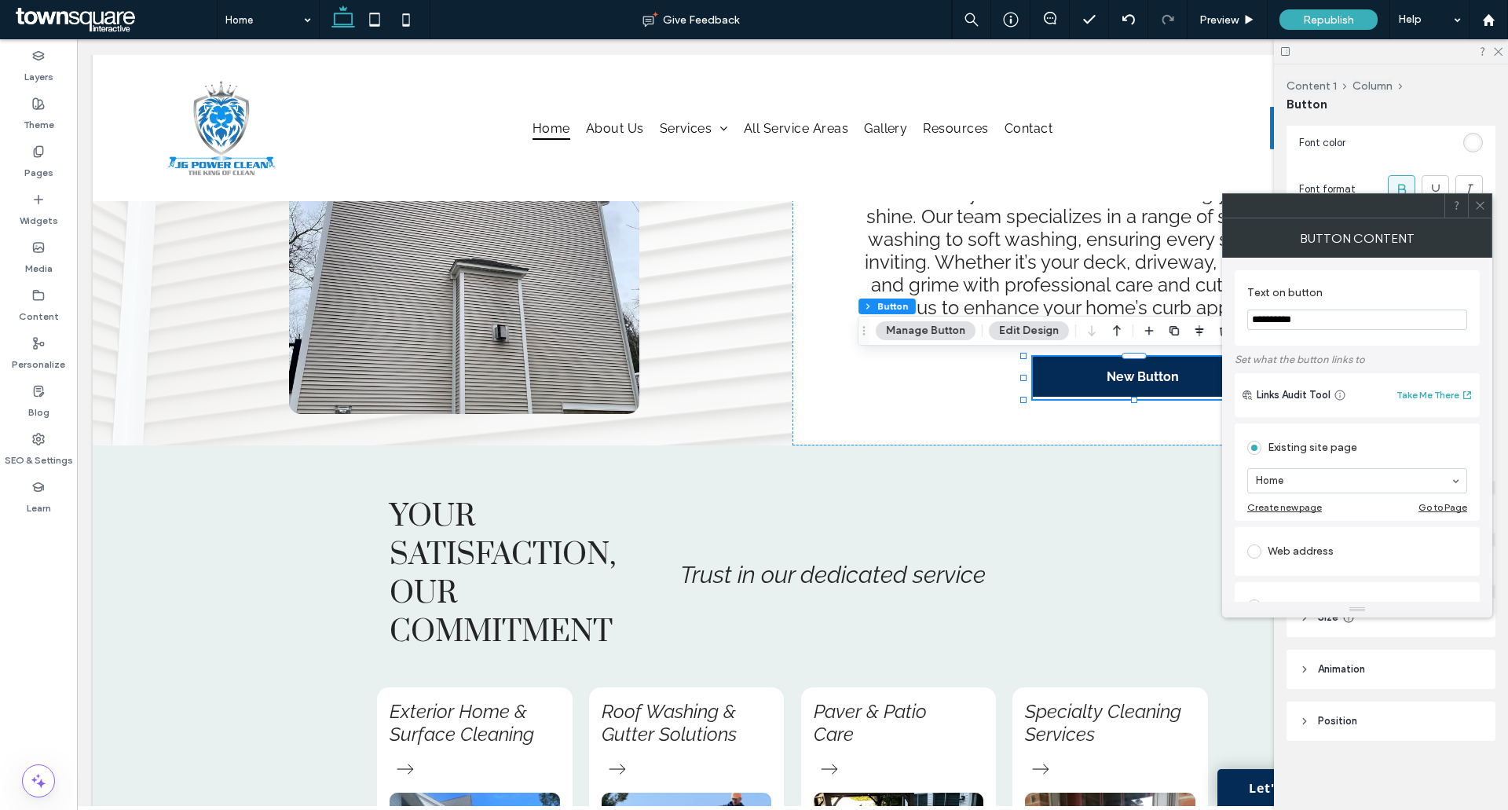
drag, startPoint x: 1235, startPoint y: 322, endPoint x: 1223, endPoint y: 324, distance: 12.0
click at [1199, 322] on body ".wqwq-1{fill:#231f20;} .cls-1q, .cls-2q { fill-rule: evenodd; } .cls-2q { fill:…" at bounding box center [754, 405] width 1508 height 810
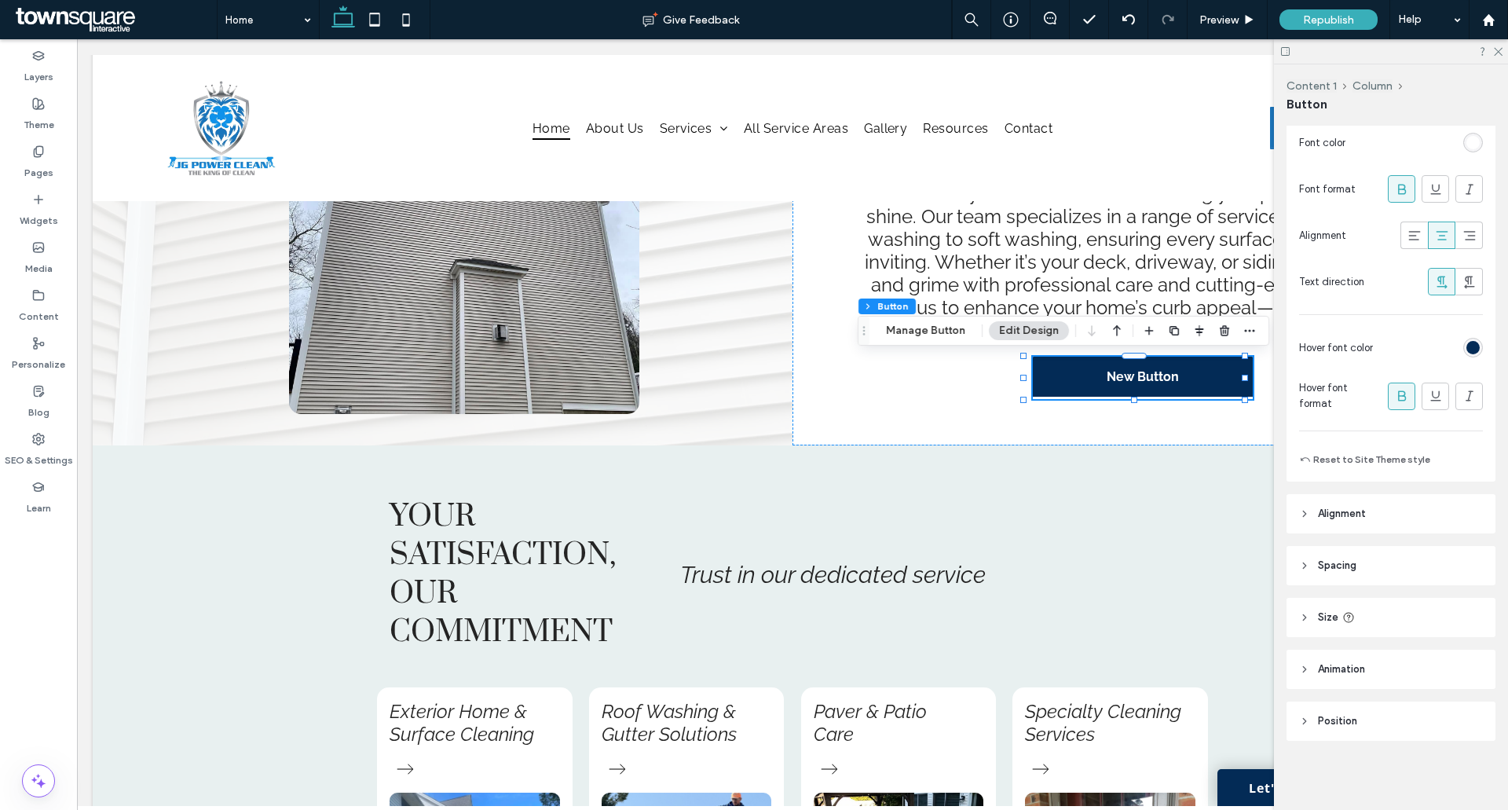
click at [1504, 49] on div at bounding box center [1391, 51] width 234 height 24
click at [1499, 54] on icon at bounding box center [1497, 51] width 10 height 10
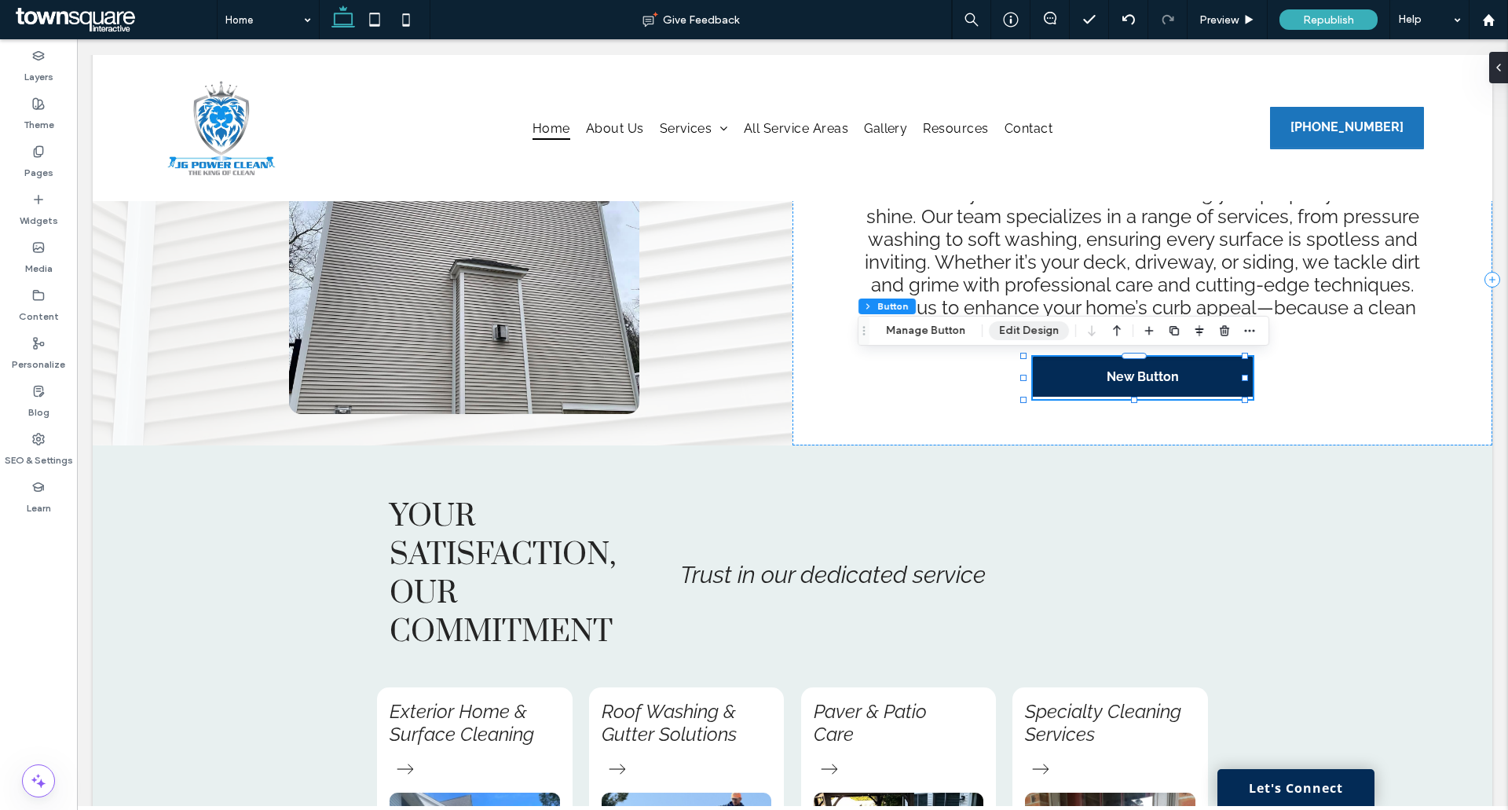
click at [925, 328] on button "Manage Button" at bounding box center [926, 330] width 100 height 19
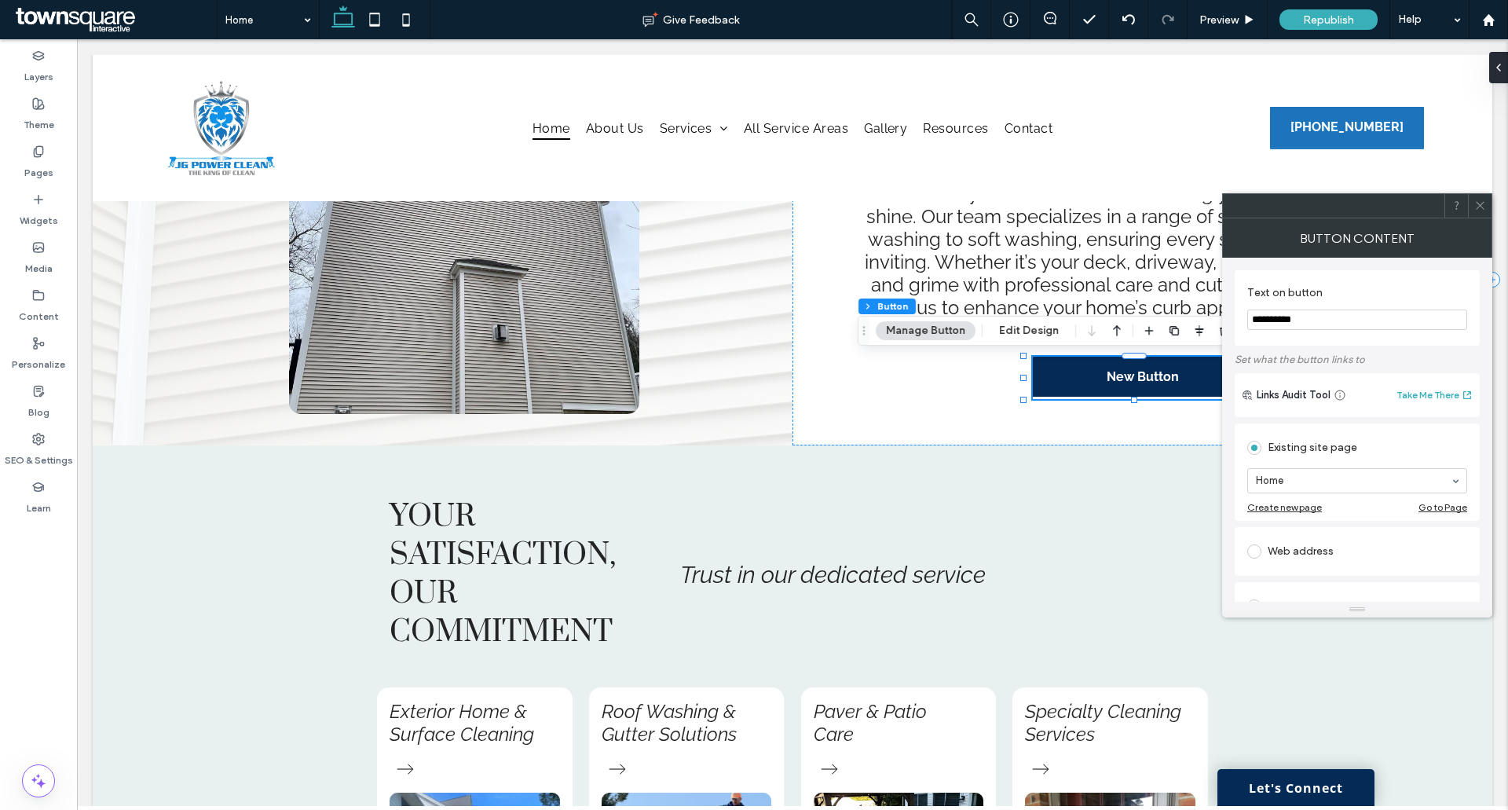
click at [1200, 323] on body ".wqwq-1{fill:#231f20;} .cls-1q, .cls-2q { fill-rule: evenodd; } .cls-2q { fill:…" at bounding box center [754, 405] width 1508 height 810
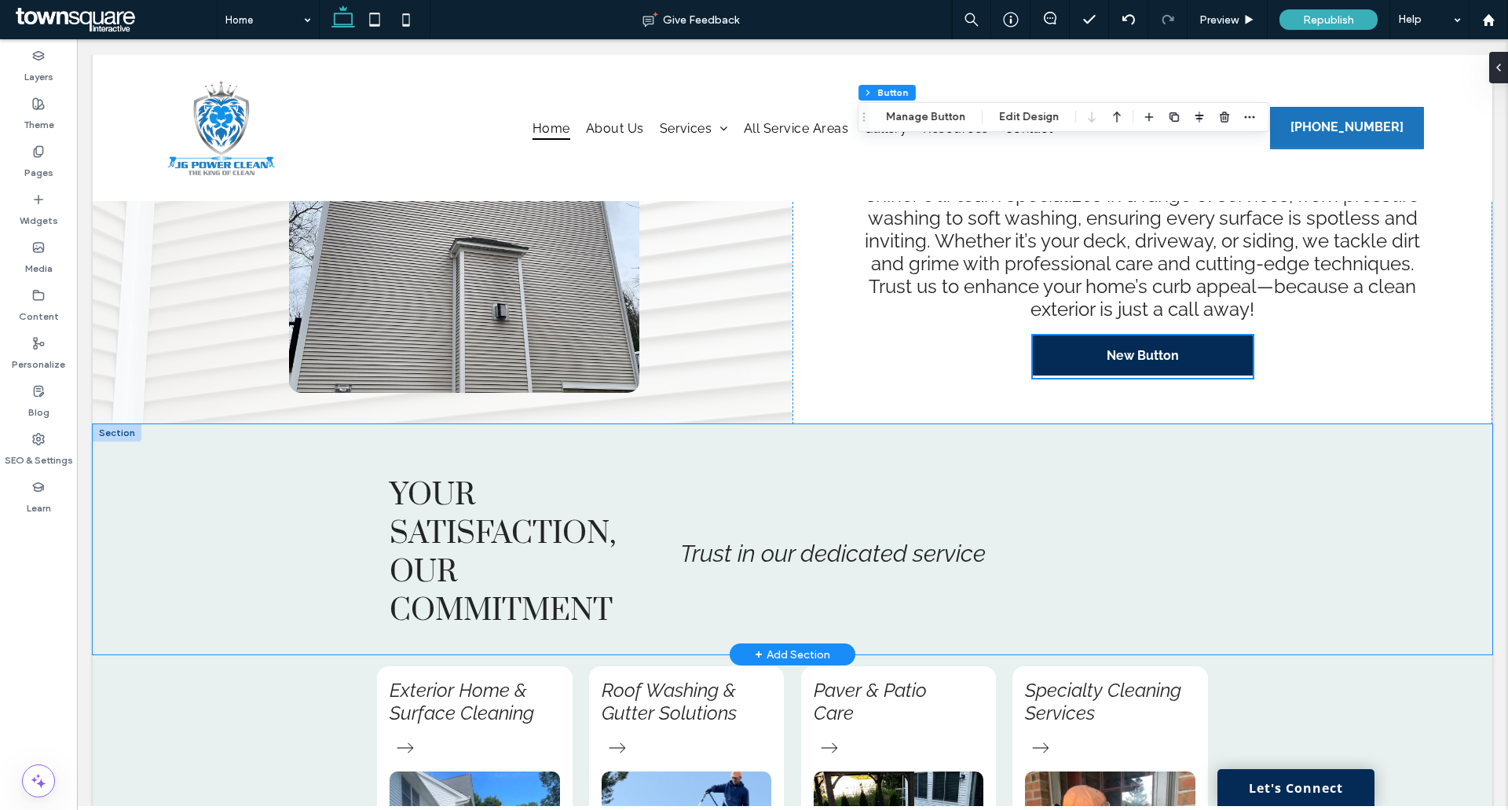
scroll to position [550, 0]
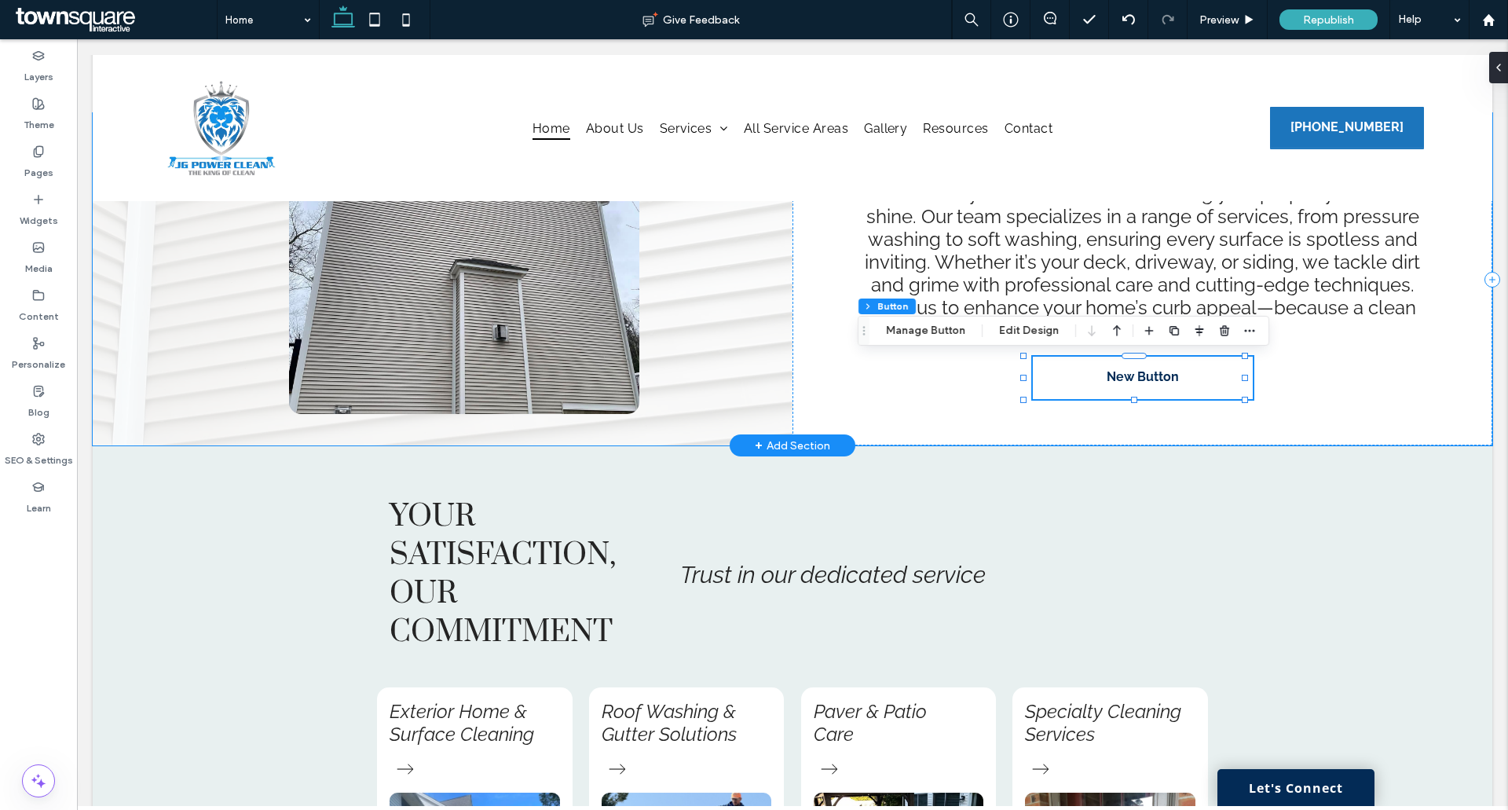
drag, startPoint x: 1159, startPoint y: 379, endPoint x: 1195, endPoint y: 372, distance: 35.9
click at [918, 330] on button "Manage Button" at bounding box center [926, 330] width 100 height 19
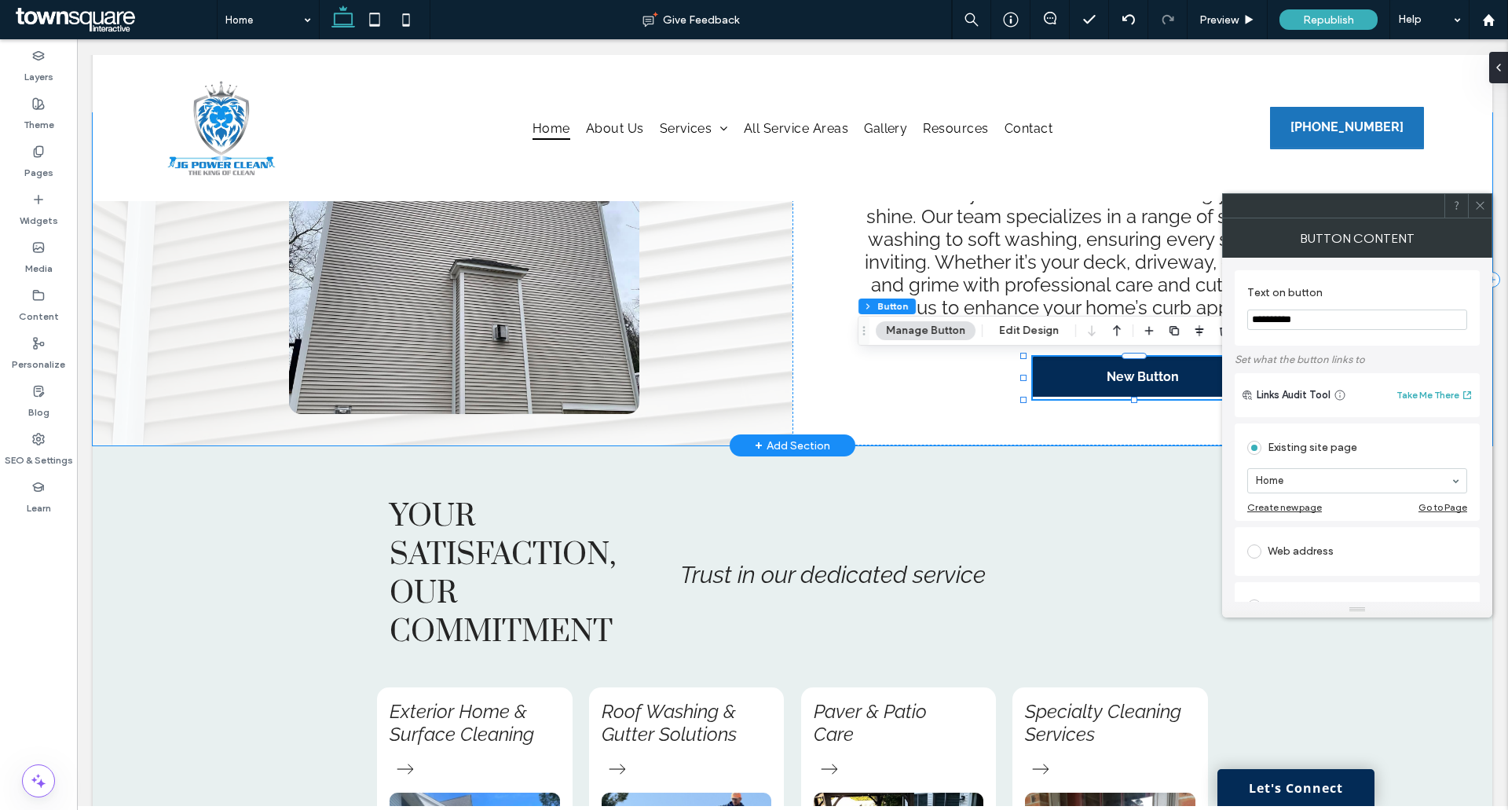
click at [1258, 322] on input "**********" at bounding box center [1357, 319] width 220 height 20
type input "**********"
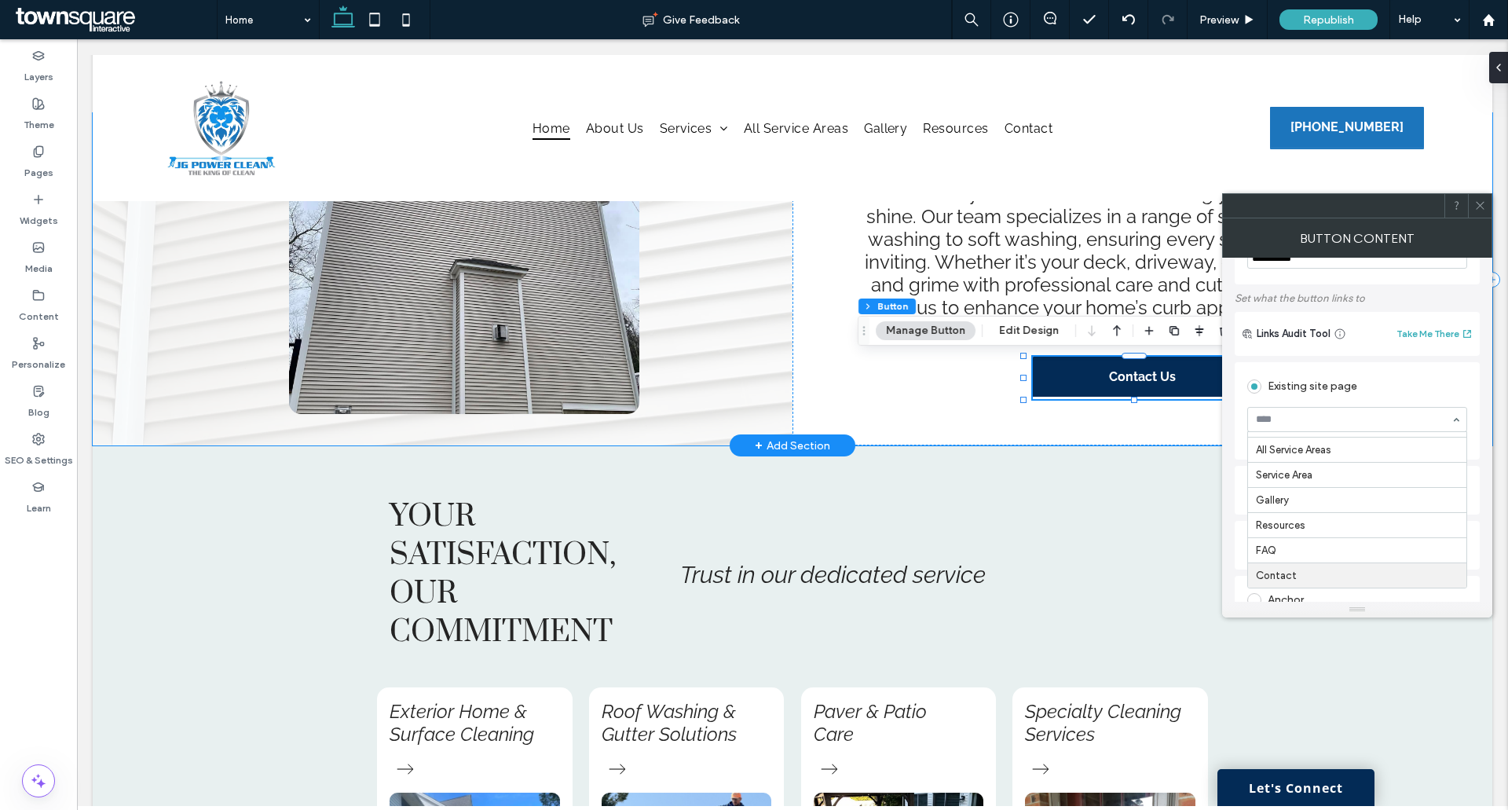
scroll to position [157, 0]
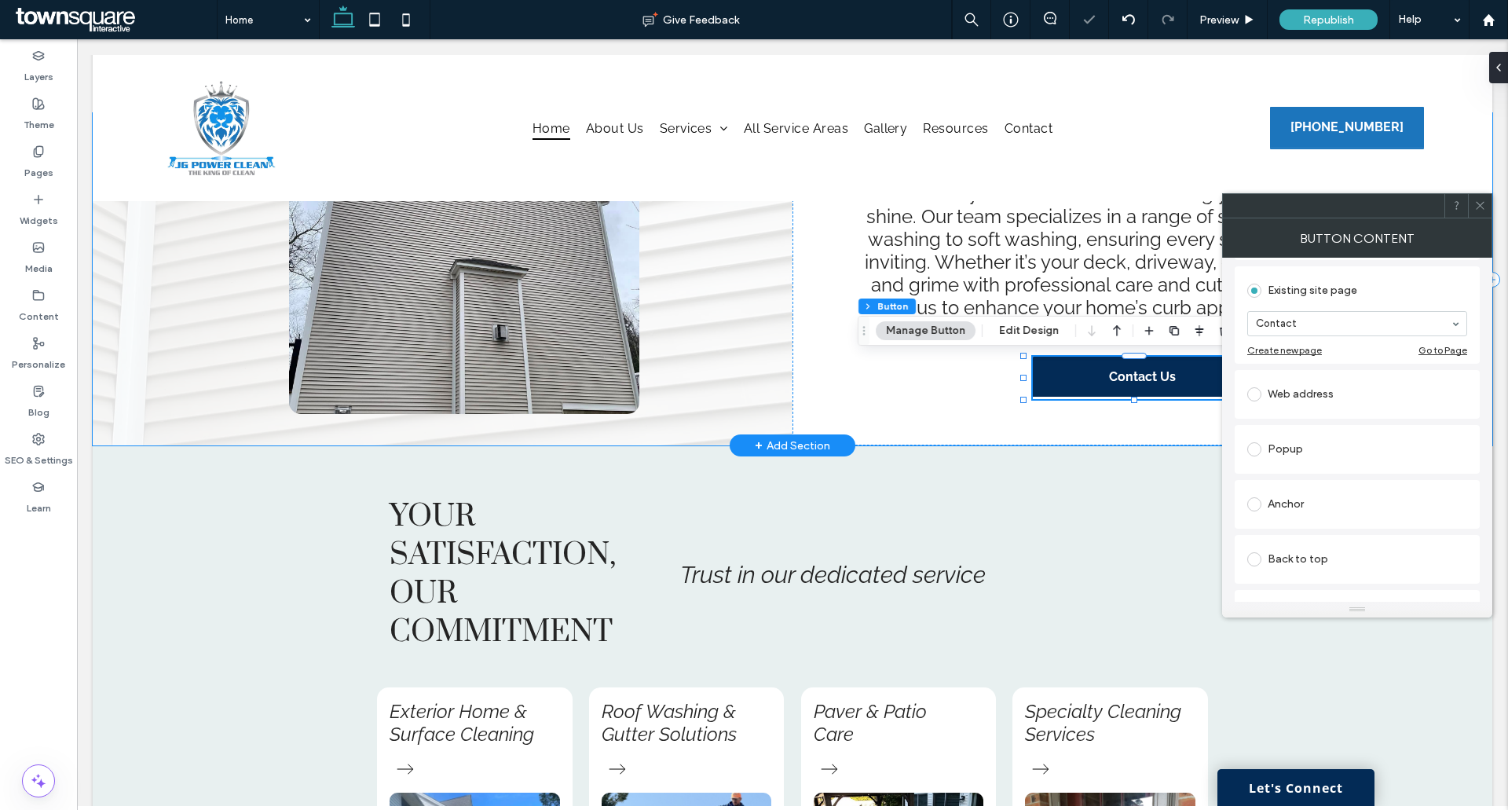
click at [1398, 289] on div "Existing site page" at bounding box center [1357, 290] width 220 height 25
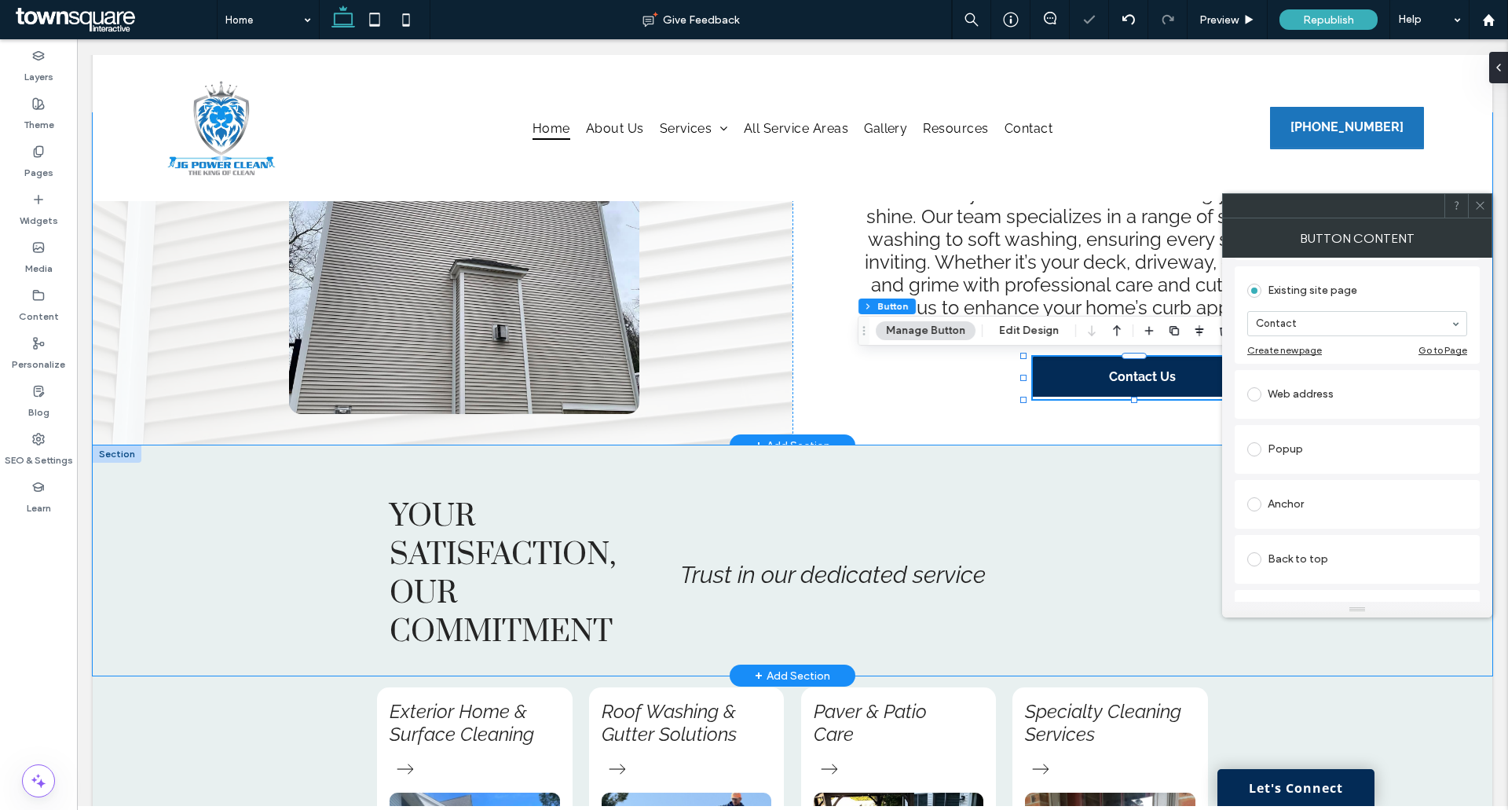
click at [996, 529] on div "Trust in our dedicated service" at bounding box center [938, 574] width 540 height 179
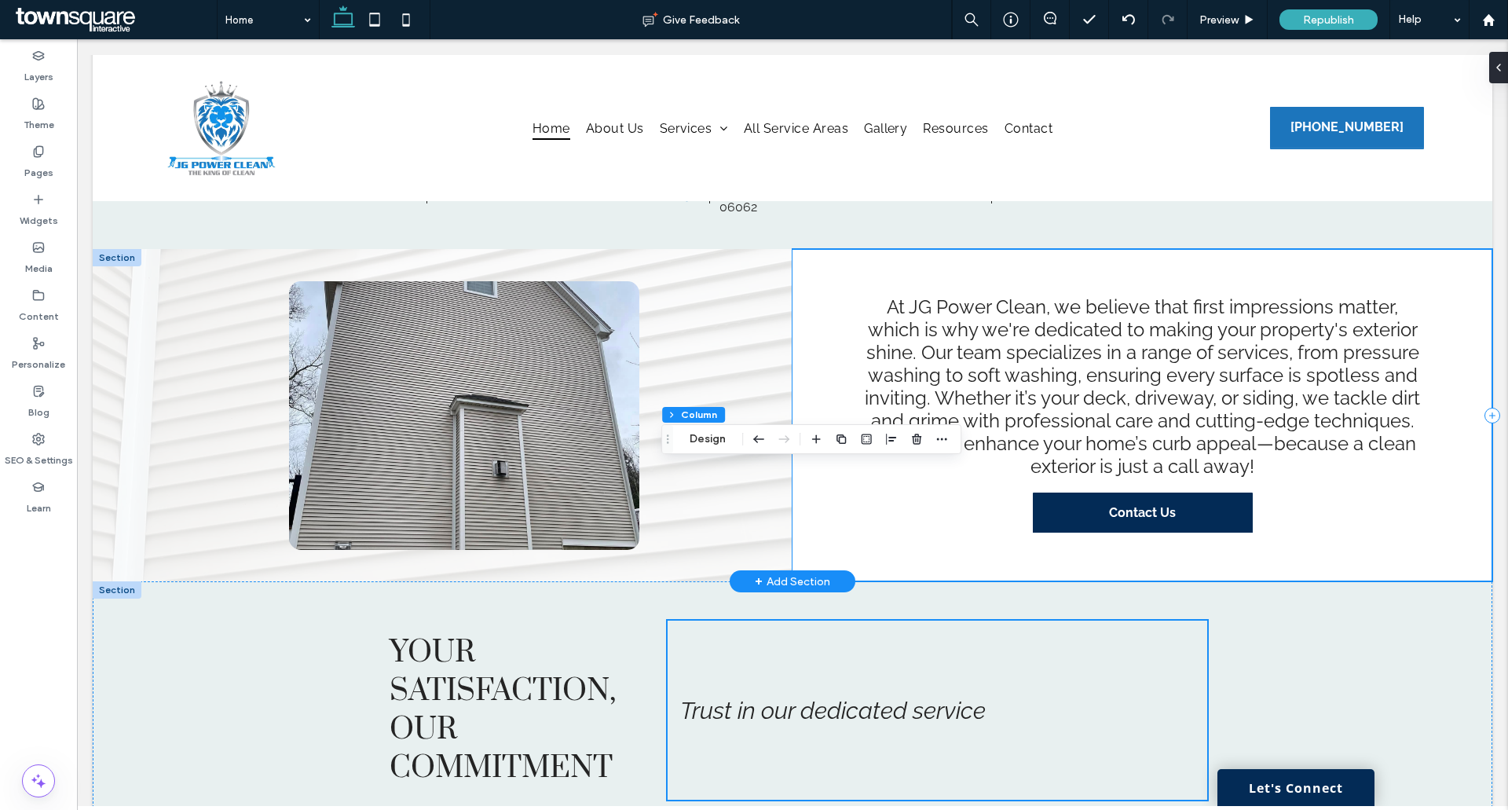
scroll to position [393, 0]
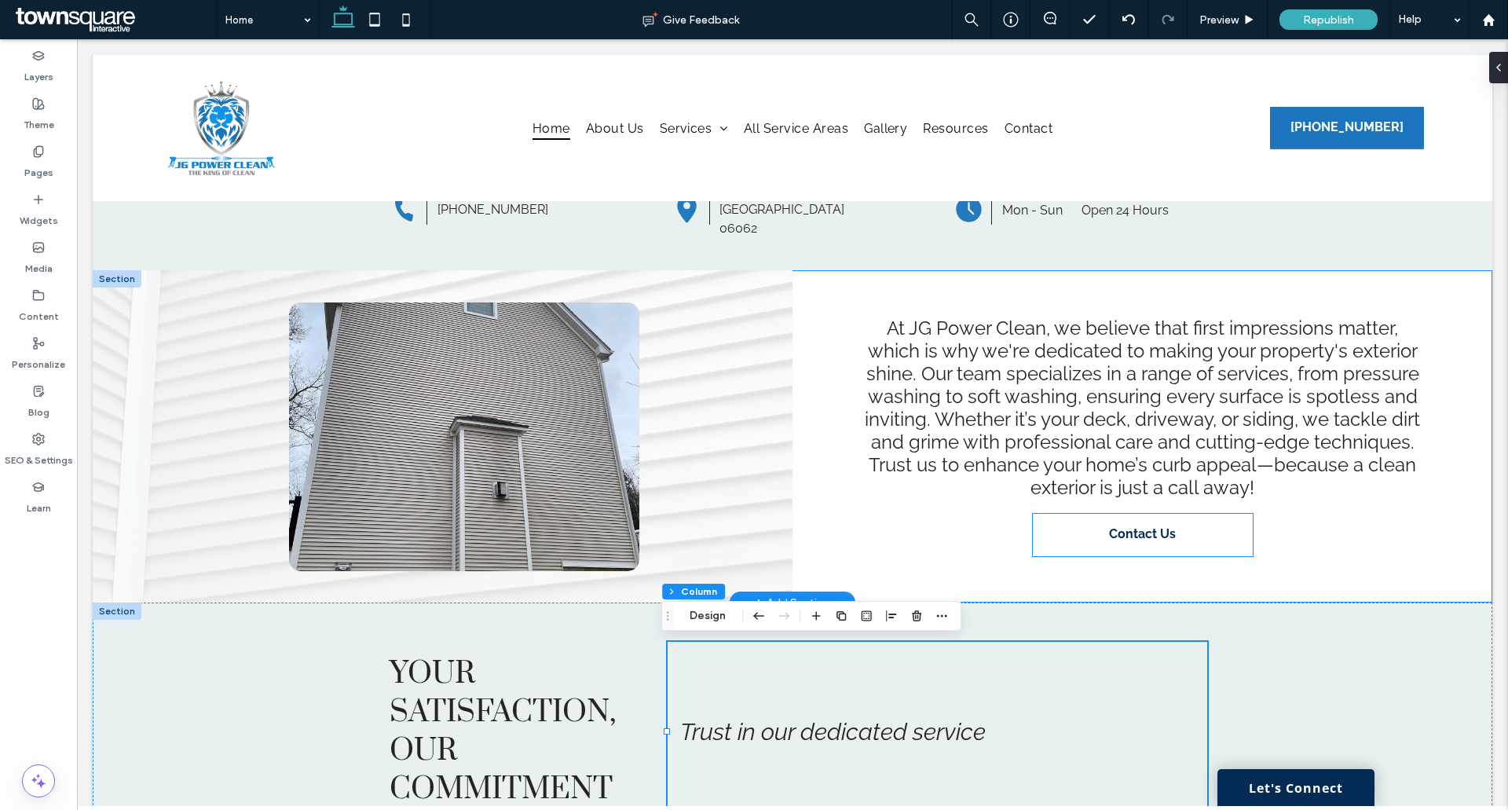
click at [1126, 539] on span "Contact Us" at bounding box center [1142, 533] width 67 height 15
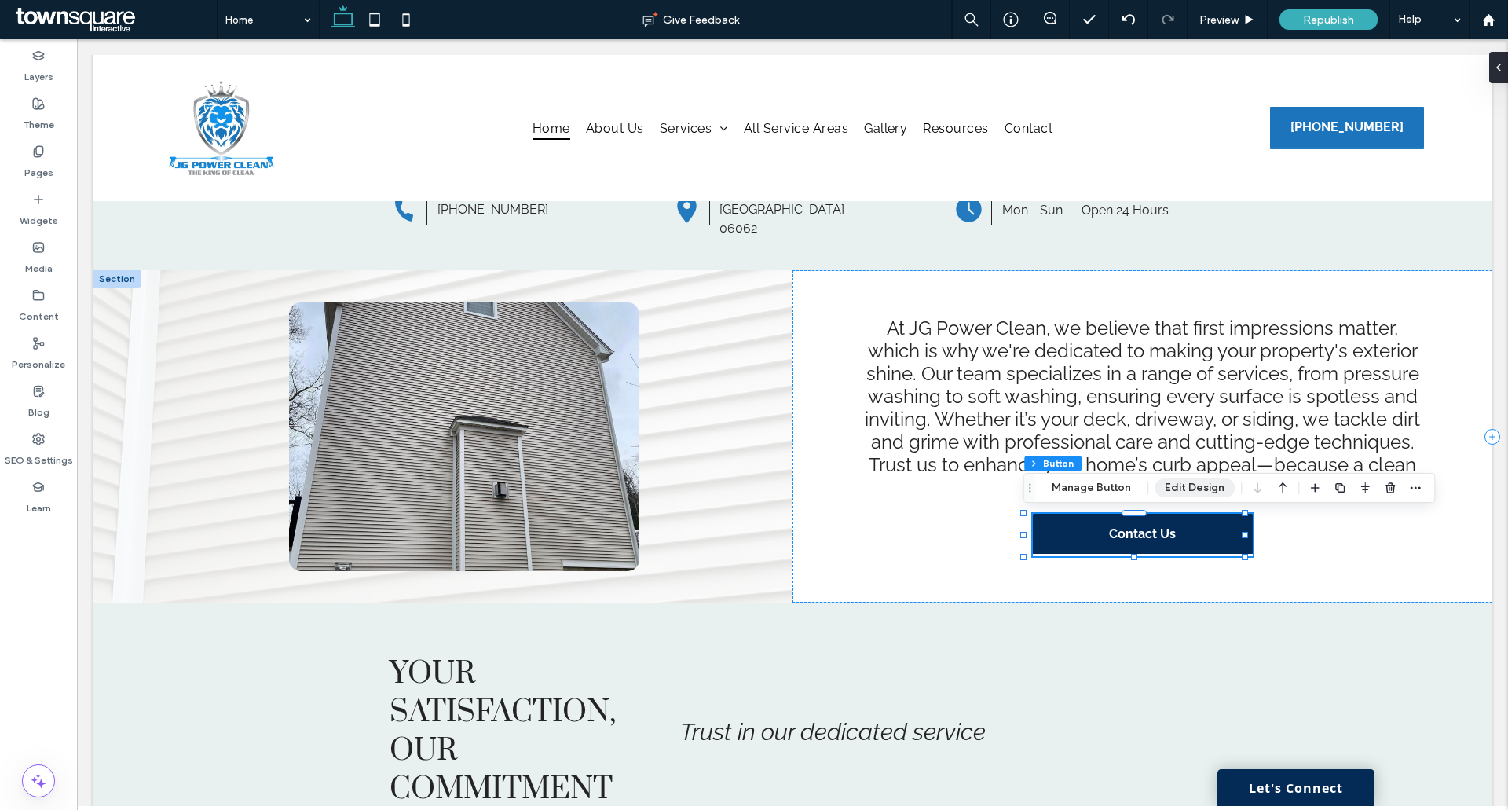
click at [1176, 487] on button "Edit Design" at bounding box center [1195, 487] width 80 height 19
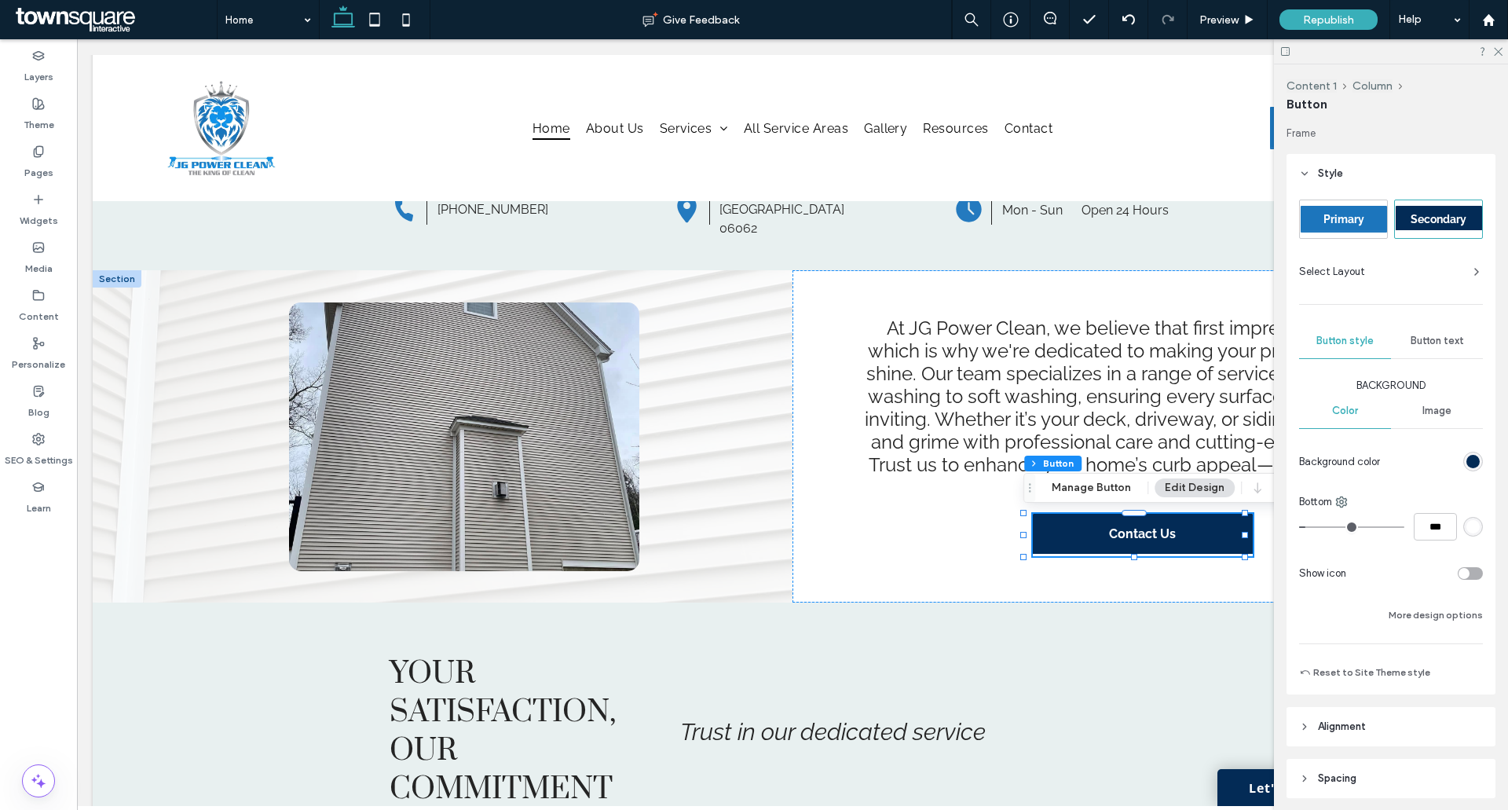
drag, startPoint x: 1346, startPoint y: 210, endPoint x: 1345, endPoint y: 218, distance: 7.9
click at [1345, 214] on div "Primary" at bounding box center [1344, 219] width 86 height 27
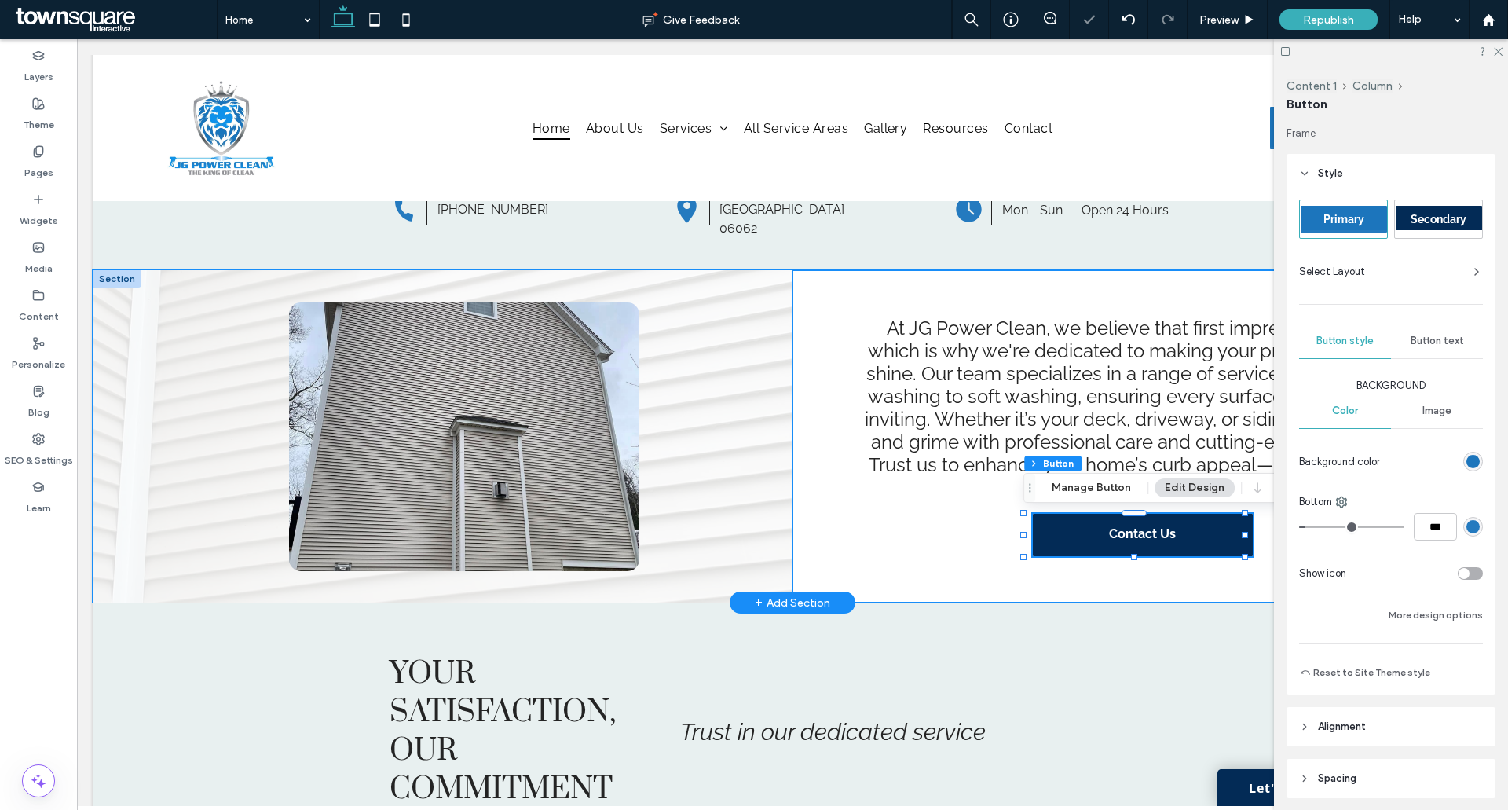
click at [906, 543] on div "At JG Power Clean, we believe that first impressions matter, which is why we're…" at bounding box center [1143, 436] width 700 height 332
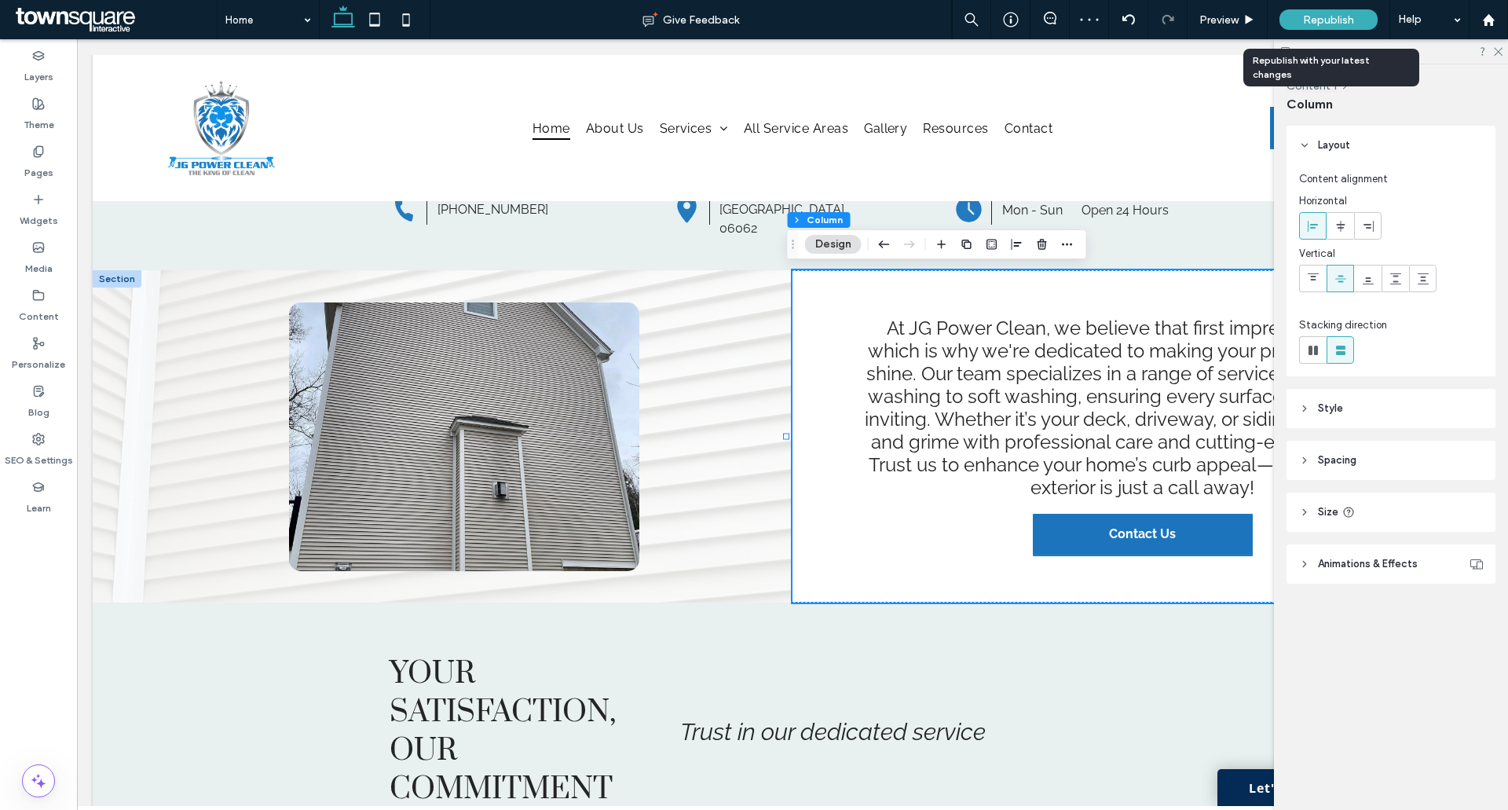
click at [1339, 18] on span "Republish" at bounding box center [1328, 19] width 51 height 13
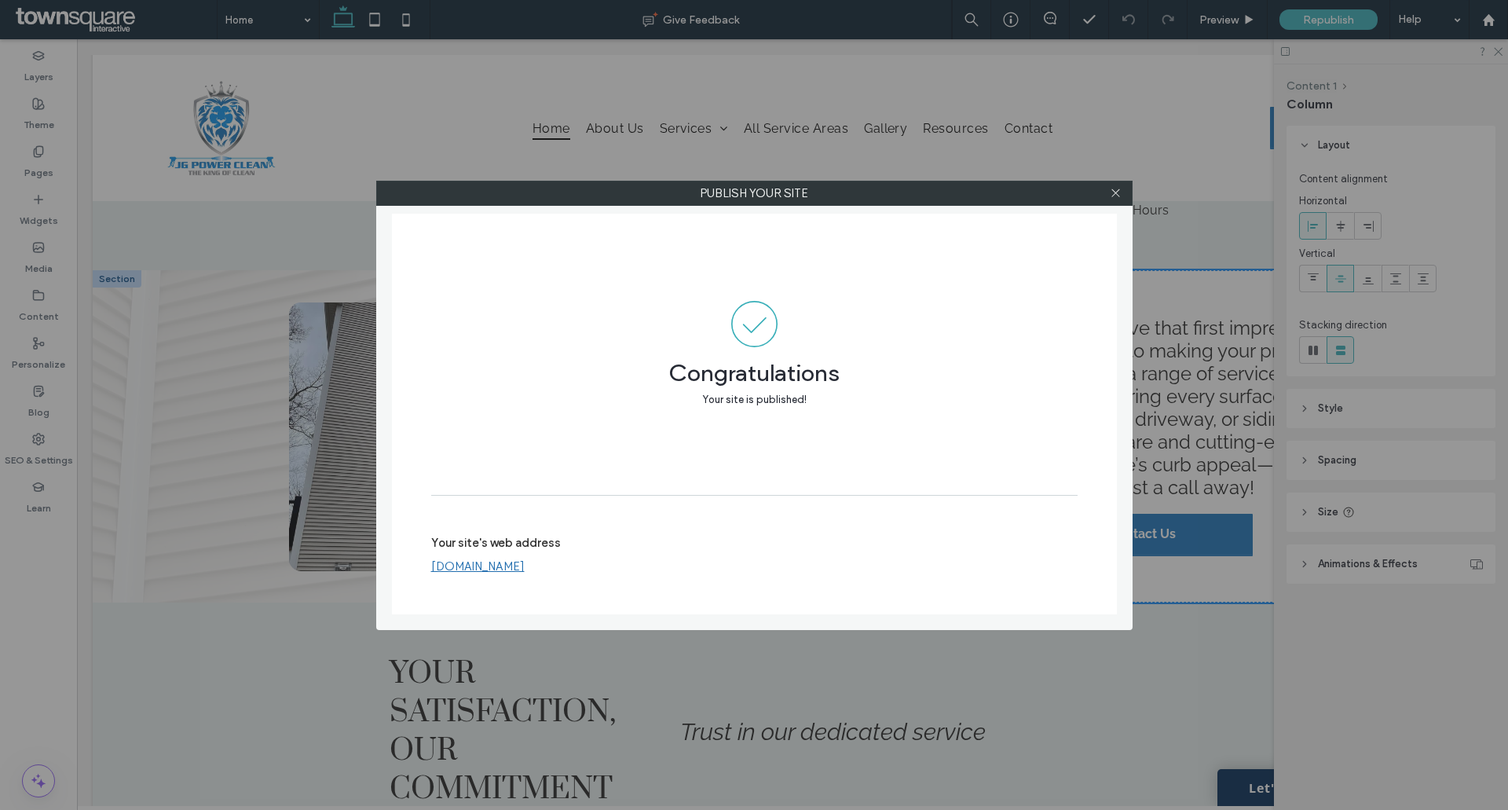
drag, startPoint x: 1112, startPoint y: 186, endPoint x: 939, endPoint y: 167, distance: 173.1
click at [1111, 189] on span at bounding box center [1116, 193] width 12 height 24
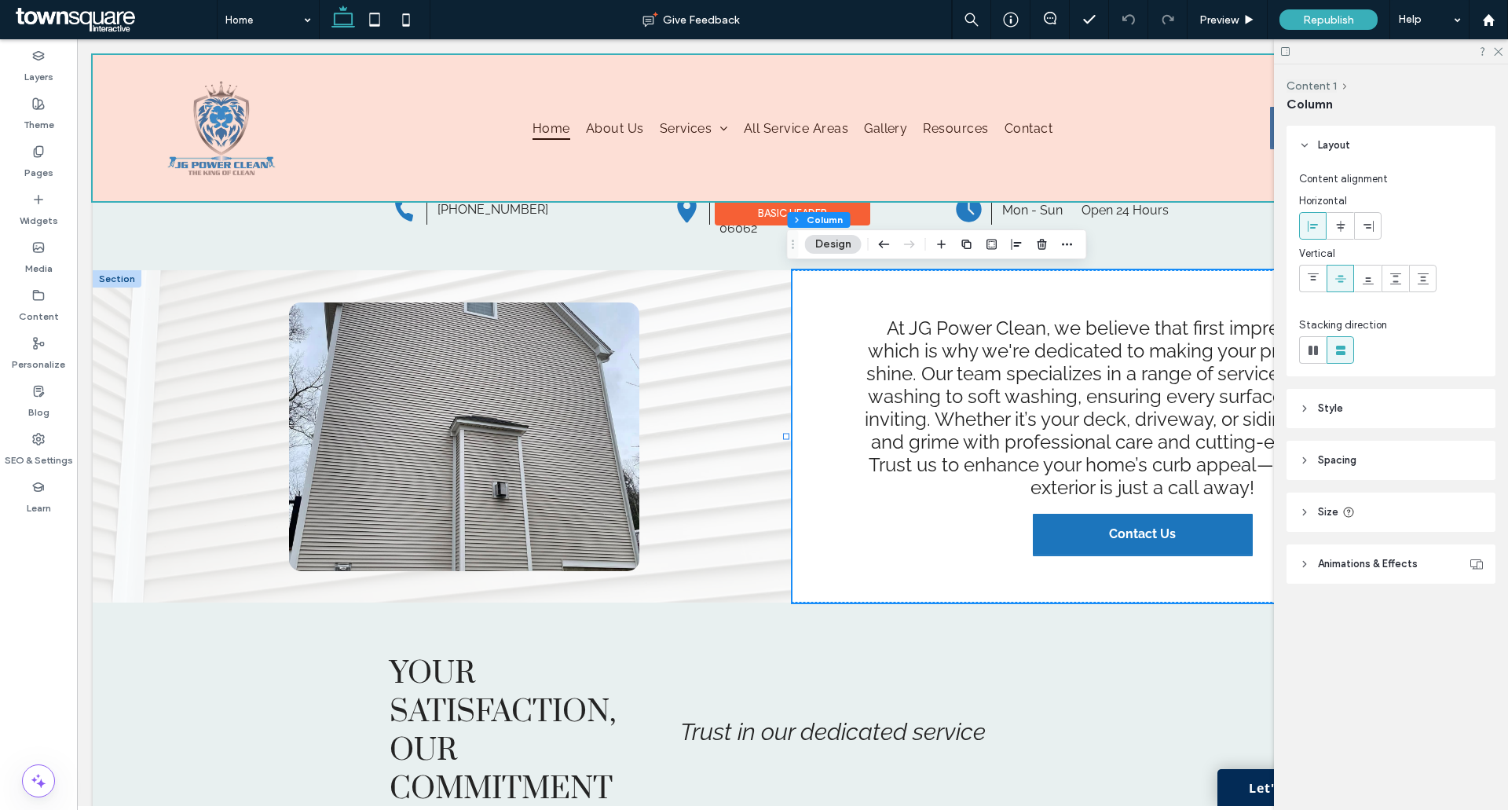
click at [703, 123] on div at bounding box center [793, 128] width 1400 height 146
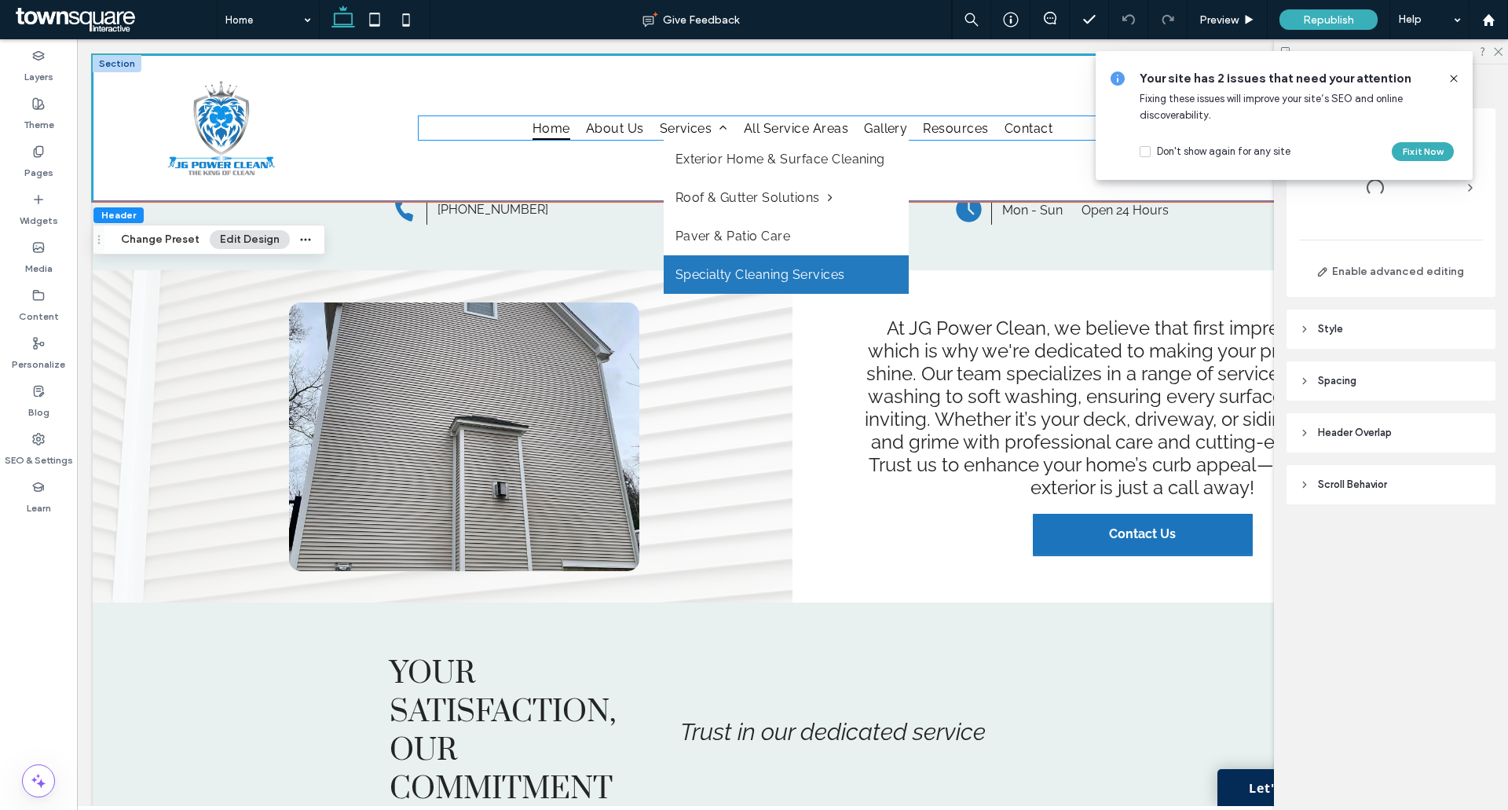
click at [685, 265] on link "Specialty Cleaning Services" at bounding box center [786, 274] width 245 height 38
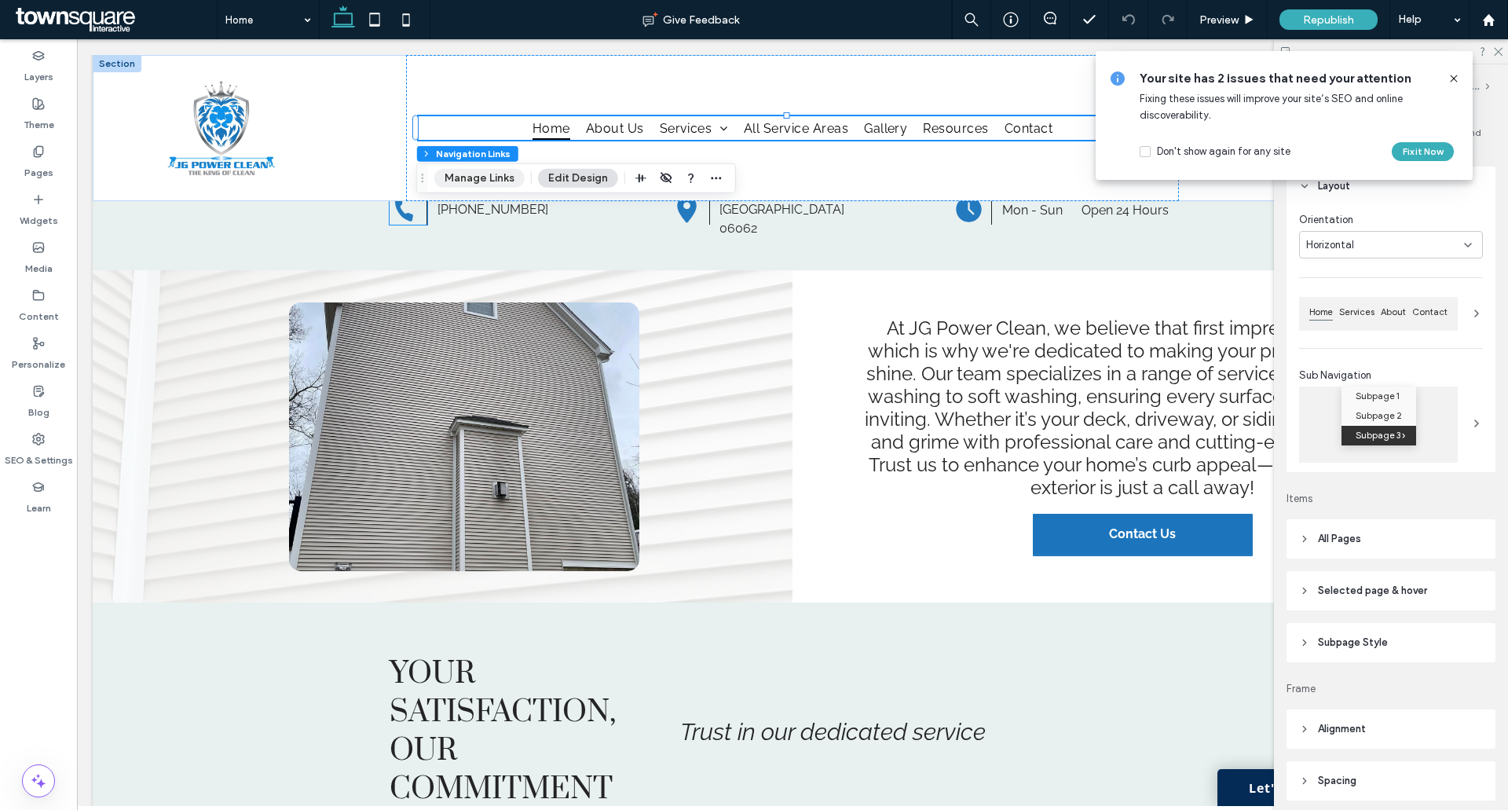
click at [467, 180] on button "Manage Links" at bounding box center [479, 178] width 90 height 19
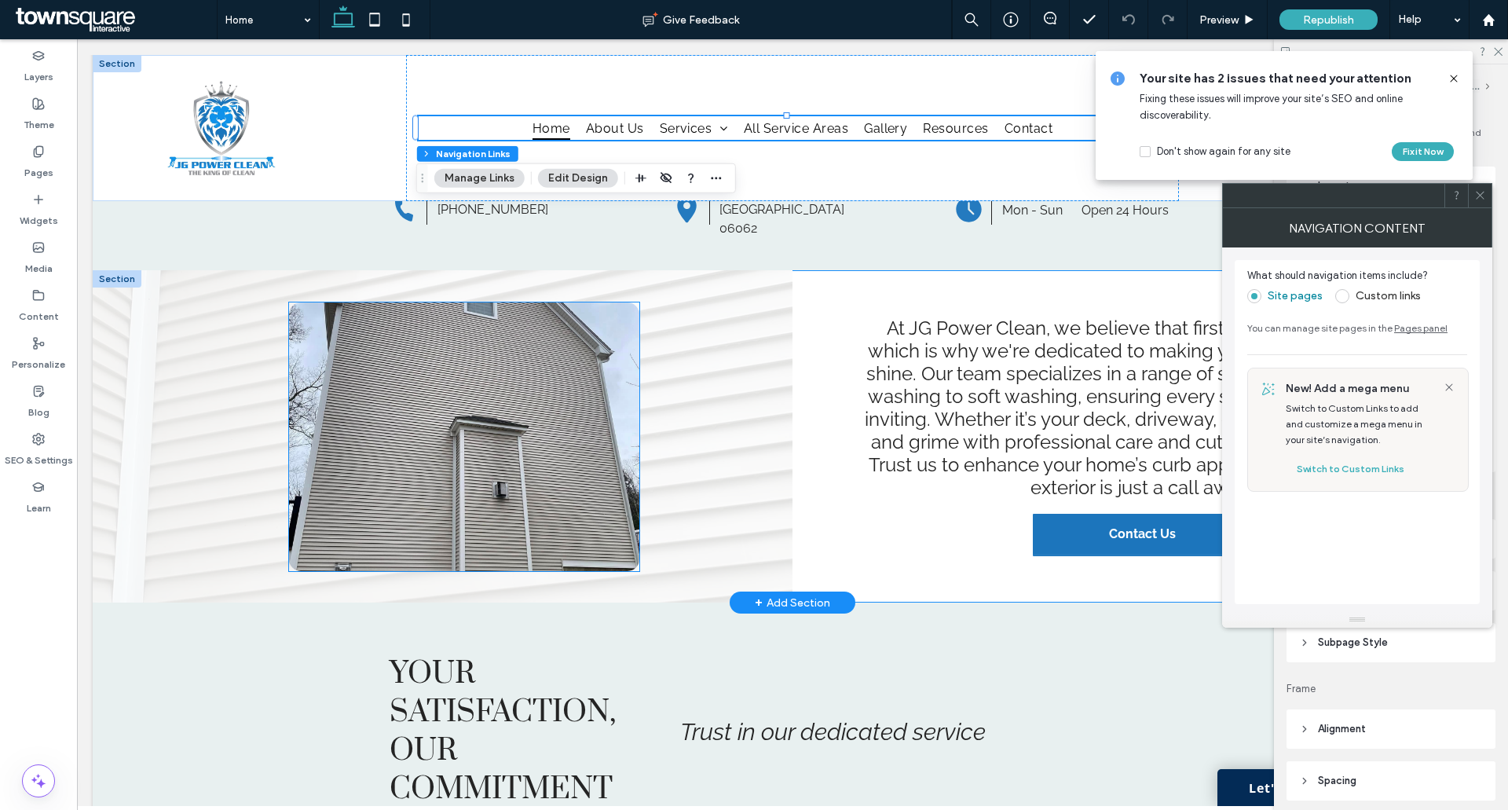
click at [546, 364] on img at bounding box center [464, 436] width 350 height 269
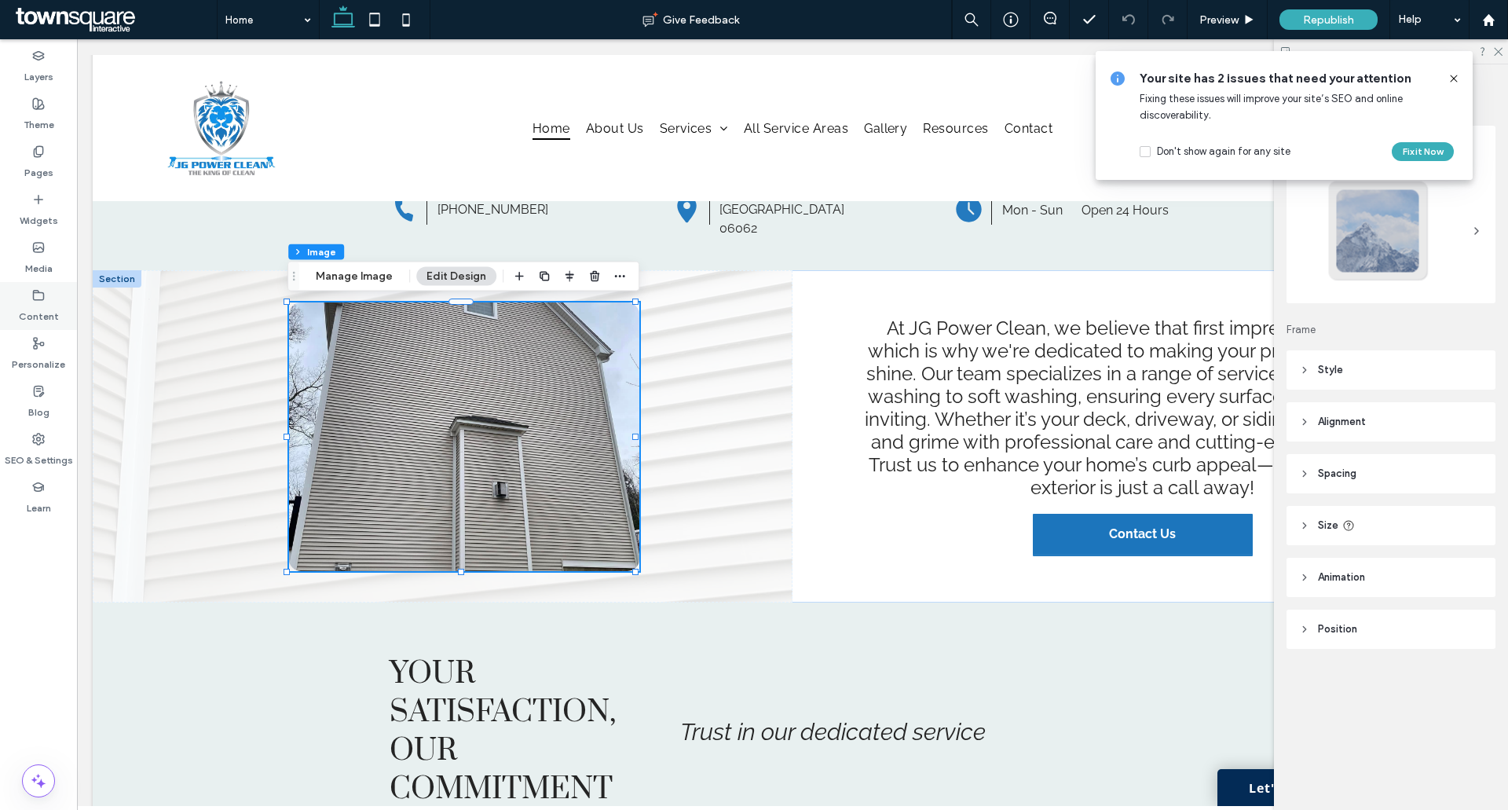
drag, startPoint x: 29, startPoint y: 159, endPoint x: 63, endPoint y: 309, distance: 153.8
click at [29, 159] on label "Pages" at bounding box center [38, 169] width 29 height 22
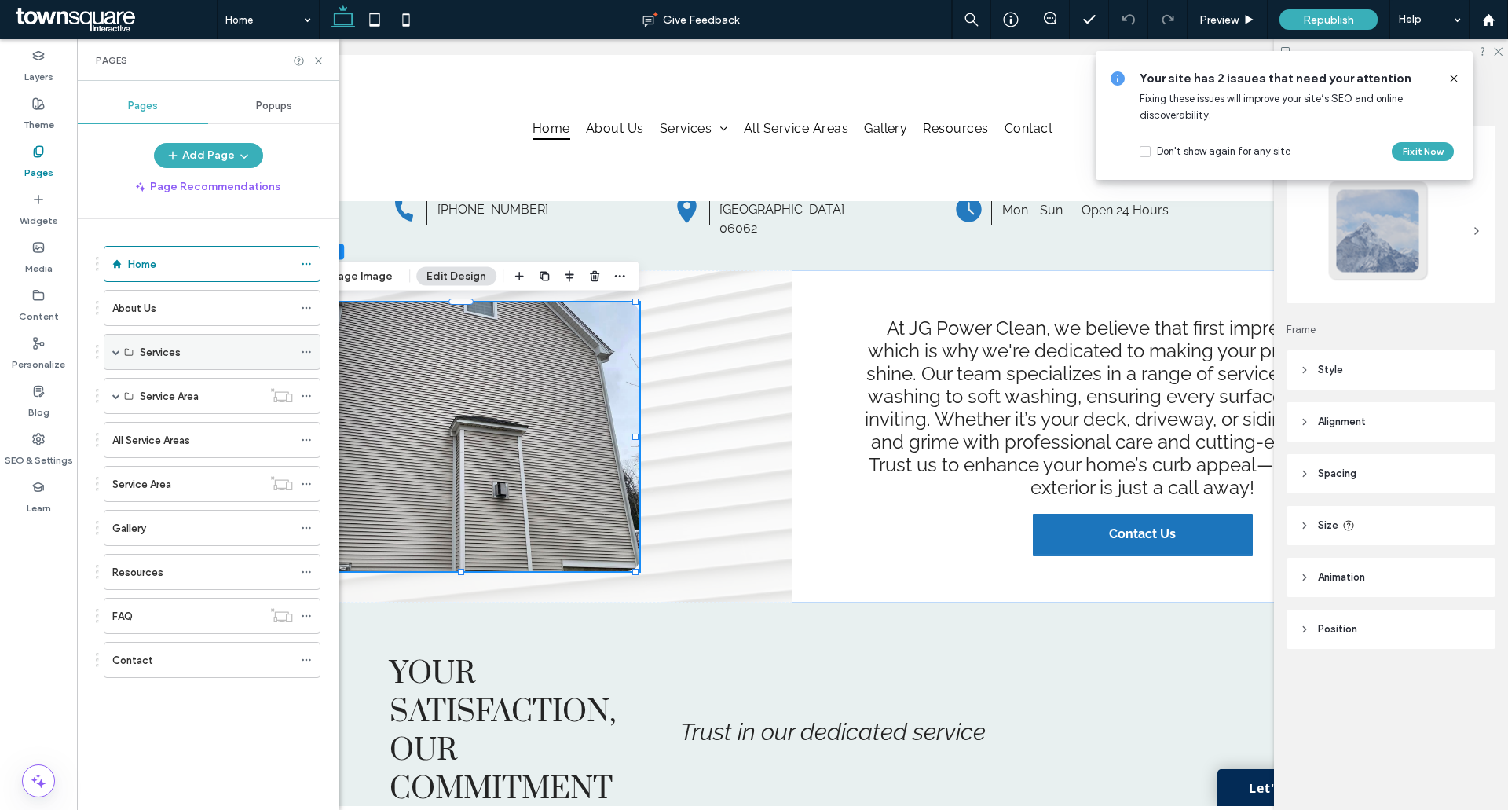
click at [111, 353] on div "Services" at bounding box center [212, 352] width 217 height 36
click at [116, 356] on span at bounding box center [116, 352] width 8 height 35
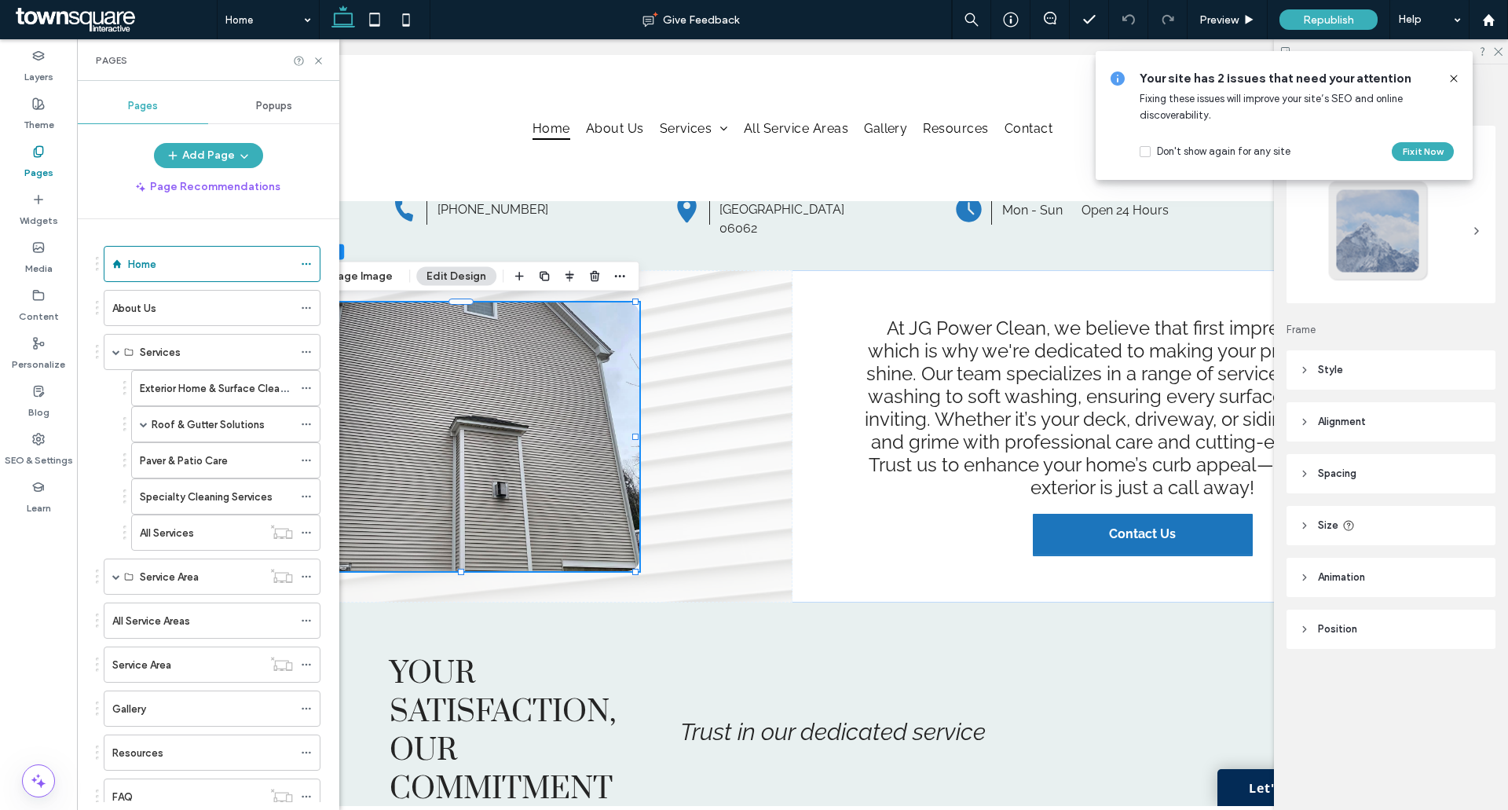
click at [168, 489] on label "Specialty Cleaning Services" at bounding box center [206, 496] width 133 height 27
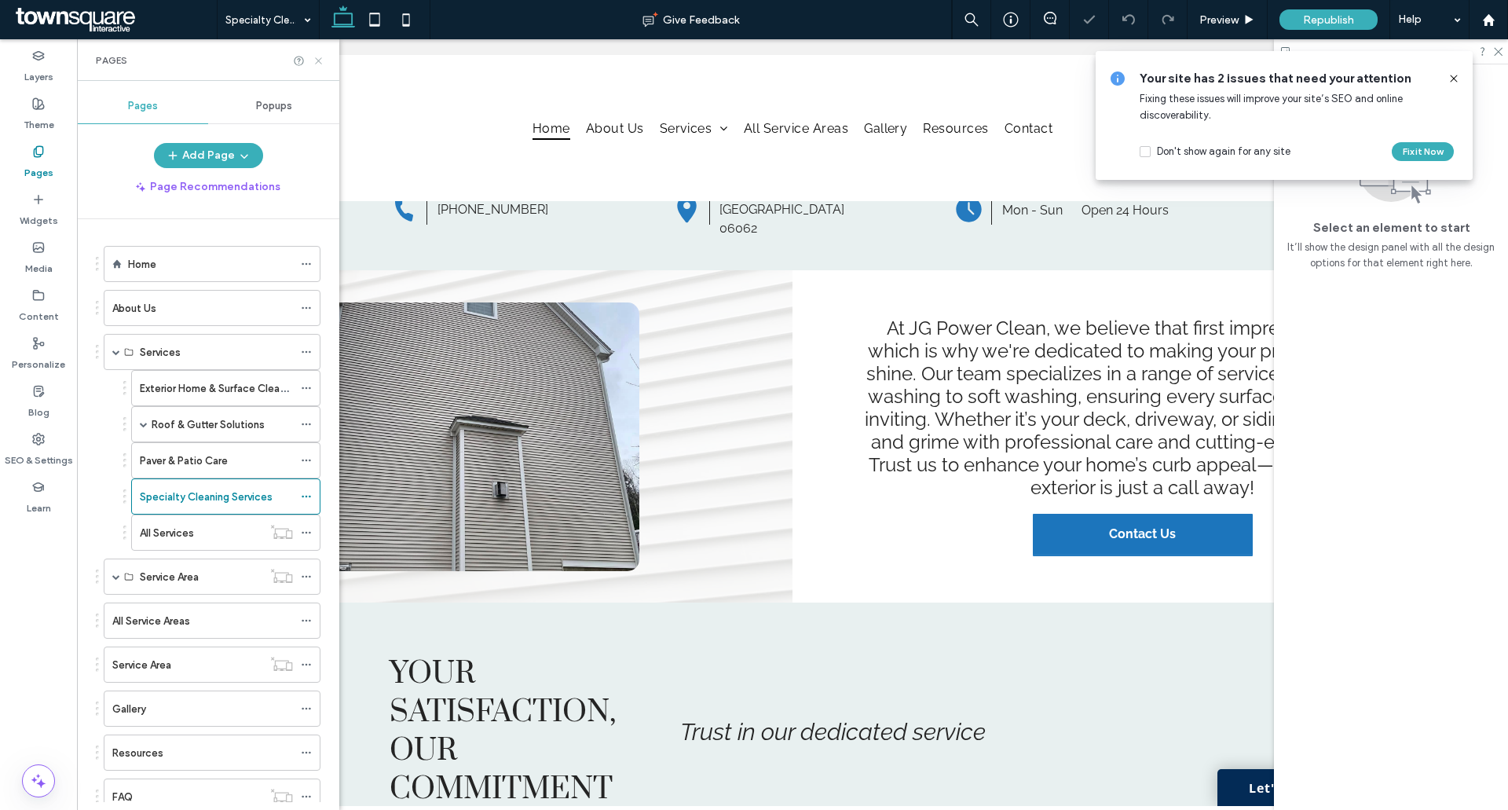
click at [322, 65] on icon at bounding box center [319, 61] width 12 height 12
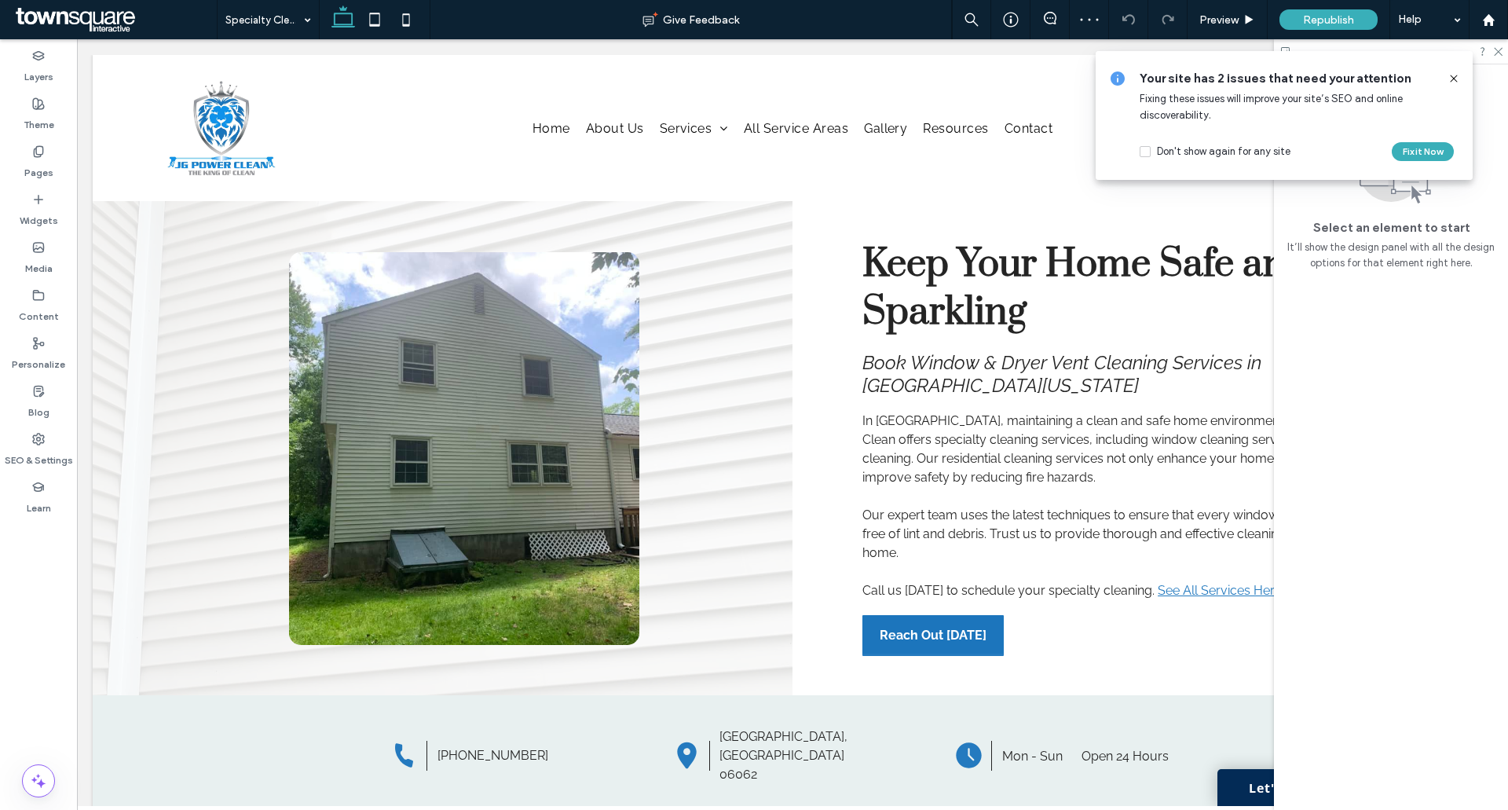
click at [1449, 81] on icon at bounding box center [1454, 78] width 13 height 13
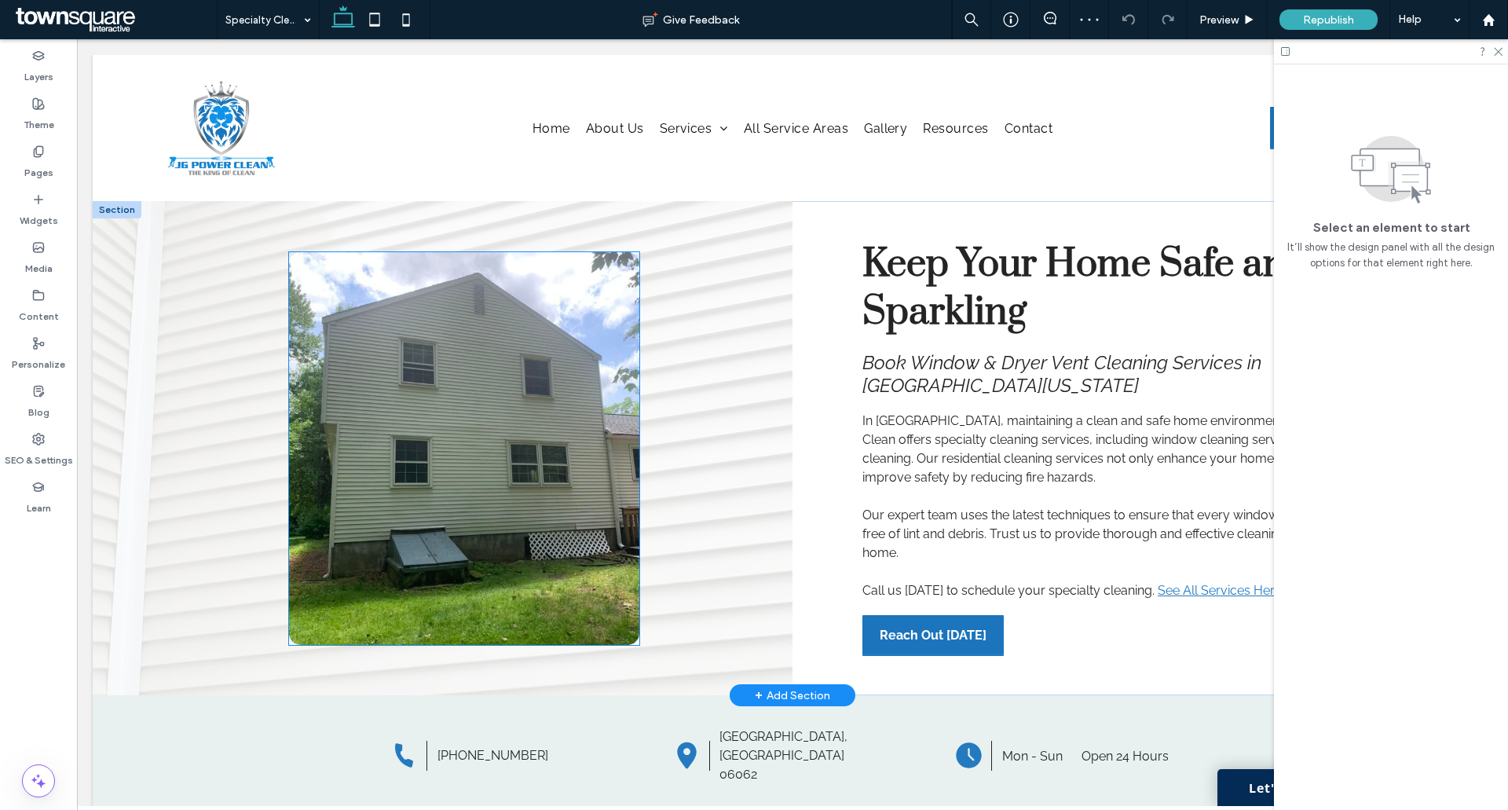
click at [473, 402] on img at bounding box center [464, 448] width 350 height 393
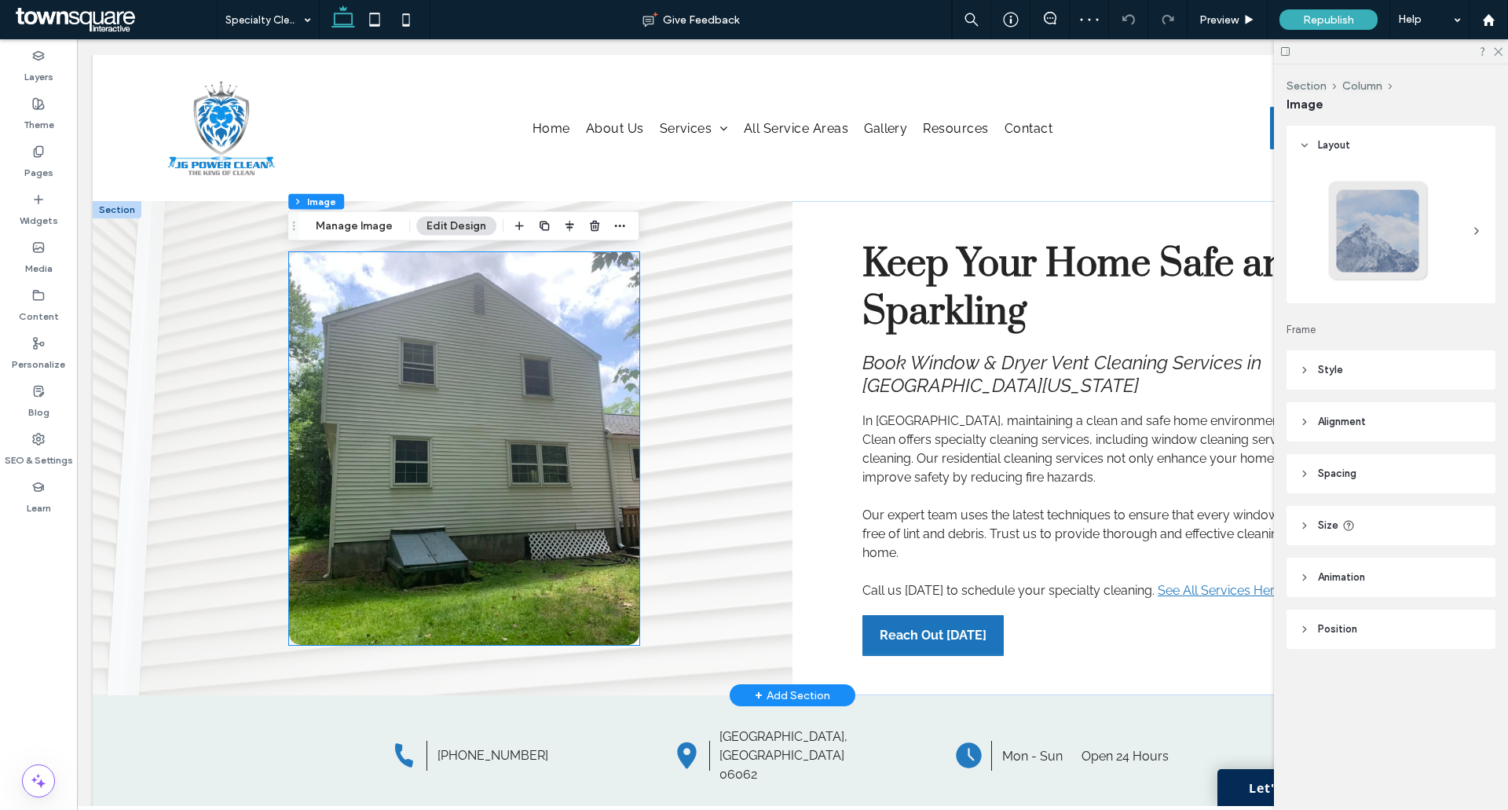
type input "**"
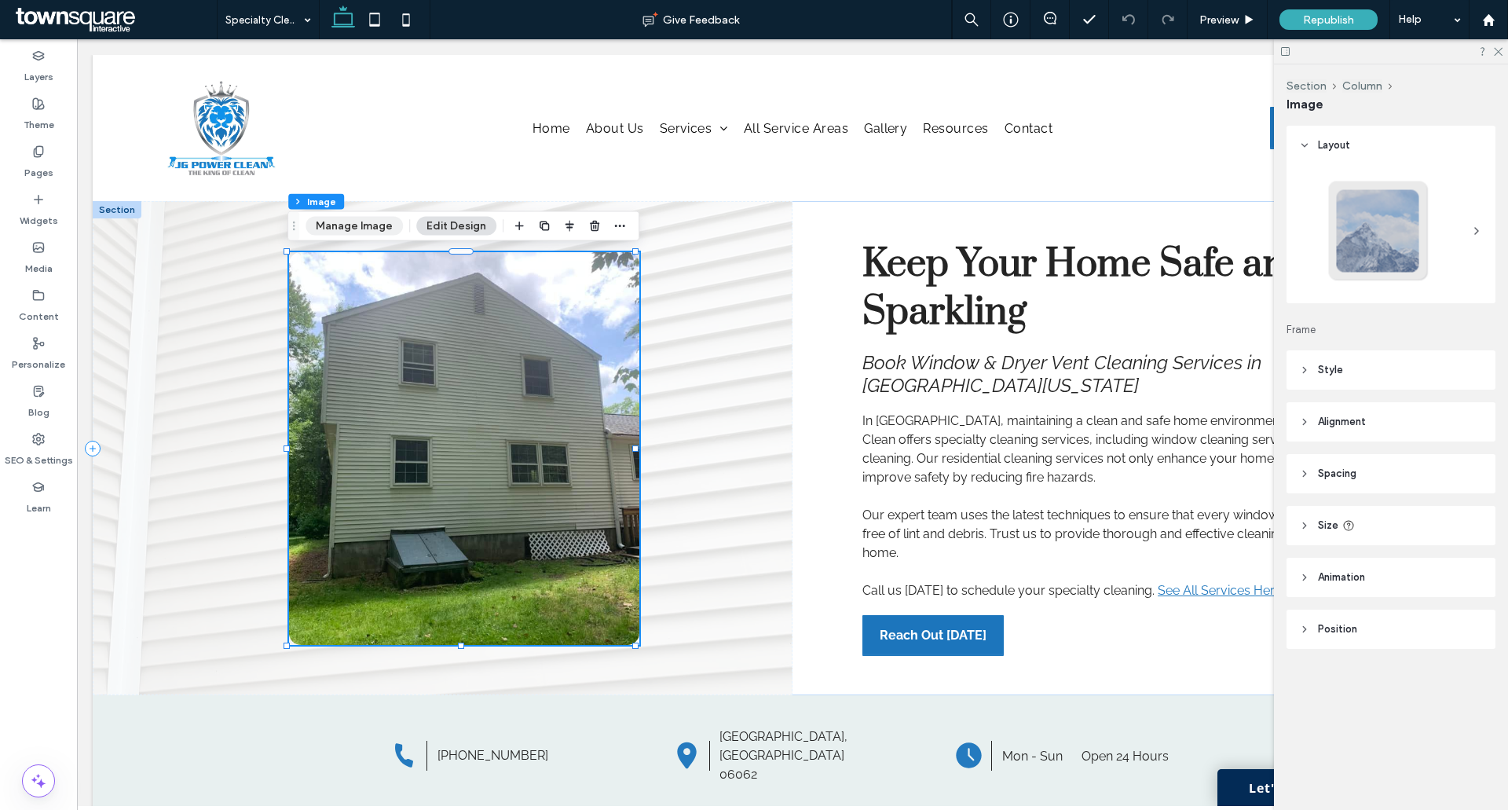
click at [368, 229] on button "Manage Image" at bounding box center [354, 226] width 97 height 19
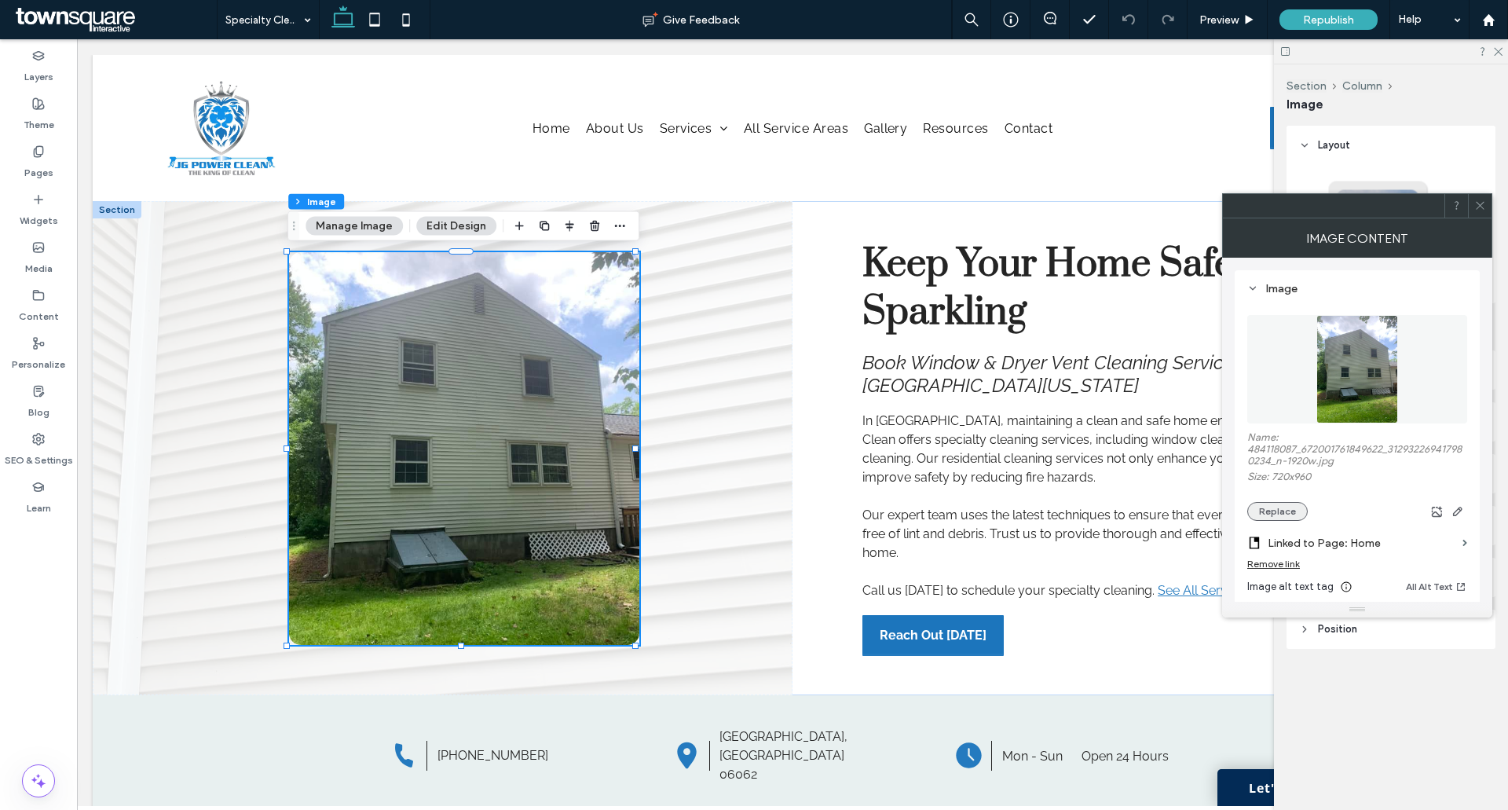
drag, startPoint x: 1274, startPoint y: 507, endPoint x: 612, endPoint y: 444, distance: 665.2
click at [1274, 507] on button "Replace" at bounding box center [1277, 511] width 60 height 19
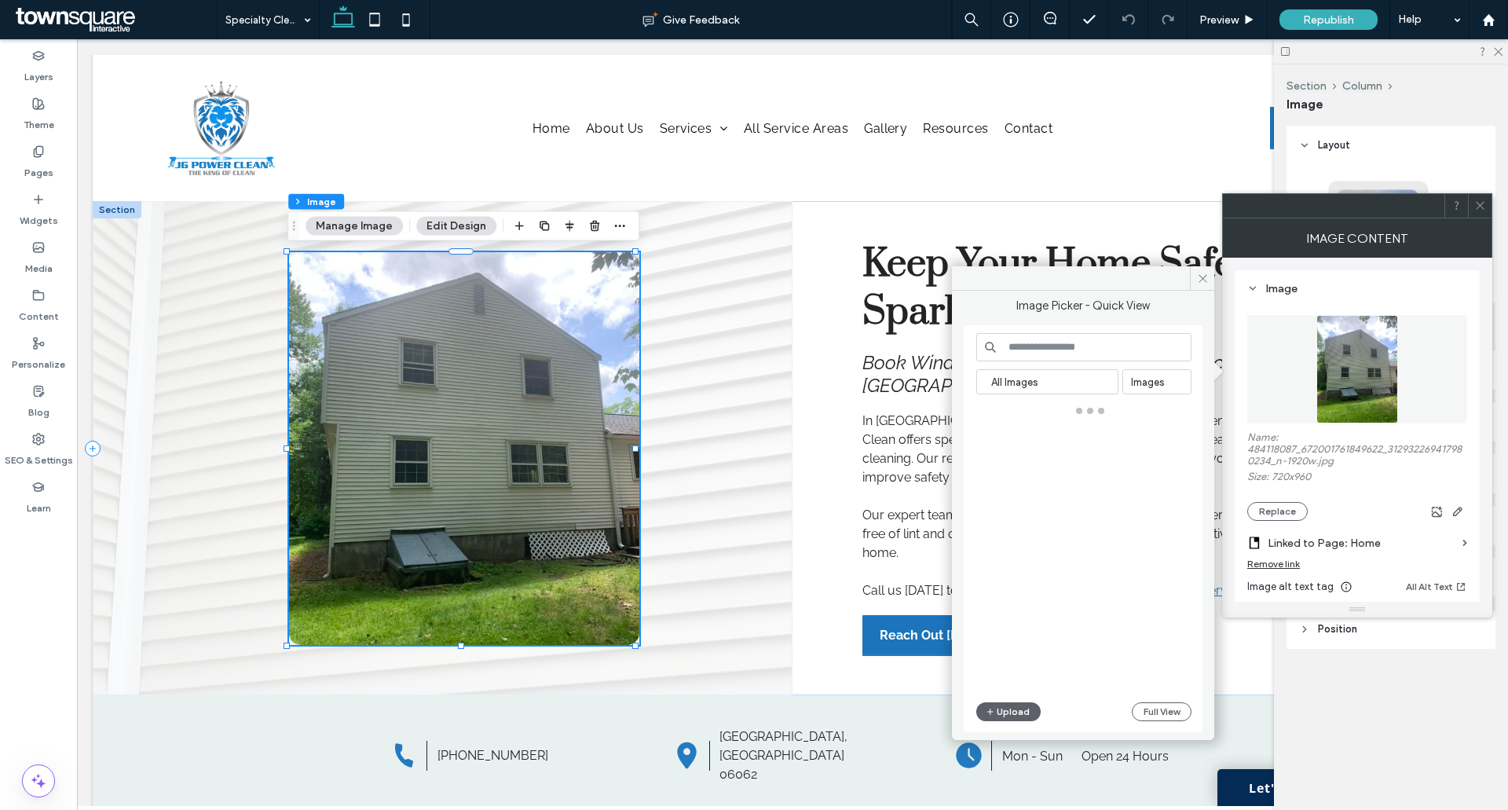
click at [1060, 357] on input at bounding box center [1083, 347] width 215 height 28
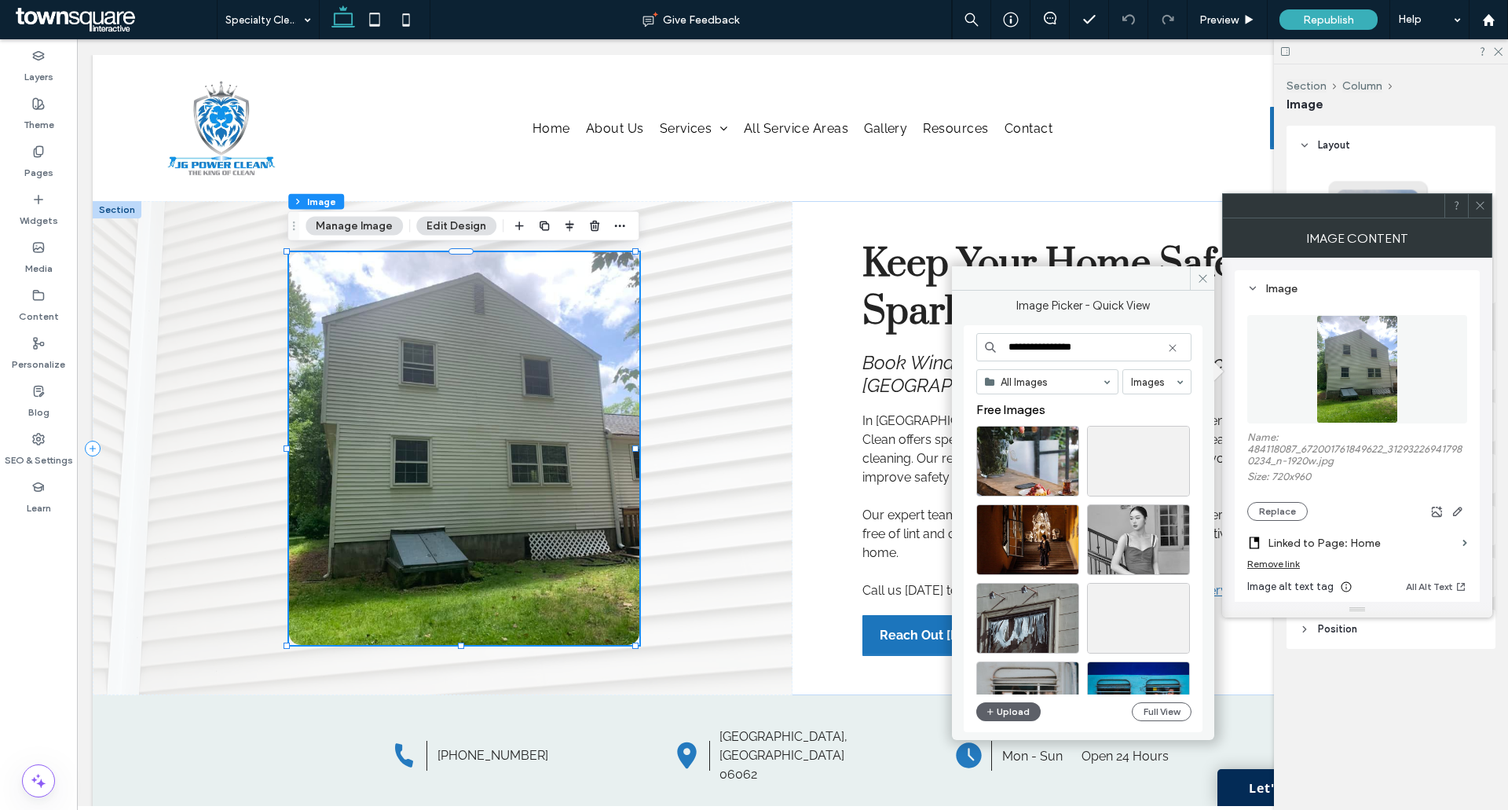
click at [1065, 350] on input "**********" at bounding box center [1083, 347] width 215 height 28
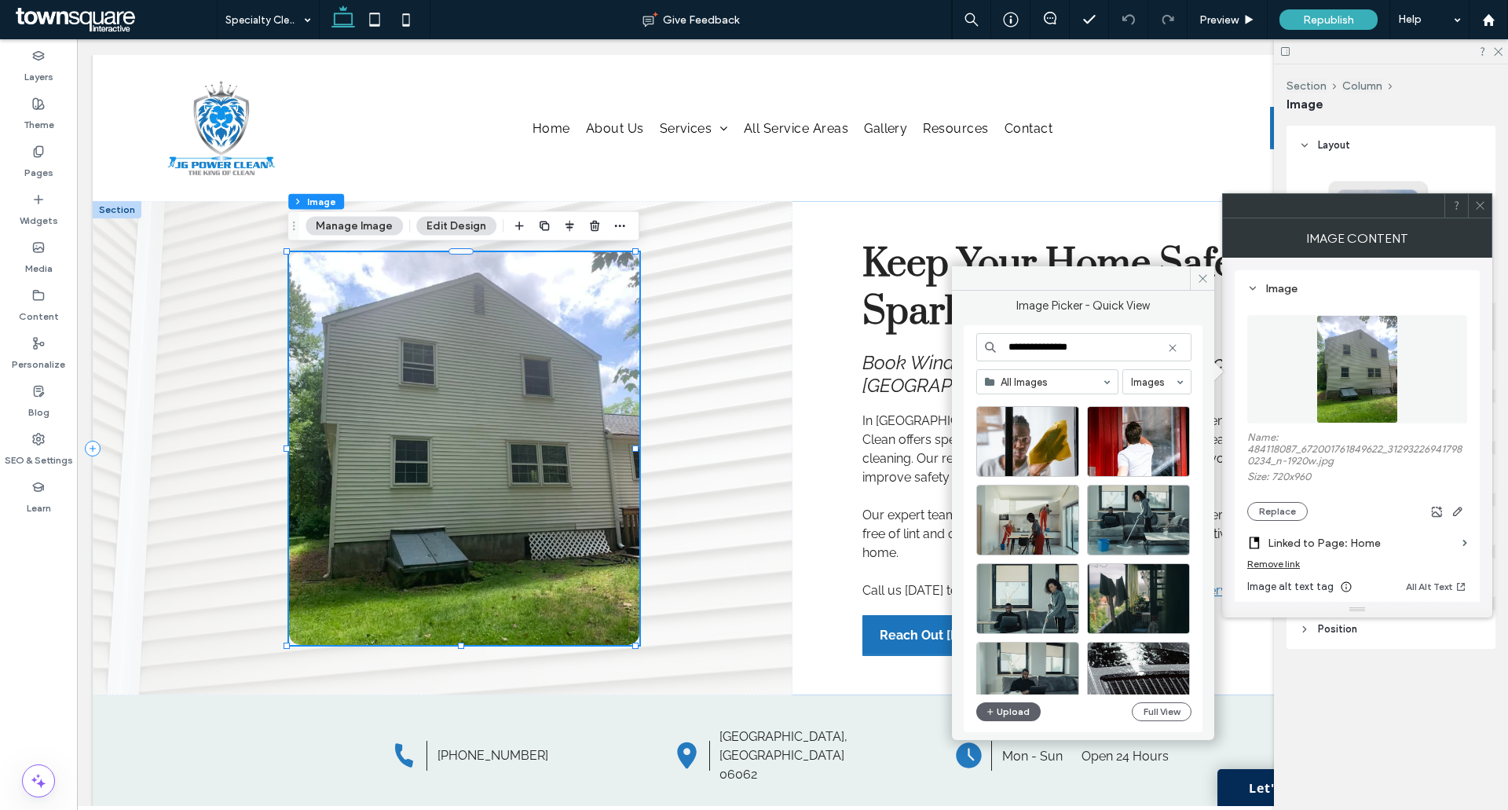
scroll to position [674, 0]
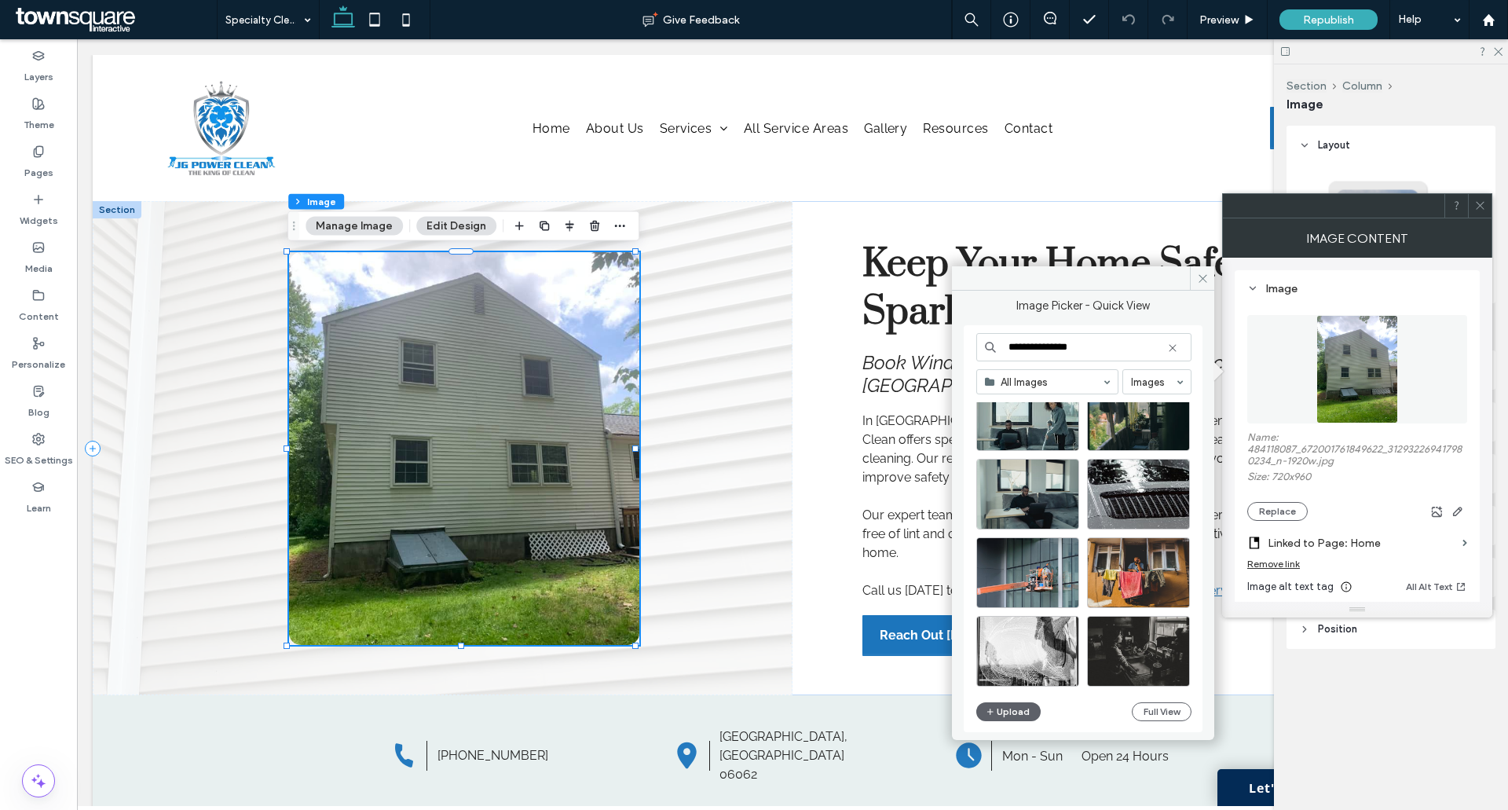
drag, startPoint x: 1008, startPoint y: 348, endPoint x: 1032, endPoint y: 356, distance: 25.6
click at [1009, 348] on input "**********" at bounding box center [1083, 347] width 215 height 28
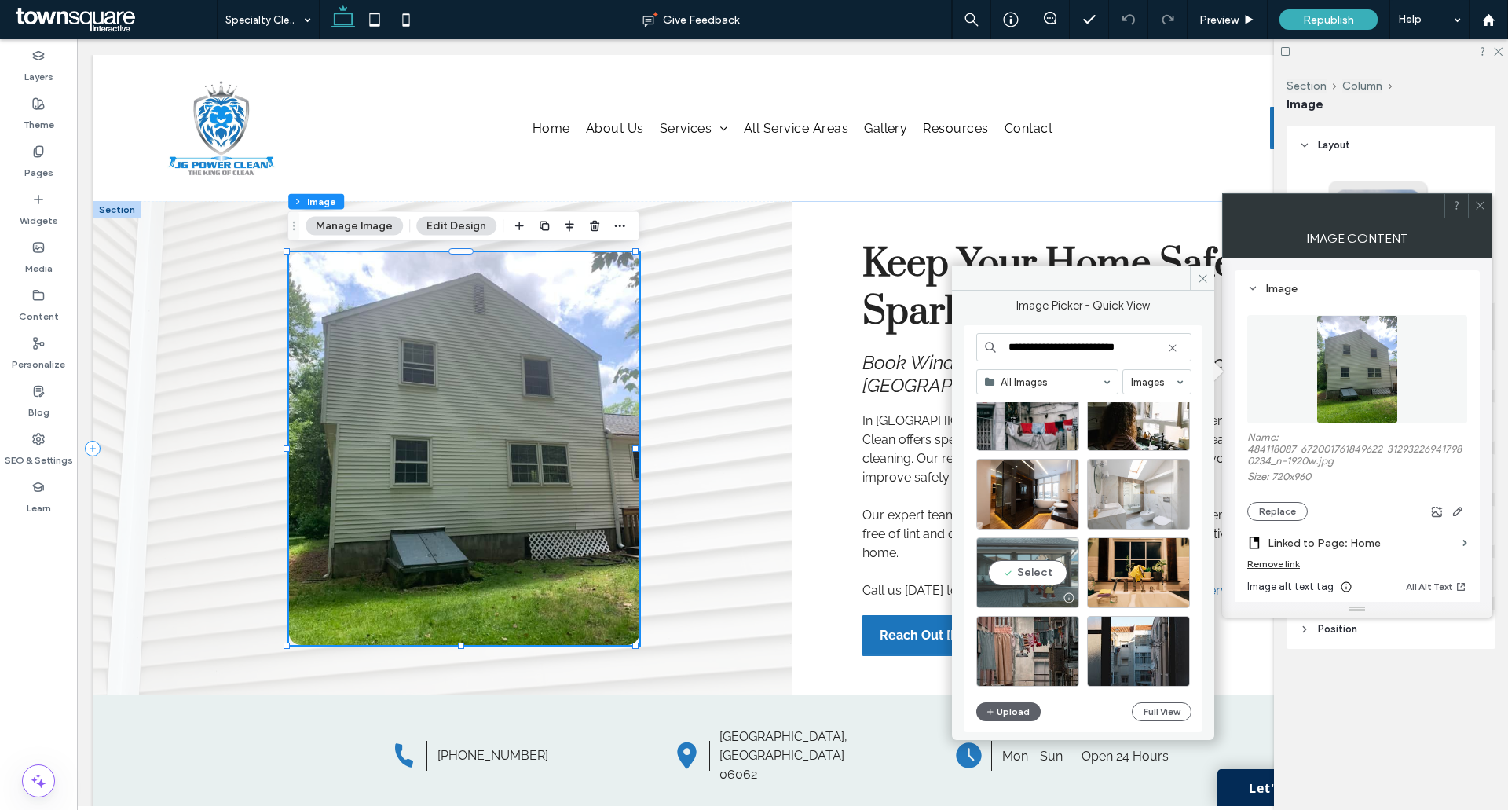
type input "**********"
click at [1023, 574] on div "Select" at bounding box center [1027, 572] width 103 height 71
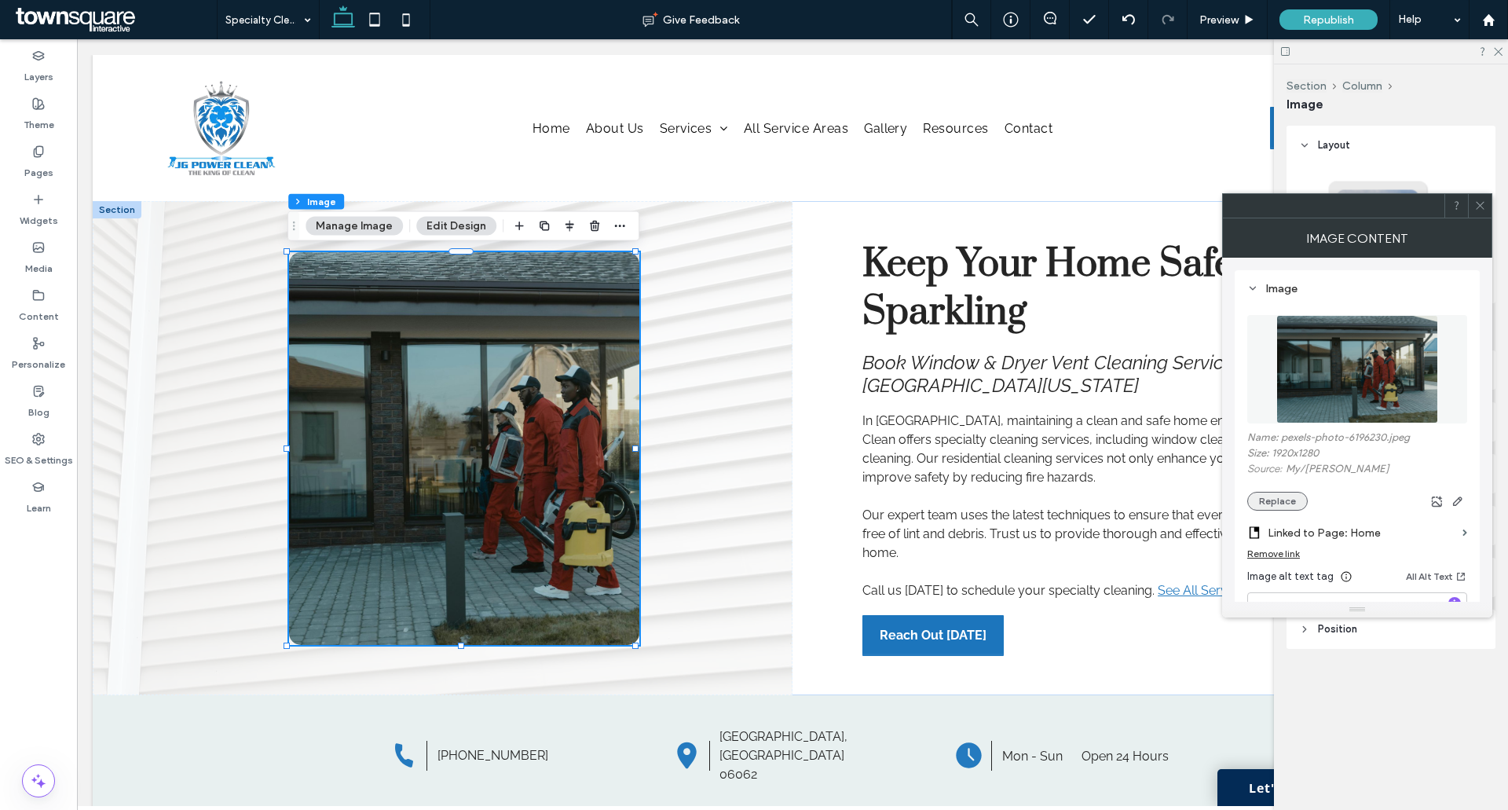
click at [1266, 507] on button "Replace" at bounding box center [1277, 501] width 60 height 19
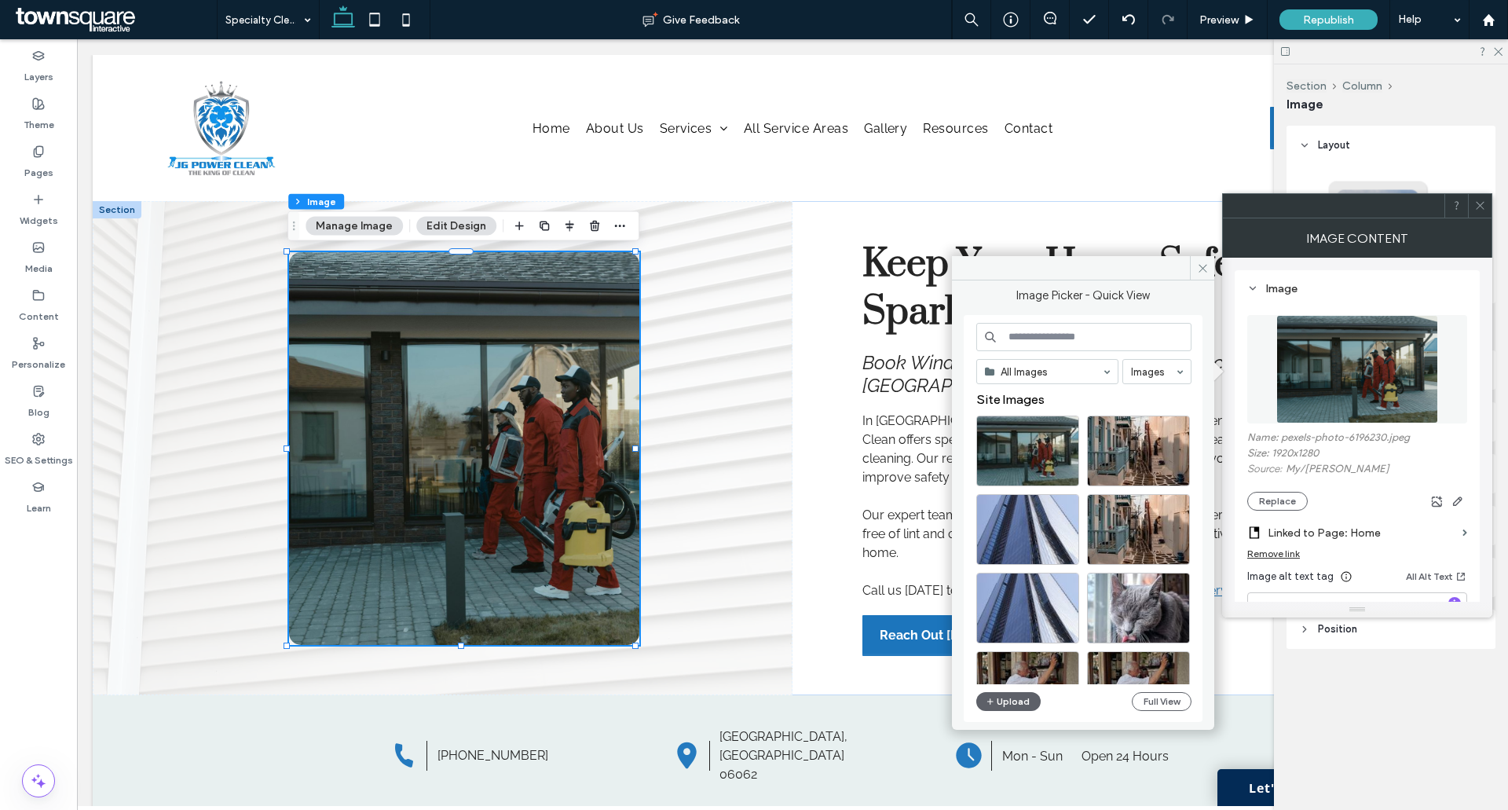
drag, startPoint x: 1060, startPoint y: 328, endPoint x: 1068, endPoint y: 335, distance: 11.2
click at [1060, 329] on input at bounding box center [1083, 337] width 215 height 28
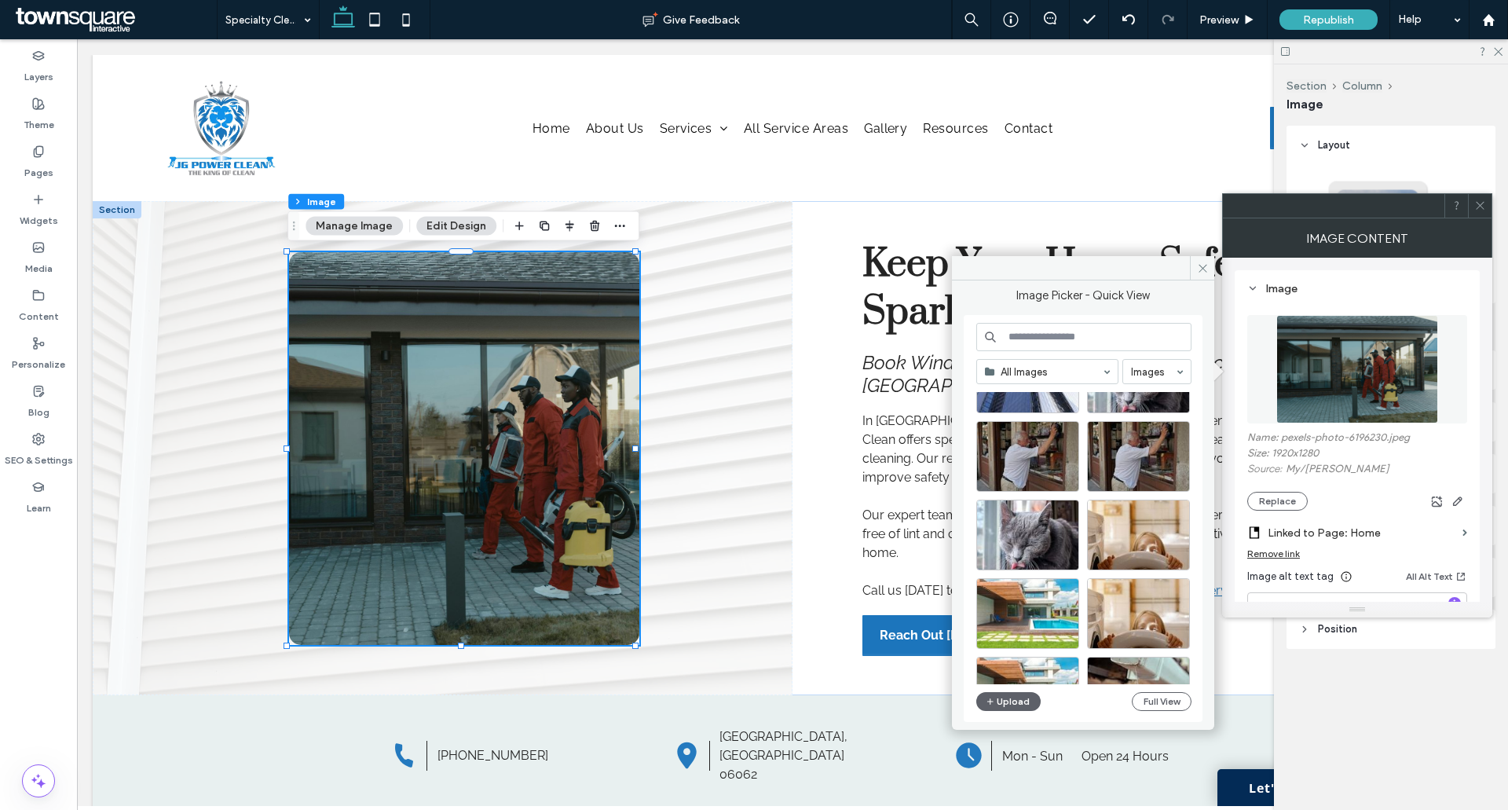
scroll to position [236, 0]
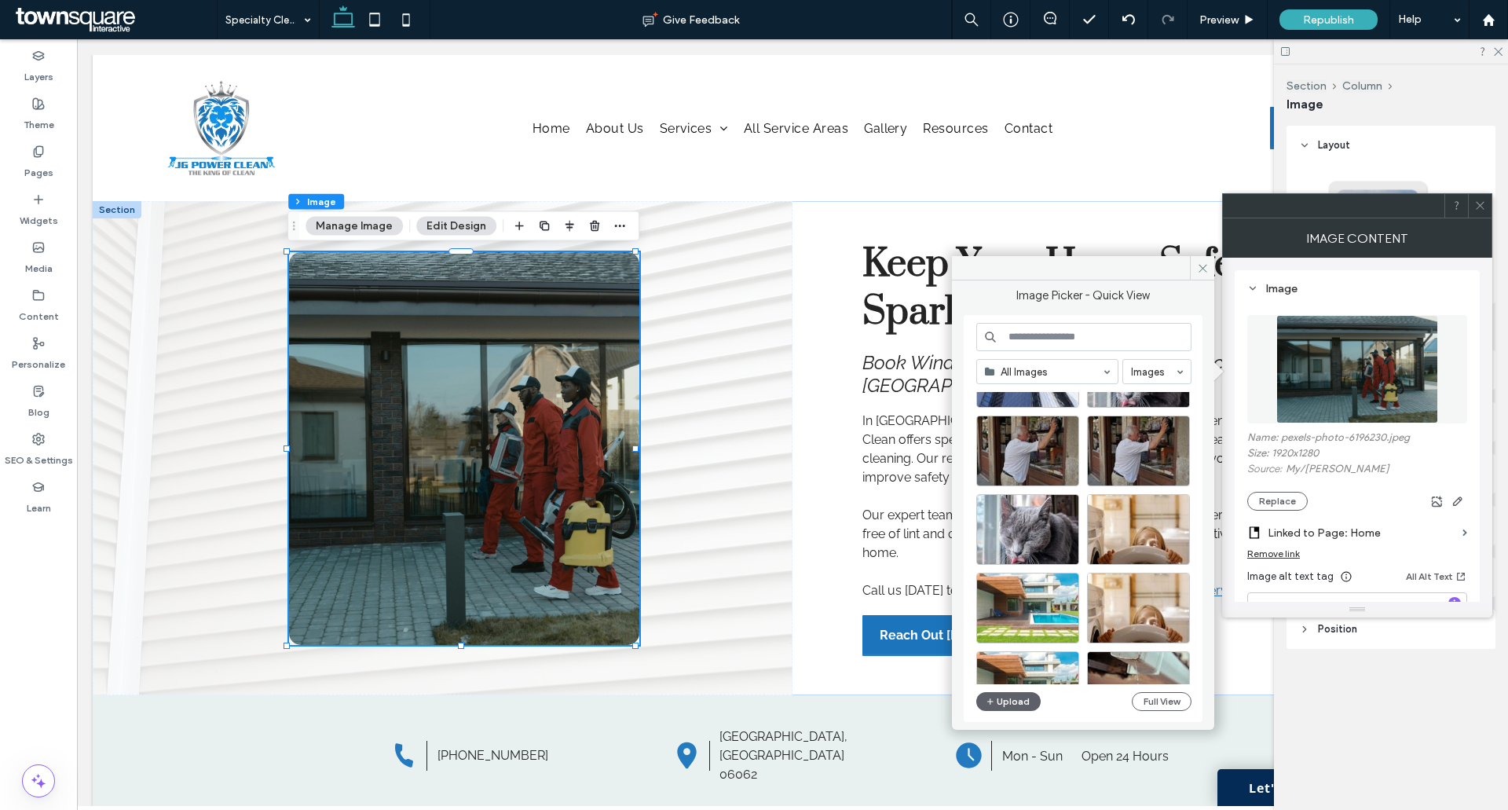
click at [1024, 330] on input at bounding box center [1083, 337] width 215 height 28
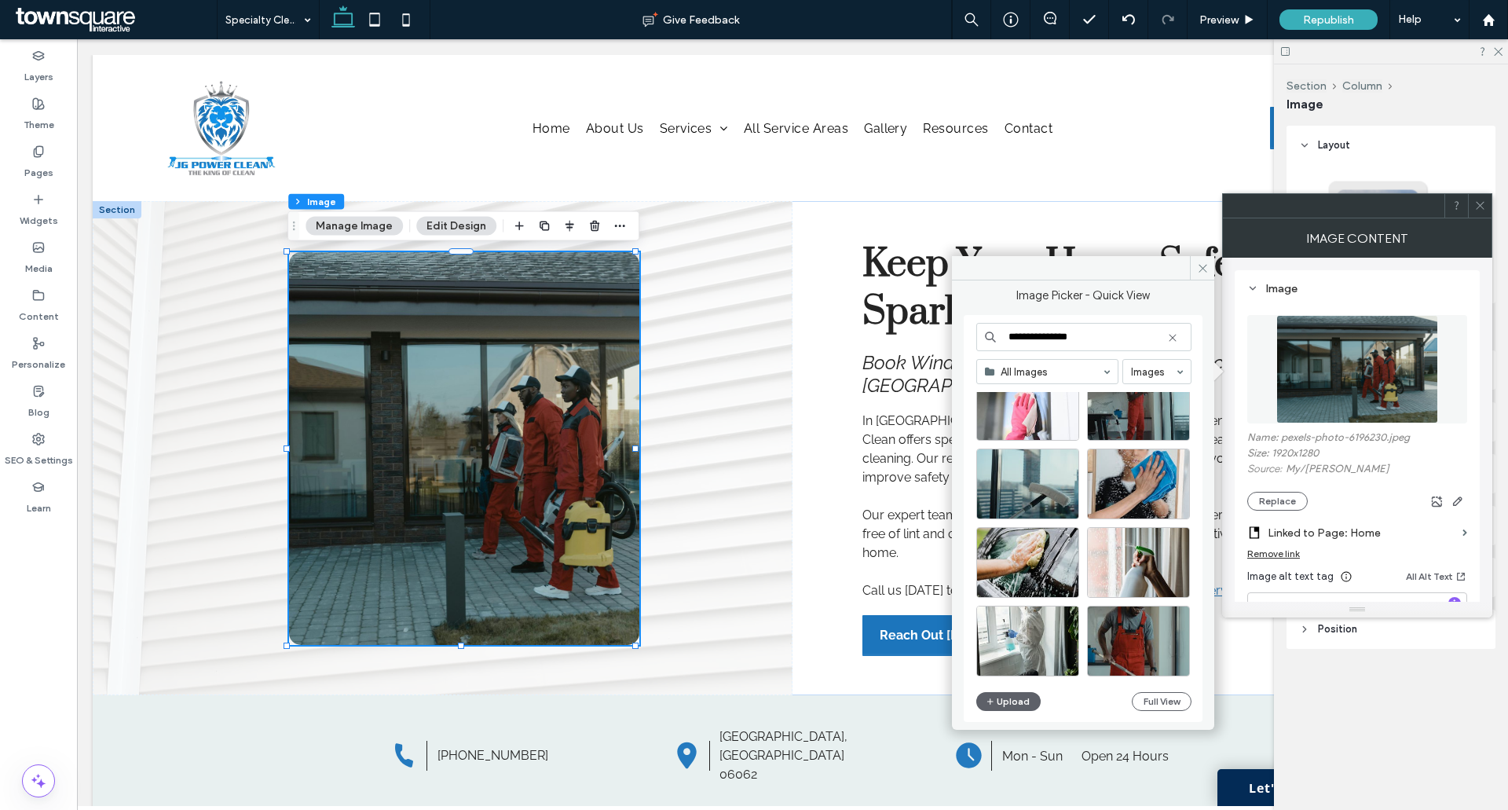
scroll to position [281, 0]
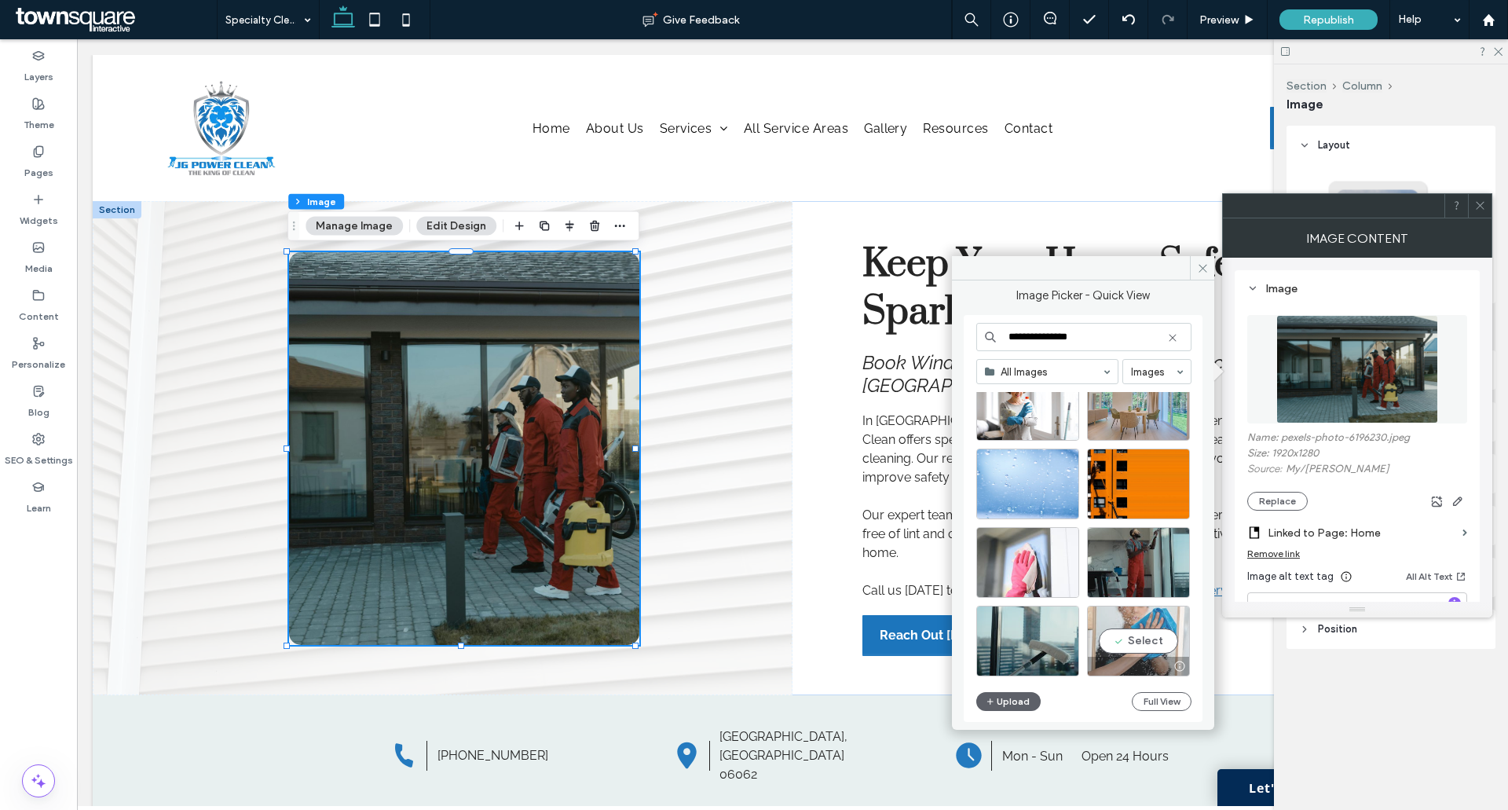
type input "**********"
click at [1146, 632] on div "Select" at bounding box center [1138, 641] width 103 height 71
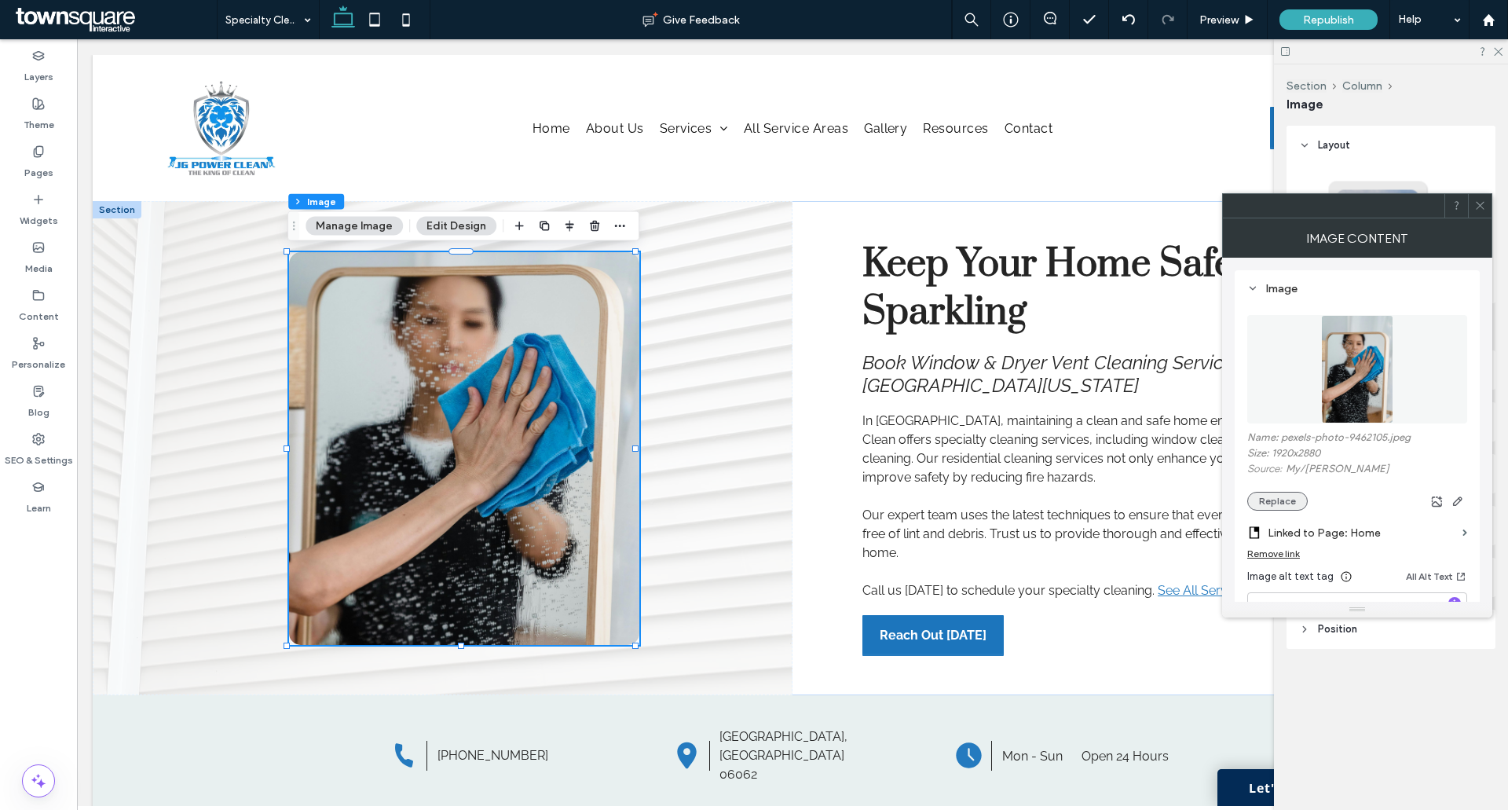
click at [1295, 495] on button "Replace" at bounding box center [1277, 501] width 60 height 19
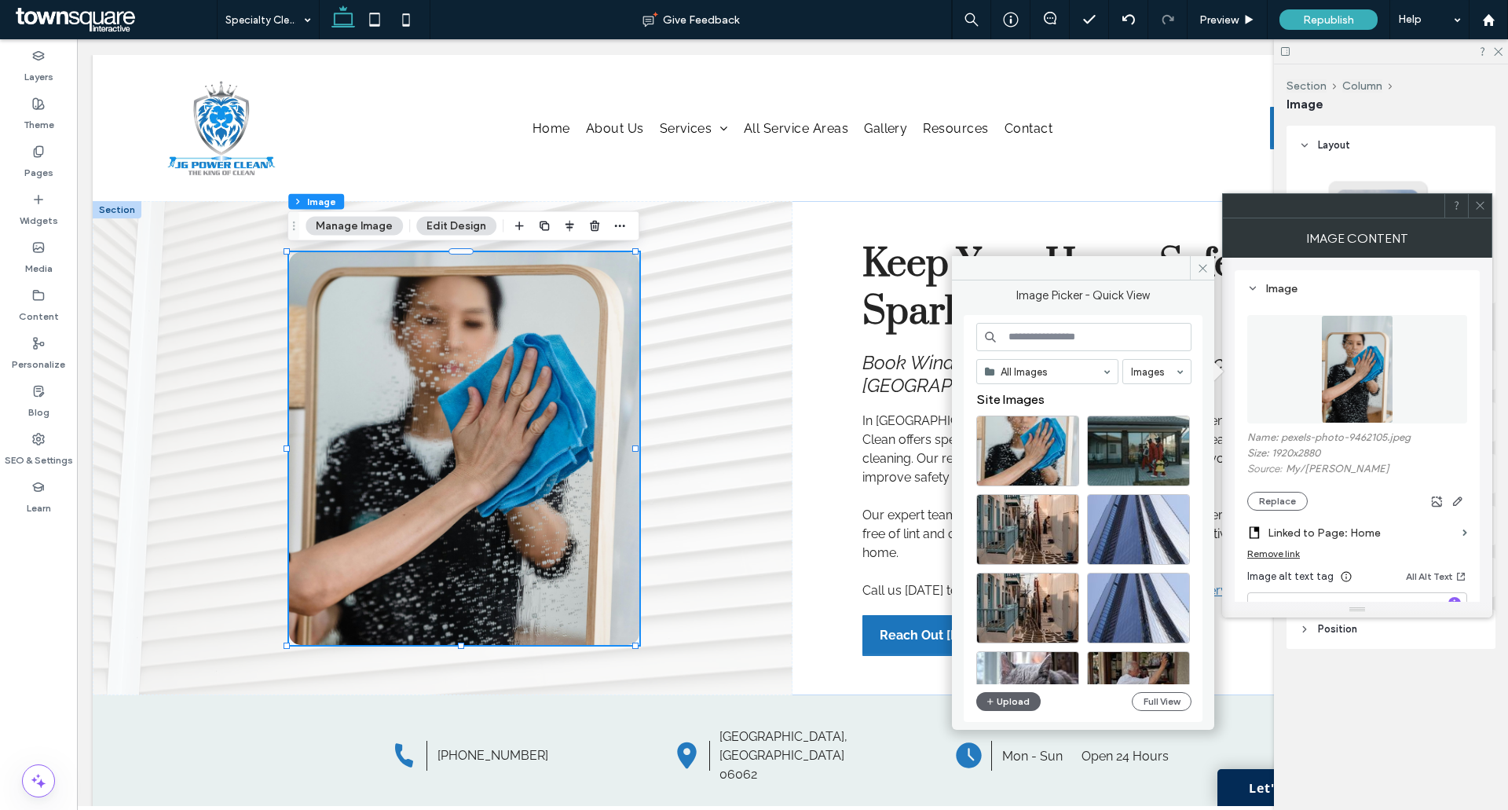
click at [1068, 342] on input at bounding box center [1083, 337] width 215 height 28
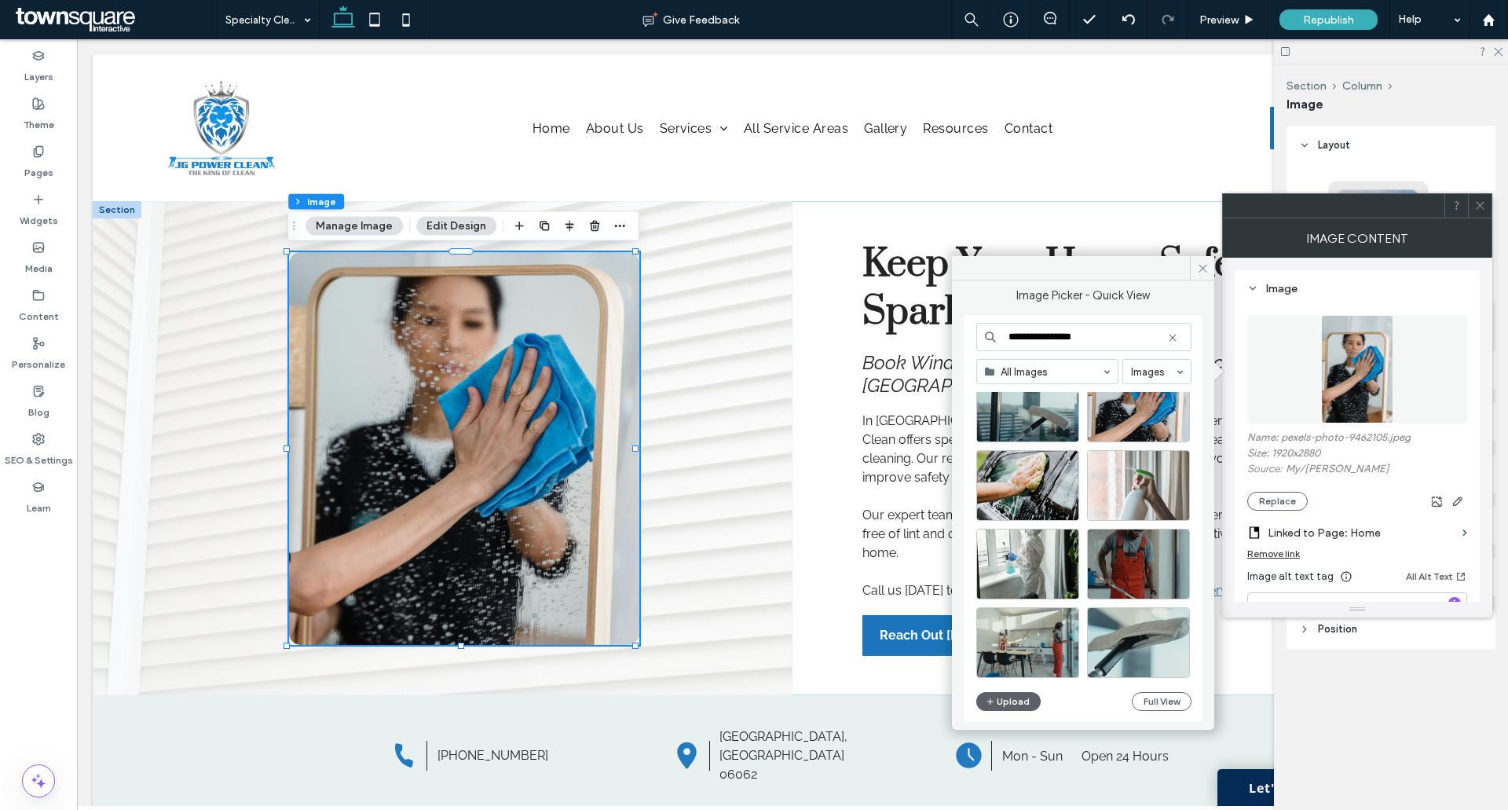
scroll to position [471, 0]
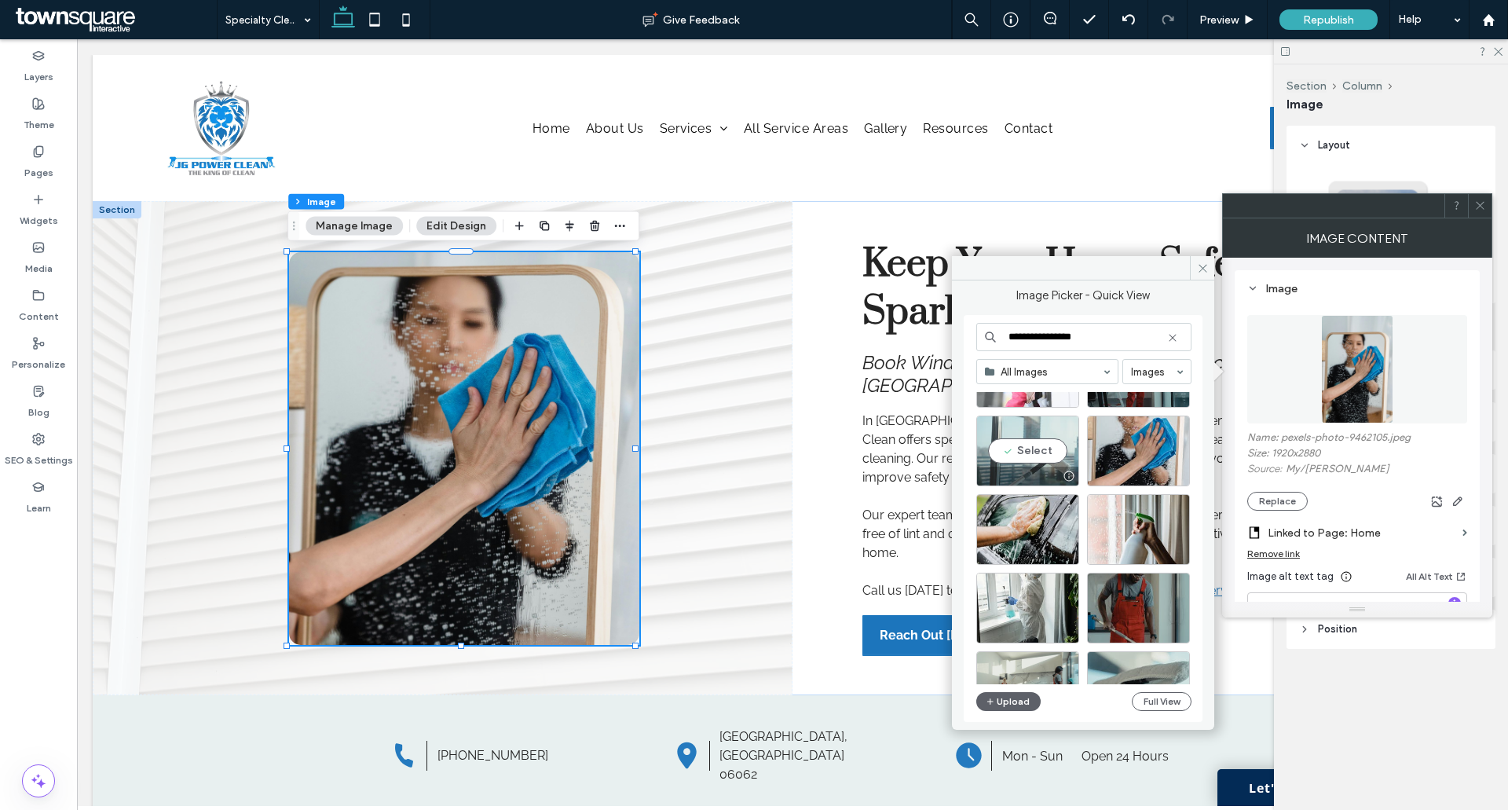
type input "**********"
click at [1022, 450] on div "Select" at bounding box center [1027, 451] width 103 height 71
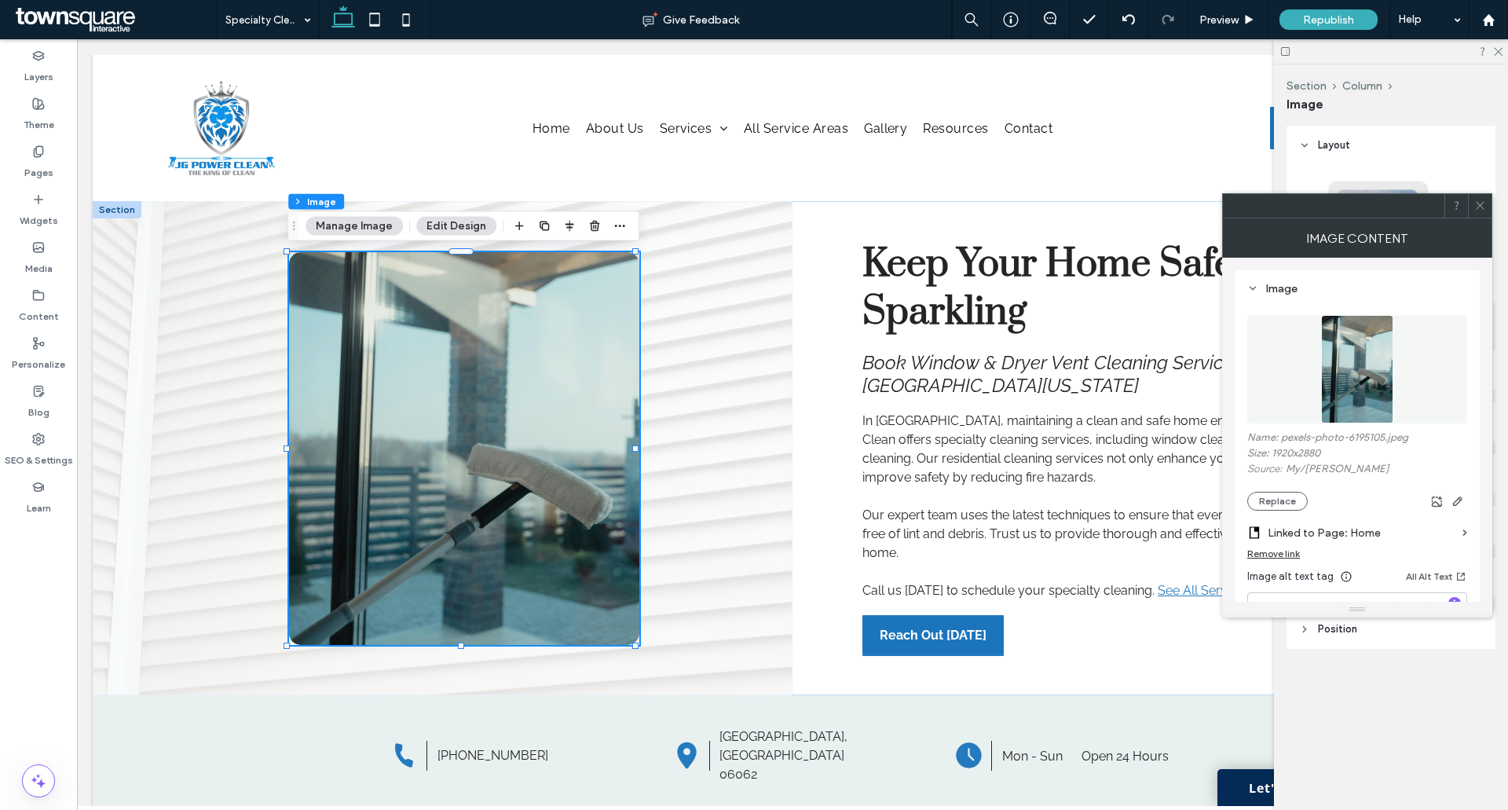
drag, startPoint x: 1481, startPoint y: 203, endPoint x: 1458, endPoint y: 200, distance: 23.0
click at [1481, 204] on icon at bounding box center [1480, 206] width 12 height 12
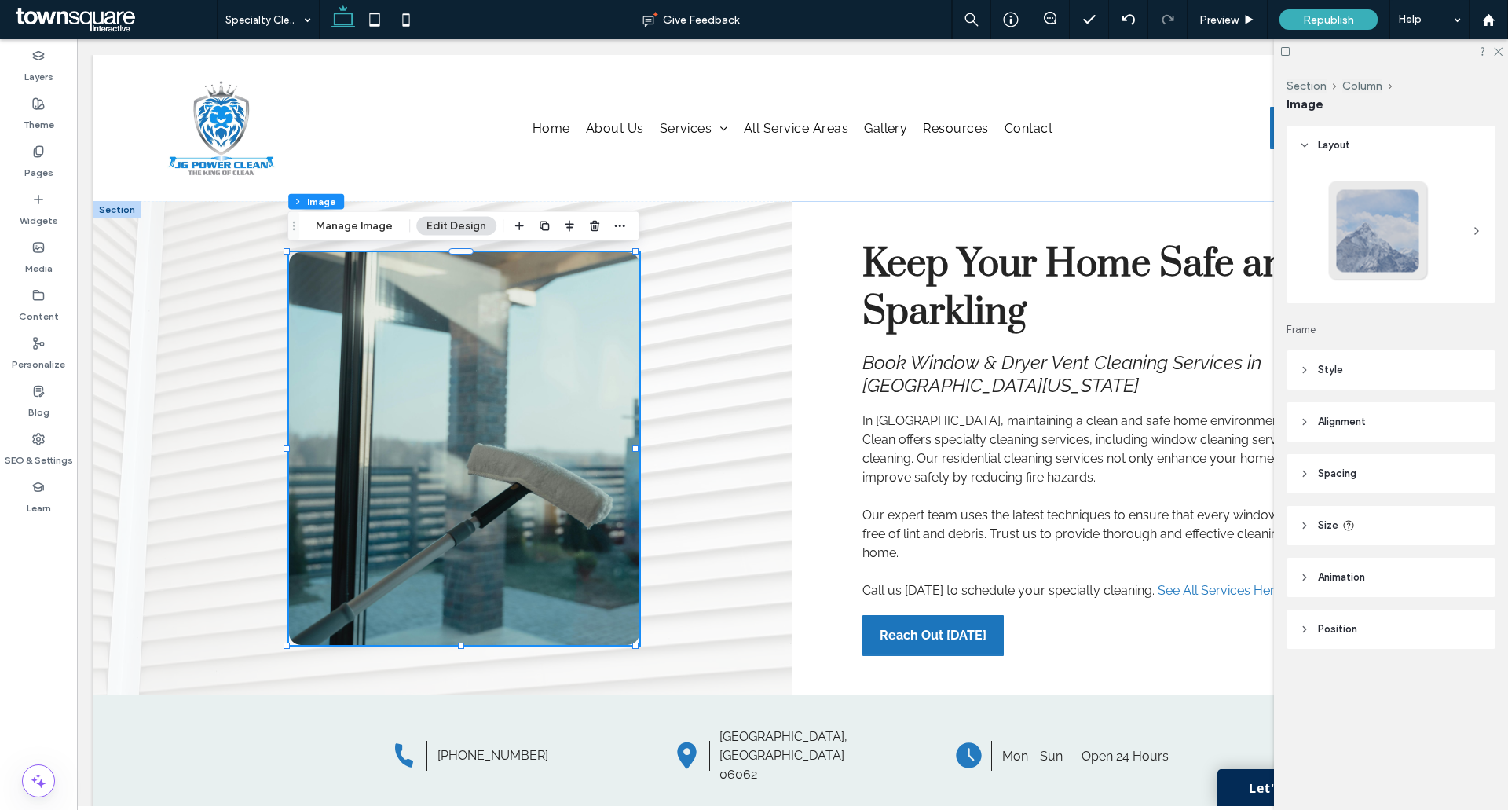
click at [1503, 52] on div at bounding box center [1391, 51] width 234 height 24
click at [1350, 18] on span "Republish" at bounding box center [1328, 19] width 51 height 13
